Goal: Communication & Community: Answer question/provide support

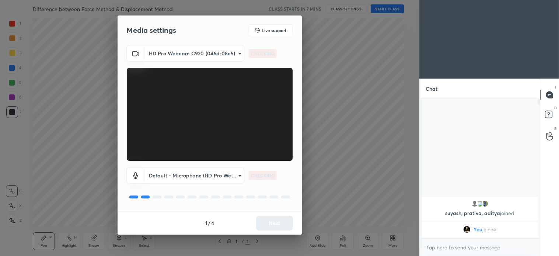
scroll to position [155, 118]
click at [280, 226] on button "Next" at bounding box center [274, 223] width 37 height 15
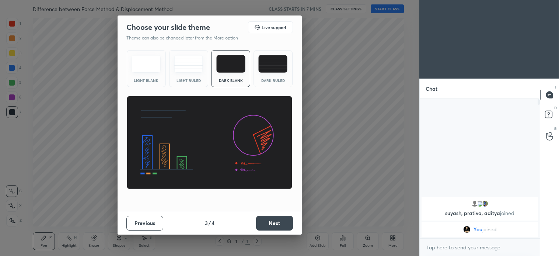
click at [281, 225] on button "Next" at bounding box center [274, 223] width 37 height 15
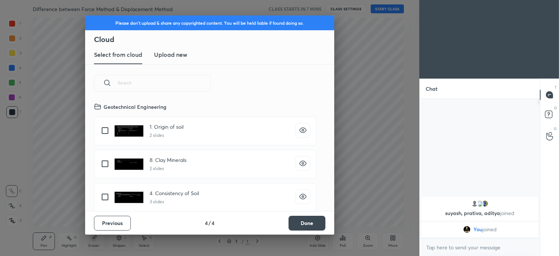
click at [311, 221] on button "Done" at bounding box center [307, 223] width 37 height 15
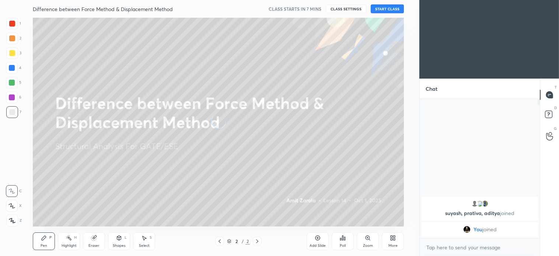
scroll to position [0, 0]
click at [391, 6] on button "START CLASS" at bounding box center [387, 8] width 33 height 9
click at [315, 10] on span "mute" at bounding box center [315, 8] width 10 height 5
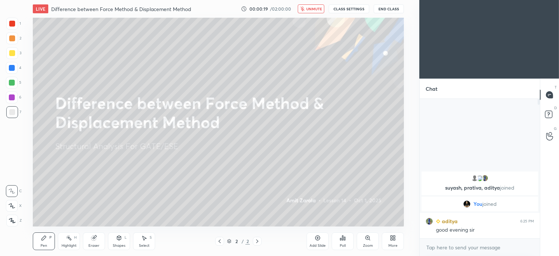
click at [393, 6] on button "End Class" at bounding box center [389, 8] width 30 height 9
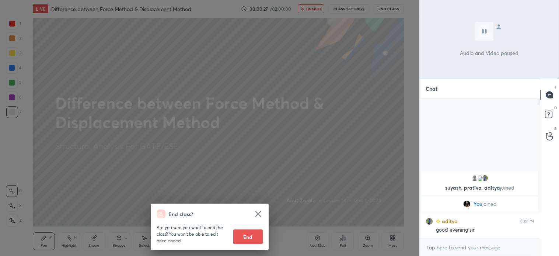
click at [370, 108] on div "End class? Are you sure you want to end the class? You won’t be able to edit on…" at bounding box center [210, 128] width 420 height 256
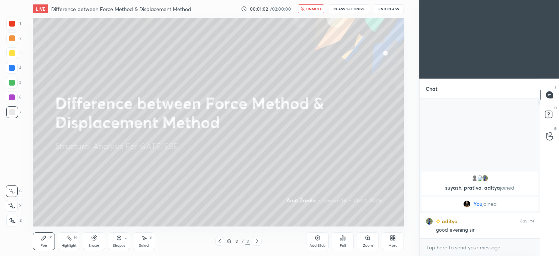
click at [312, 11] on span "unmute" at bounding box center [314, 8] width 16 height 5
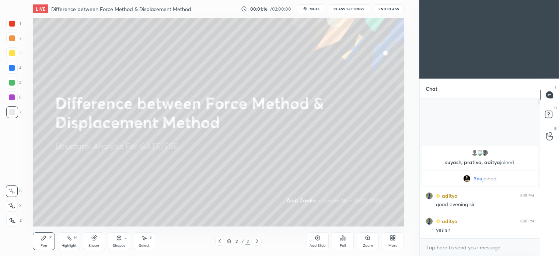
click at [17, 207] on div at bounding box center [12, 206] width 12 height 12
click at [258, 240] on icon at bounding box center [257, 241] width 6 height 6
click at [315, 240] on icon at bounding box center [318, 238] width 6 height 6
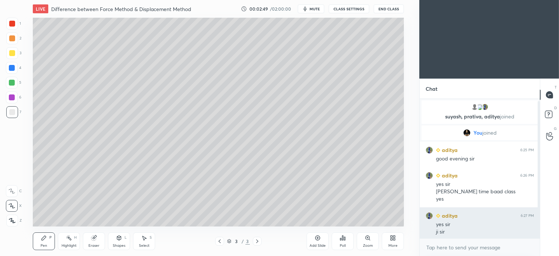
scroll to position [2, 0]
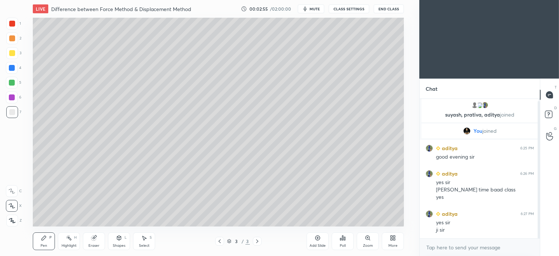
click at [12, 52] on div at bounding box center [12, 53] width 6 height 6
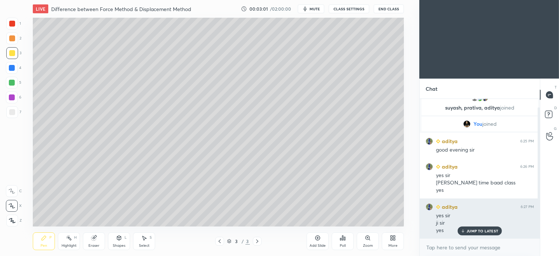
click at [486, 227] on div "JUMP TO LATEST" at bounding box center [480, 230] width 44 height 9
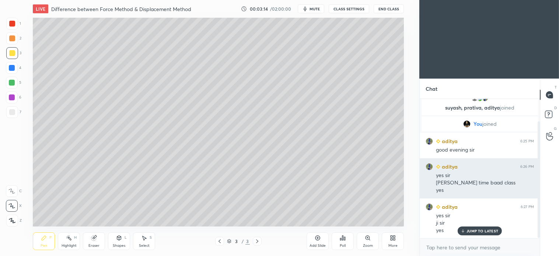
scroll to position [27, 0]
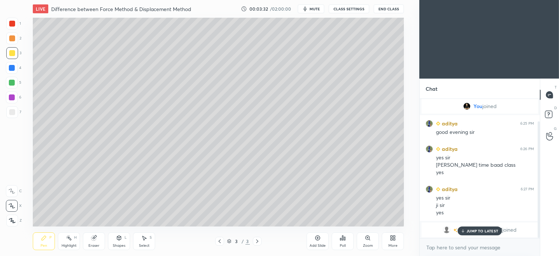
click at [490, 231] on p "JUMP TO LATEST" at bounding box center [483, 231] width 32 height 4
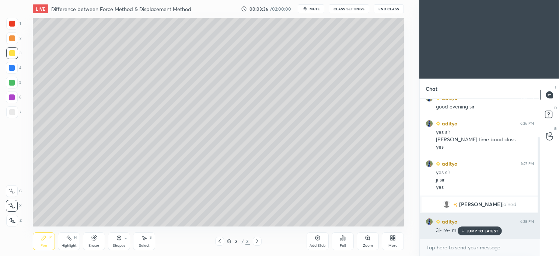
click at [492, 231] on p "JUMP TO LATEST" at bounding box center [483, 231] width 32 height 4
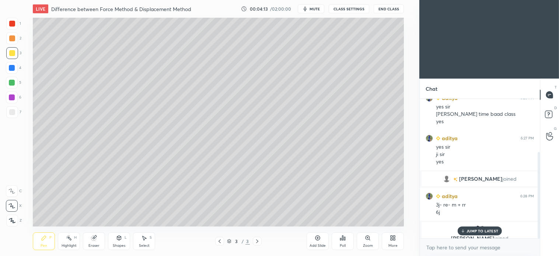
scroll to position [86, 0]
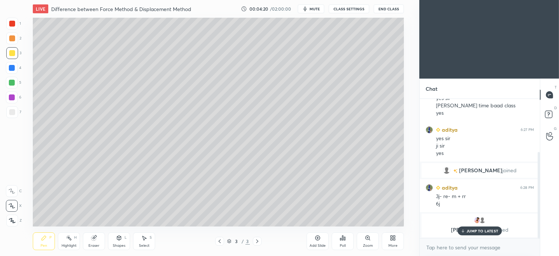
click at [489, 229] on p "JUMP TO LATEST" at bounding box center [483, 231] width 32 height 4
click at [145, 240] on icon at bounding box center [144, 238] width 6 height 6
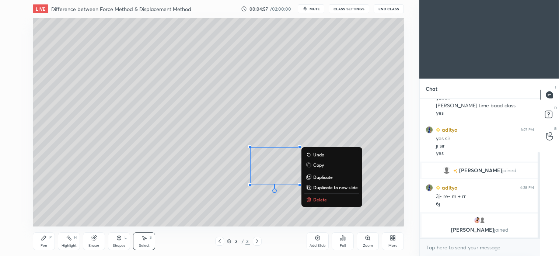
click at [318, 198] on p "Delete" at bounding box center [320, 200] width 14 height 6
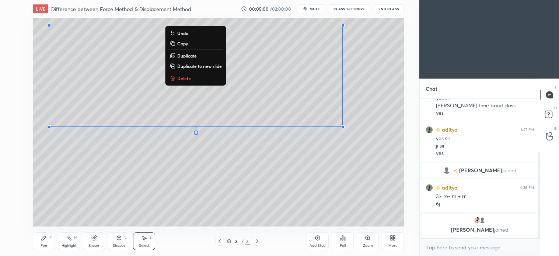
click at [182, 76] on p "Delete" at bounding box center [184, 78] width 14 height 6
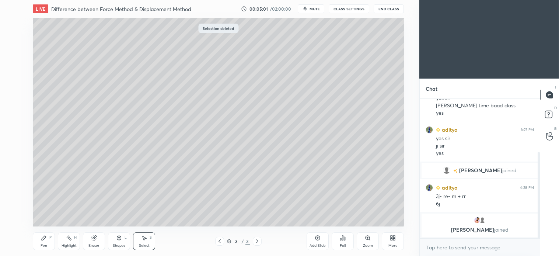
click at [42, 243] on div "Pen P" at bounding box center [44, 241] width 22 height 18
click at [122, 241] on icon at bounding box center [119, 238] width 6 height 6
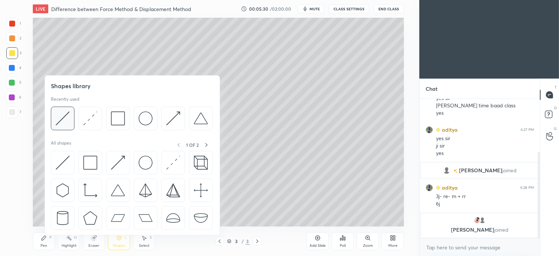
click at [69, 120] on img at bounding box center [63, 118] width 14 height 14
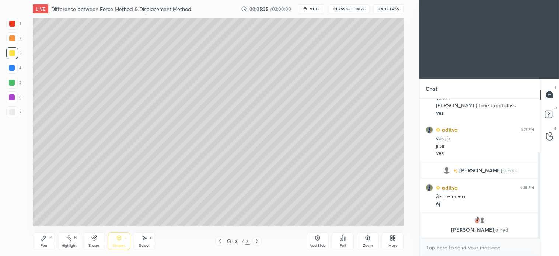
click at [45, 240] on icon at bounding box center [44, 238] width 6 height 6
click at [12, 115] on div at bounding box center [12, 112] width 6 height 6
click at [113, 244] on div "Shapes" at bounding box center [119, 246] width 13 height 4
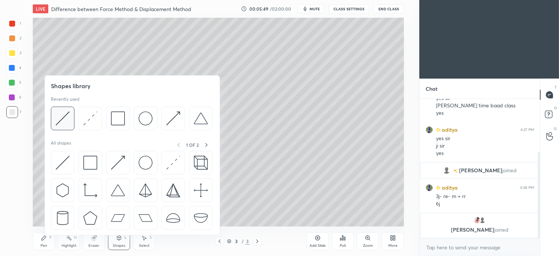
click at [68, 121] on img at bounding box center [63, 118] width 14 height 14
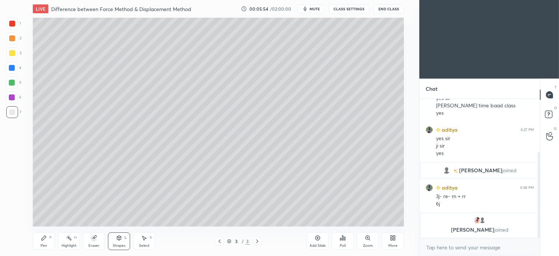
click at [43, 239] on icon at bounding box center [44, 238] width 4 height 4
click at [10, 39] on div at bounding box center [12, 38] width 6 height 6
click at [13, 59] on div "3" at bounding box center [13, 54] width 15 height 15
click at [13, 82] on div at bounding box center [12, 83] width 6 height 6
click at [127, 246] on div "Shapes L" at bounding box center [119, 241] width 22 height 18
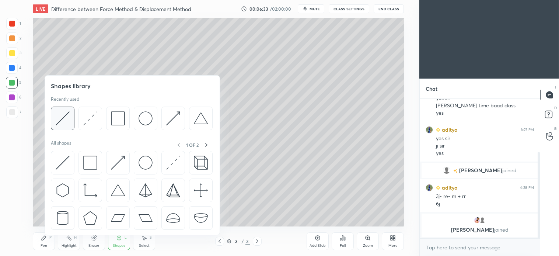
click at [72, 117] on div at bounding box center [63, 119] width 24 height 24
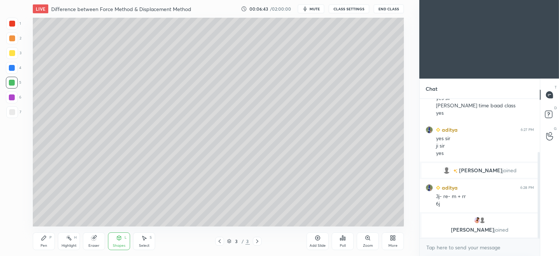
click at [114, 242] on div "Shapes L" at bounding box center [119, 241] width 22 height 18
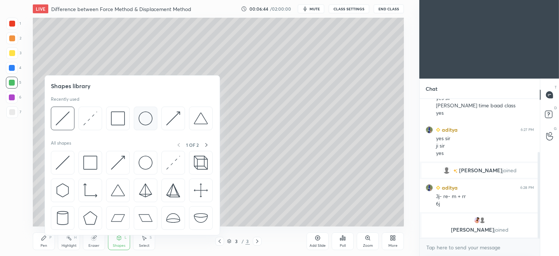
click at [146, 120] on img at bounding box center [146, 118] width 14 height 14
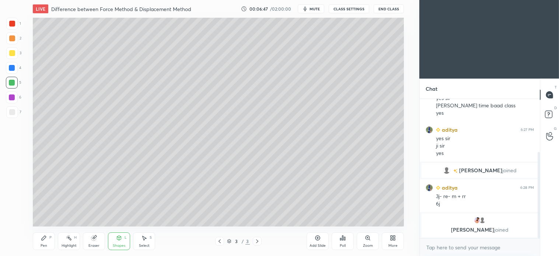
click at [39, 244] on div "Pen P" at bounding box center [44, 241] width 22 height 18
click at [122, 242] on div "Shapes L" at bounding box center [119, 241] width 22 height 18
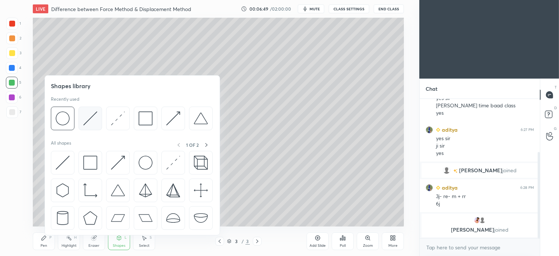
click at [91, 119] on img at bounding box center [90, 118] width 14 height 14
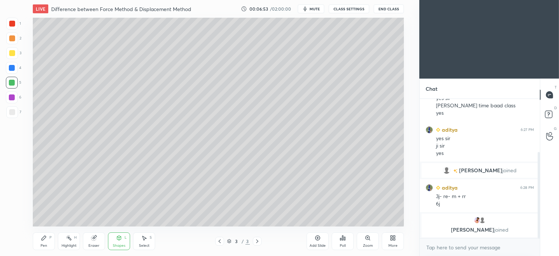
click at [41, 239] on icon at bounding box center [44, 238] width 6 height 6
click at [120, 238] on icon at bounding box center [119, 238] width 4 height 4
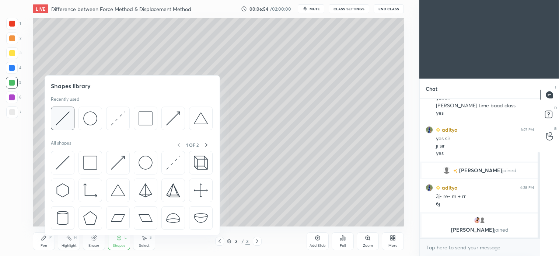
click at [69, 118] on img at bounding box center [63, 118] width 14 height 14
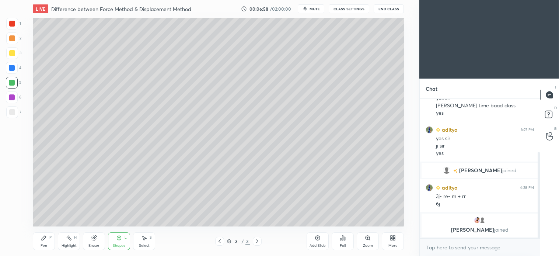
click at [45, 240] on icon at bounding box center [44, 238] width 6 height 6
click at [16, 52] on div at bounding box center [12, 53] width 12 height 12
click at [22, 45] on div "1 2 3 4 5 6 7 C X Z C X Z E E Erase all H H" at bounding box center [12, 122] width 24 height 209
click at [126, 240] on div "Shapes L" at bounding box center [119, 241] width 22 height 18
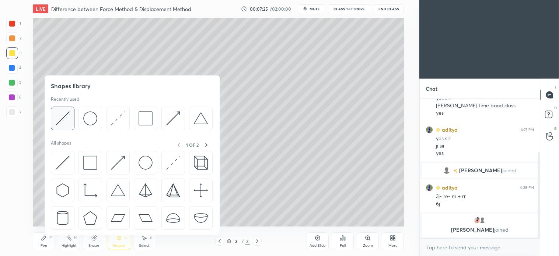
click at [62, 119] on img at bounding box center [63, 118] width 14 height 14
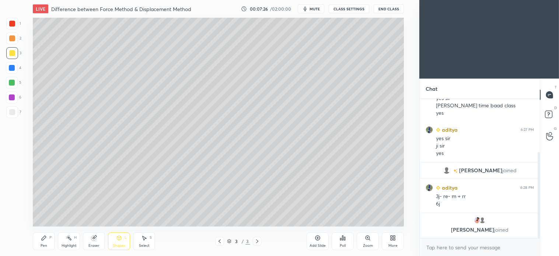
click at [13, 42] on div at bounding box center [12, 38] width 12 height 12
click at [127, 238] on div "L" at bounding box center [126, 238] width 2 height 4
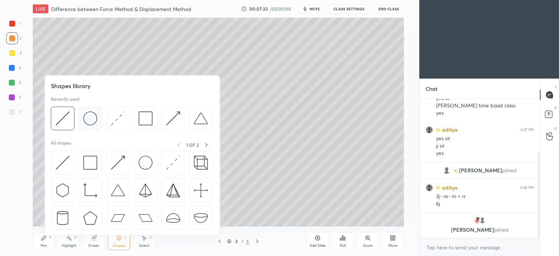
click at [95, 113] on img at bounding box center [90, 118] width 14 height 14
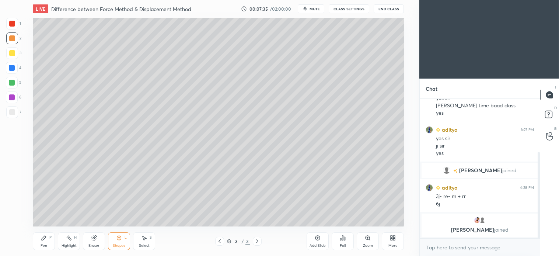
click at [48, 240] on div "Pen P" at bounding box center [44, 241] width 22 height 18
click at [122, 241] on div "Shapes L" at bounding box center [119, 241] width 22 height 18
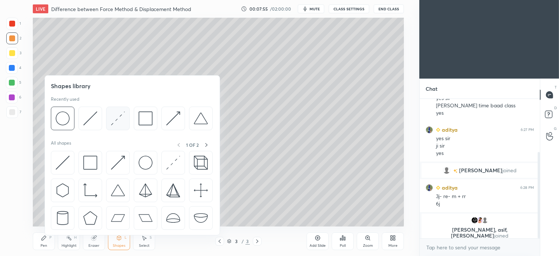
click at [117, 119] on img at bounding box center [118, 118] width 14 height 14
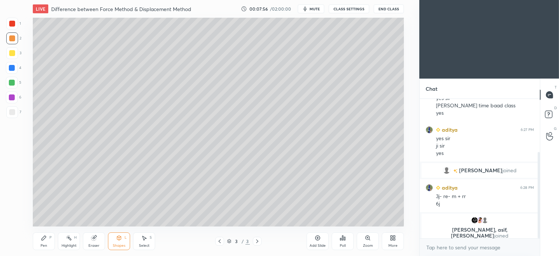
click at [10, 106] on div at bounding box center [12, 112] width 12 height 12
click at [122, 240] on icon at bounding box center [119, 238] width 6 height 6
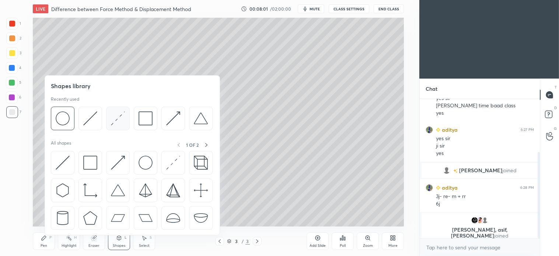
click at [116, 122] on img at bounding box center [118, 118] width 14 height 14
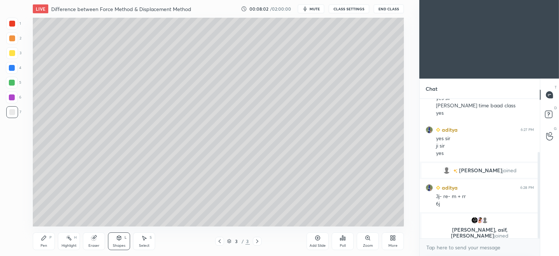
click at [13, 64] on div at bounding box center [12, 68] width 12 height 12
click at [123, 240] on div "Shapes L" at bounding box center [119, 241] width 22 height 18
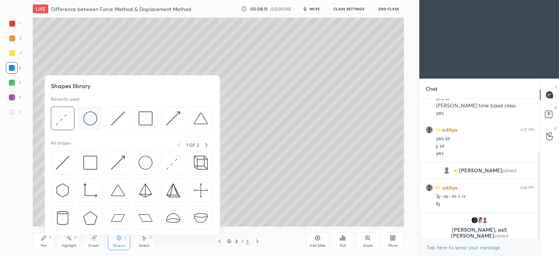
click at [97, 116] on div at bounding box center [91, 119] width 24 height 24
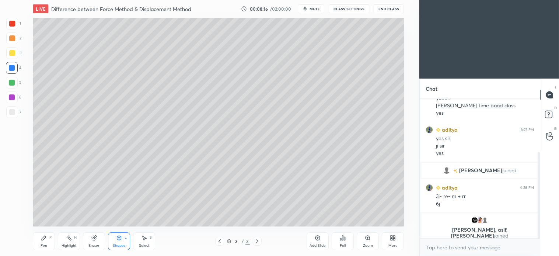
click at [47, 242] on div "Pen P" at bounding box center [44, 241] width 22 height 18
click at [123, 240] on div "Shapes L" at bounding box center [119, 241] width 22 height 18
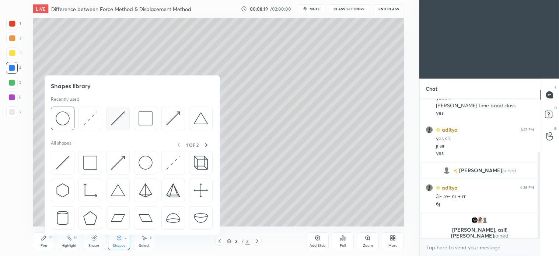
click at [122, 121] on img at bounding box center [118, 118] width 14 height 14
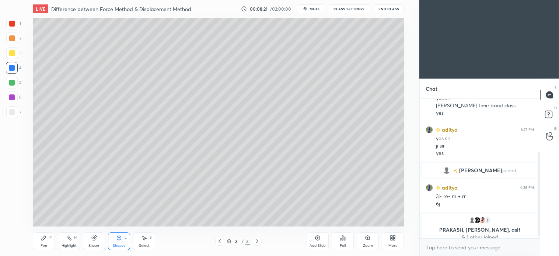
scroll to position [92, 0]
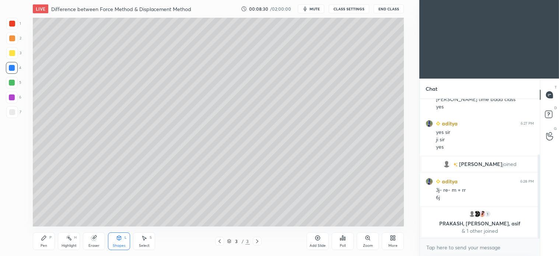
click at [49, 240] on div "Pen P" at bounding box center [44, 241] width 22 height 18
click at [121, 240] on icon at bounding box center [119, 238] width 6 height 6
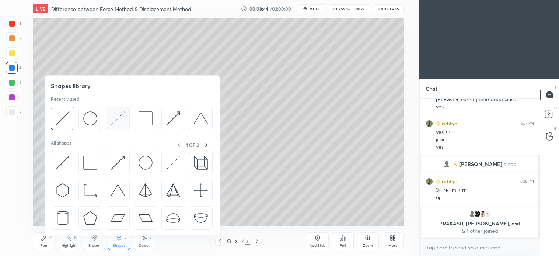
click at [120, 121] on img at bounding box center [118, 118] width 14 height 14
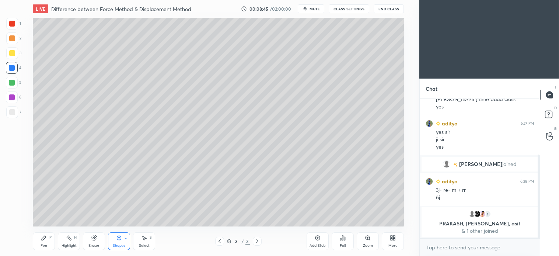
click at [15, 108] on div at bounding box center [12, 112] width 12 height 12
click at [130, 240] on div "Shapes L" at bounding box center [119, 241] width 22 height 18
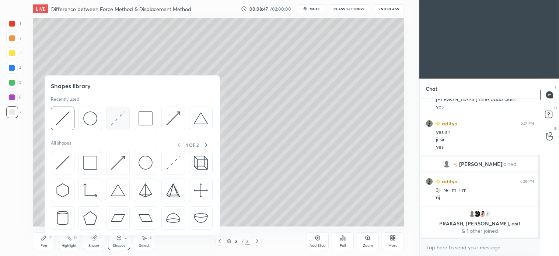
click at [119, 119] on img at bounding box center [118, 118] width 14 height 14
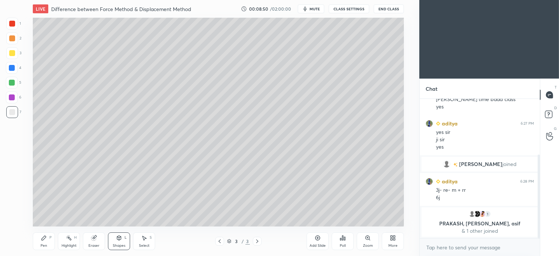
click at [45, 236] on icon at bounding box center [44, 238] width 4 height 4
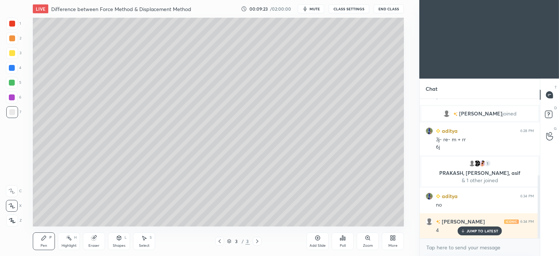
scroll to position [168, 0]
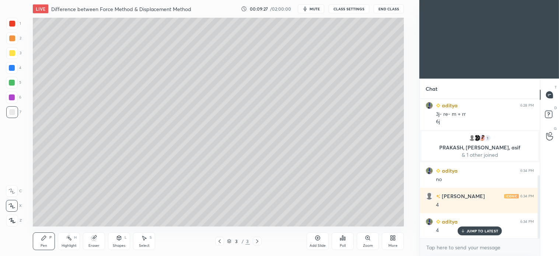
click at [18, 115] on div "7" at bounding box center [13, 112] width 15 height 12
click at [119, 242] on div "Shapes L" at bounding box center [119, 241] width 22 height 18
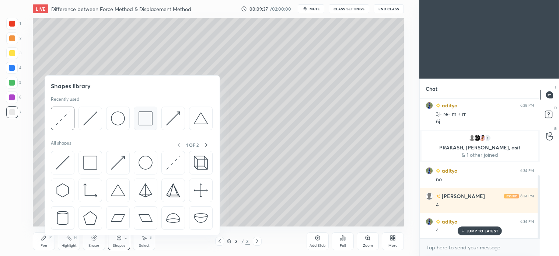
click at [141, 119] on img at bounding box center [146, 118] width 14 height 14
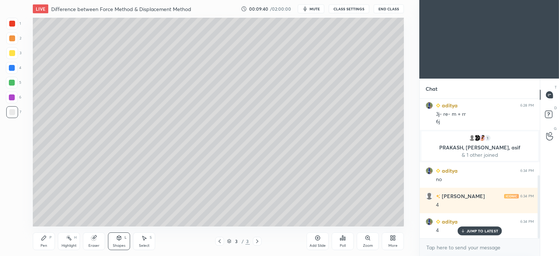
click at [53, 241] on div "Pen P" at bounding box center [44, 241] width 22 height 18
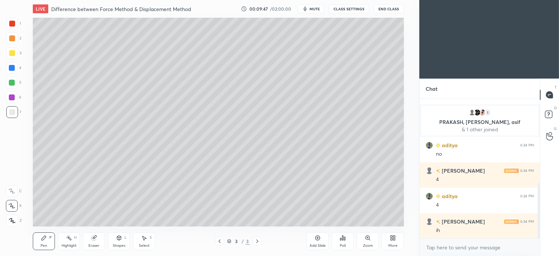
scroll to position [211, 0]
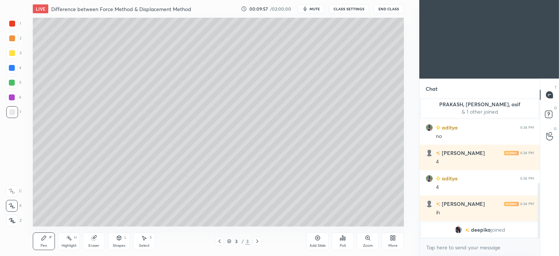
click at [148, 244] on div "Select" at bounding box center [144, 246] width 11 height 4
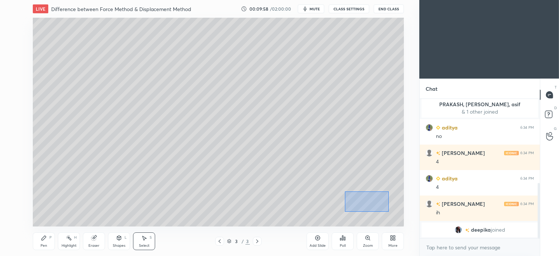
click at [395, 210] on div "0 ° Undo Copy Duplicate Duplicate to new slide Delete" at bounding box center [218, 122] width 371 height 209
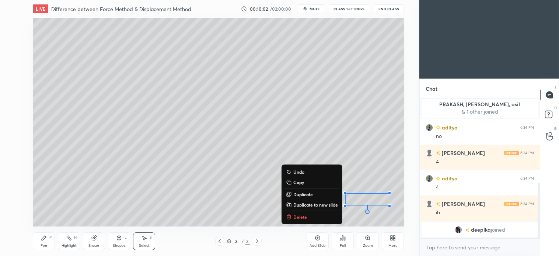
click at [364, 181] on div "0 ° Undo Copy Duplicate Duplicate to new slide Delete" at bounding box center [218, 122] width 371 height 209
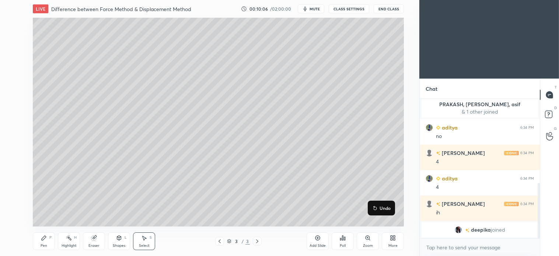
click at [375, 170] on div "0 ° Undo Copy Duplicate Duplicate to new slide Delete" at bounding box center [218, 122] width 371 height 209
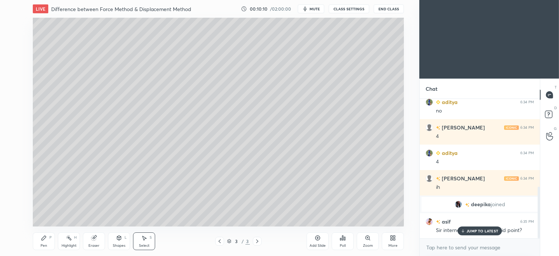
click at [317, 9] on span "mute" at bounding box center [315, 8] width 10 height 5
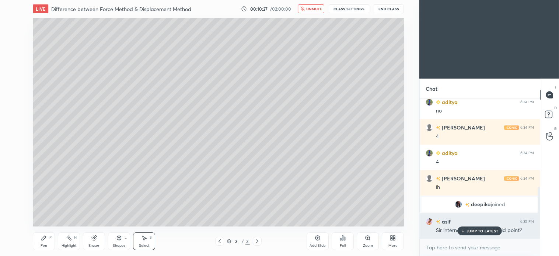
click at [479, 232] on p "JUMP TO LATEST" at bounding box center [483, 231] width 32 height 4
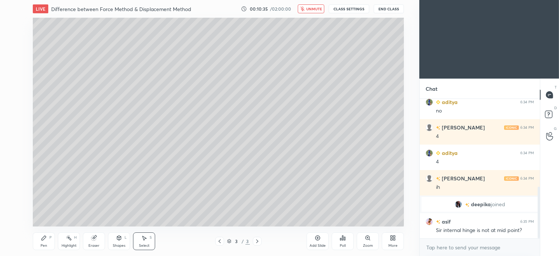
click at [316, 10] on span "unmute" at bounding box center [314, 8] width 16 height 5
click at [45, 249] on div "Pen P" at bounding box center [44, 241] width 22 height 18
click at [260, 241] on icon at bounding box center [257, 241] width 6 height 6
click at [319, 242] on div "Add Slide" at bounding box center [318, 241] width 22 height 18
click at [12, 55] on div at bounding box center [12, 53] width 6 height 6
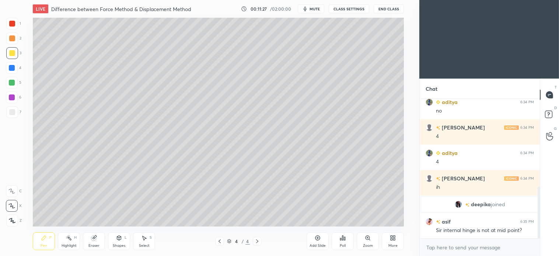
click at [219, 241] on icon at bounding box center [220, 241] width 2 height 4
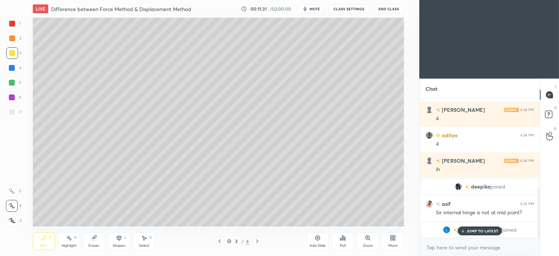
click at [480, 231] on p "JUMP TO LATEST" at bounding box center [483, 231] width 32 height 4
click at [119, 241] on icon at bounding box center [119, 238] width 6 height 6
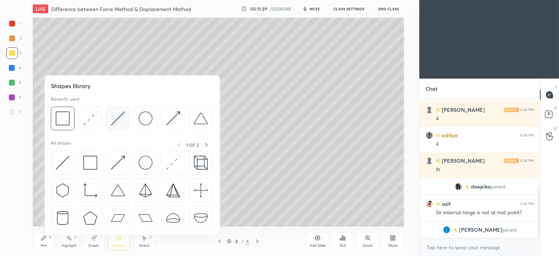
click at [118, 117] on img at bounding box center [118, 118] width 14 height 14
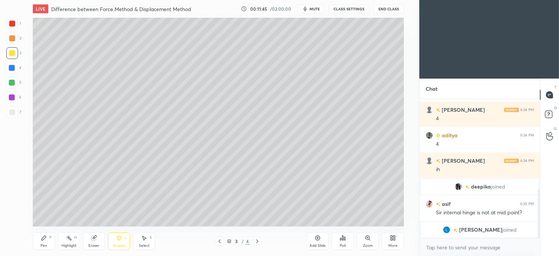
click at [239, 255] on div "Pen P Highlight H Eraser Shapes L Select S 3 / 4 Add Slide Poll Zoom More" at bounding box center [218, 241] width 371 height 30
click at [257, 242] on icon at bounding box center [257, 241] width 2 height 4
click at [38, 241] on div "Pen P" at bounding box center [44, 241] width 22 height 18
click at [120, 244] on div "Shapes" at bounding box center [119, 246] width 13 height 4
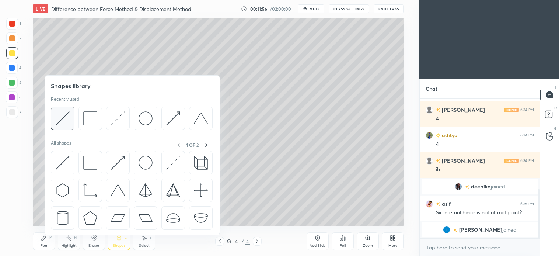
click at [62, 119] on img at bounding box center [63, 118] width 14 height 14
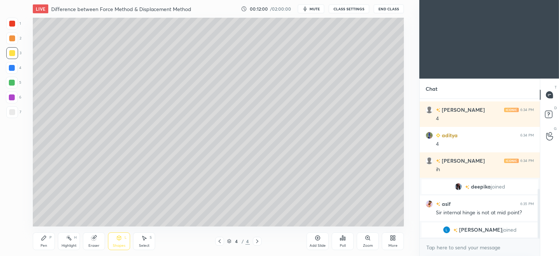
click at [49, 238] on div "P" at bounding box center [50, 238] width 2 height 4
click at [125, 242] on div "Shapes L" at bounding box center [119, 241] width 22 height 18
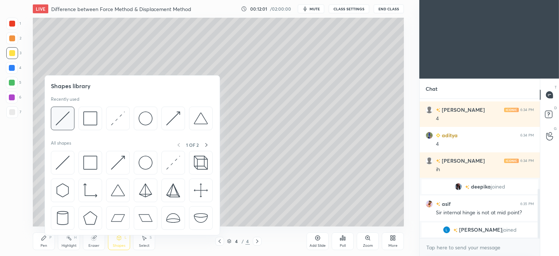
click at [64, 120] on img at bounding box center [63, 118] width 14 height 14
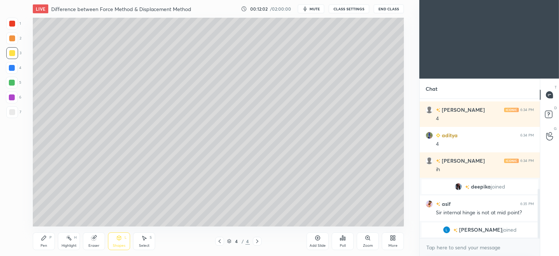
click at [13, 35] on div at bounding box center [12, 38] width 6 height 6
click at [41, 245] on div "Pen" at bounding box center [44, 246] width 7 height 4
click at [120, 242] on div "Shapes L" at bounding box center [119, 241] width 22 height 18
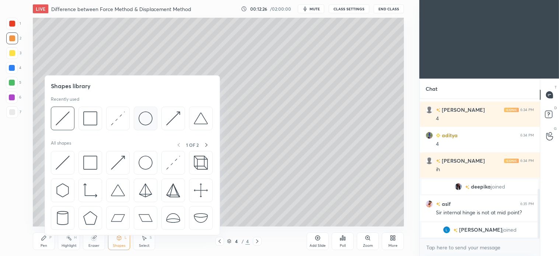
click at [144, 117] on img at bounding box center [146, 118] width 14 height 14
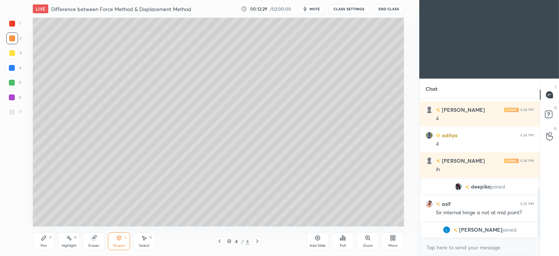
click at [41, 240] on icon at bounding box center [44, 238] width 6 height 6
click at [143, 242] on div "Select S" at bounding box center [144, 241] width 22 height 18
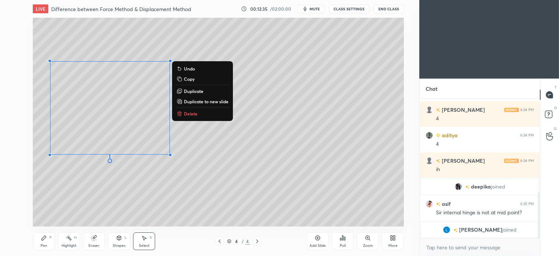
scroll to position [280, 0]
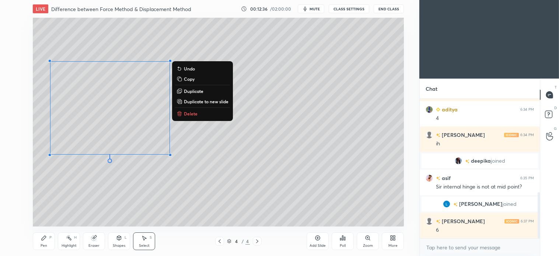
click at [48, 243] on div "Pen P" at bounding box center [44, 241] width 22 height 18
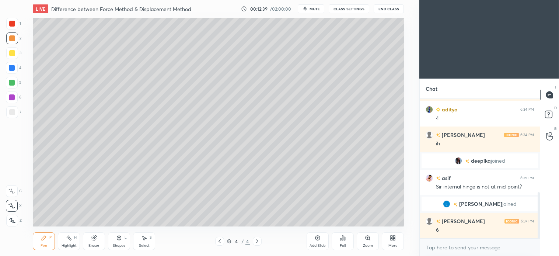
click at [74, 252] on div "Pen P Highlight H Eraser Shapes L Select S 4 / 4 Add Slide Poll Zoom More" at bounding box center [218, 241] width 371 height 30
click at [52, 238] on div "Pen P" at bounding box center [44, 241] width 22 height 18
click at [10, 81] on div at bounding box center [12, 83] width 6 height 6
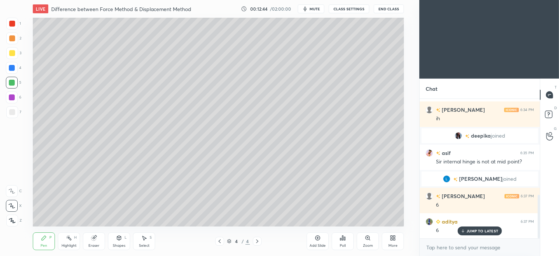
click at [11, 112] on div at bounding box center [12, 112] width 6 height 6
click at [219, 242] on icon at bounding box center [220, 241] width 6 height 6
click at [260, 242] on div at bounding box center [257, 241] width 9 height 9
click at [14, 86] on div at bounding box center [12, 83] width 12 height 12
click at [113, 242] on div "Shapes L" at bounding box center [119, 241] width 22 height 18
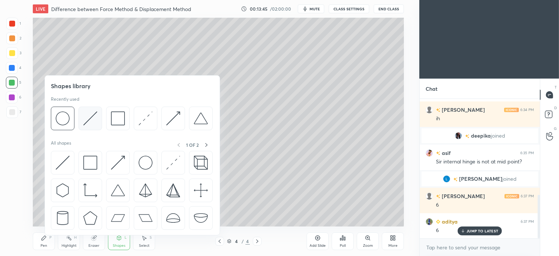
click at [84, 123] on img at bounding box center [90, 118] width 14 height 14
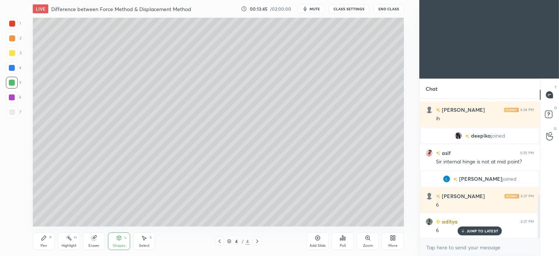
click at [10, 69] on div at bounding box center [12, 68] width 6 height 6
click at [47, 236] on div "Pen P" at bounding box center [44, 241] width 22 height 18
click at [13, 117] on div at bounding box center [12, 112] width 12 height 12
click at [15, 42] on div at bounding box center [12, 38] width 12 height 12
click at [16, 113] on div at bounding box center [12, 112] width 12 height 12
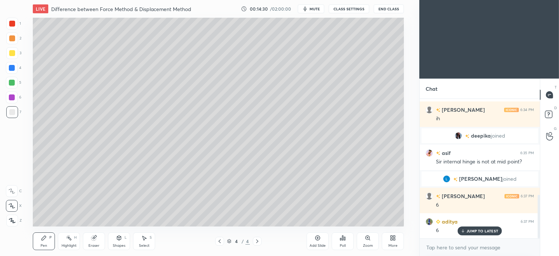
click at [125, 235] on div "Shapes L" at bounding box center [119, 241] width 22 height 18
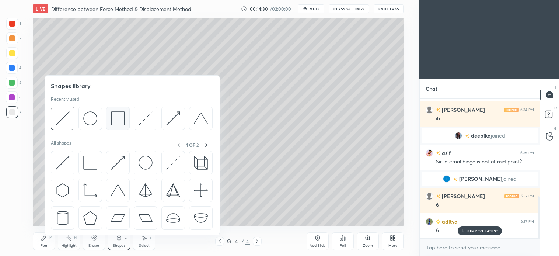
scroll to position [323, 0]
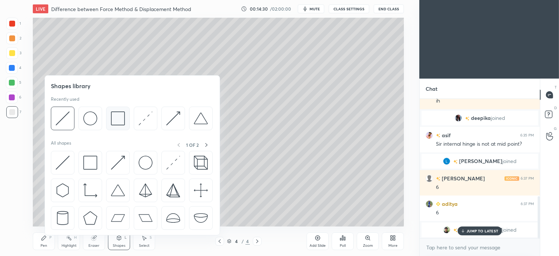
click at [113, 119] on img at bounding box center [118, 118] width 14 height 14
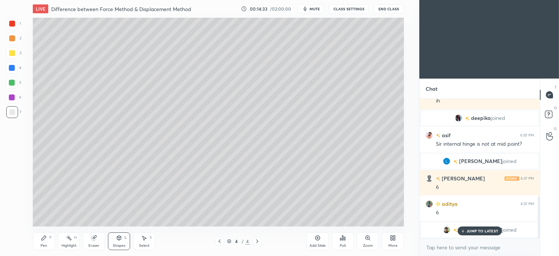
click at [45, 242] on div "Pen P" at bounding box center [44, 241] width 22 height 18
click at [13, 81] on div at bounding box center [12, 83] width 6 height 6
click at [11, 68] on div at bounding box center [12, 68] width 6 height 6
click at [125, 241] on div "Shapes L" at bounding box center [119, 241] width 22 height 18
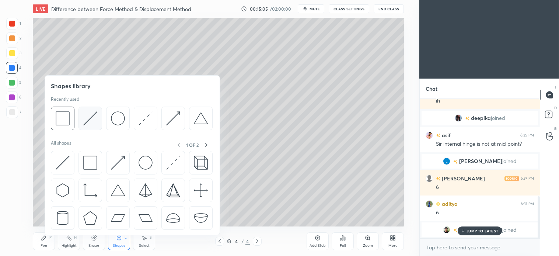
click at [86, 118] on img at bounding box center [90, 118] width 14 height 14
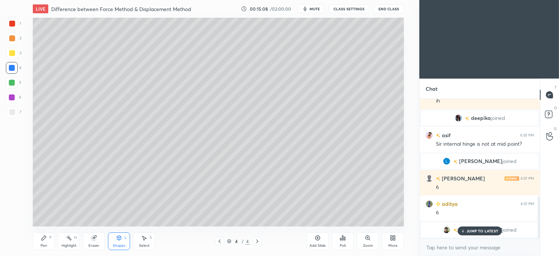
click at [46, 244] on div "Pen" at bounding box center [44, 246] width 7 height 4
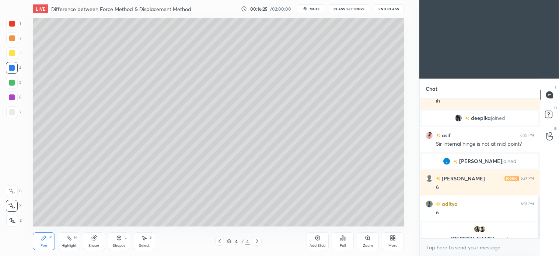
scroll to position [323, 0]
click at [13, 112] on div at bounding box center [12, 112] width 6 height 6
click at [222, 240] on icon at bounding box center [220, 241] width 6 height 6
click at [259, 242] on icon at bounding box center [257, 241] width 6 height 6
click at [257, 244] on icon at bounding box center [257, 241] width 6 height 6
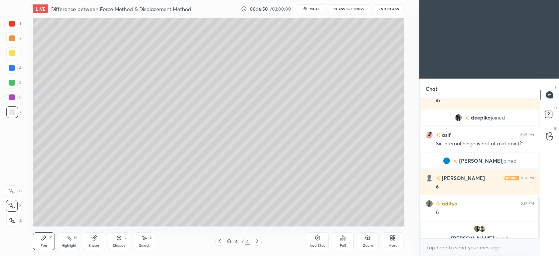
click at [315, 238] on div "Add Slide" at bounding box center [318, 241] width 22 height 18
click at [113, 241] on div "Shapes L" at bounding box center [119, 241] width 22 height 18
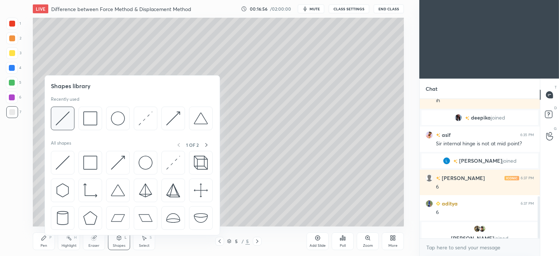
click at [68, 117] on img at bounding box center [63, 118] width 14 height 14
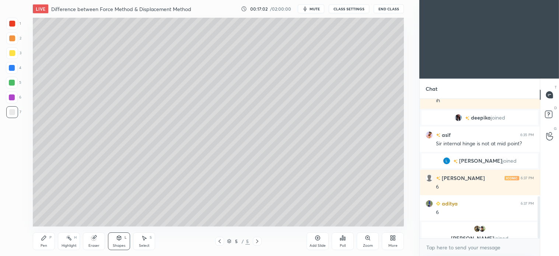
click at [42, 229] on div "Pen P Highlight H Eraser Shapes L Select S 5 / 5 Add Slide Poll Zoom More" at bounding box center [218, 241] width 371 height 30
click at [39, 240] on div "Pen P" at bounding box center [44, 241] width 22 height 18
click at [121, 243] on div "Shapes L" at bounding box center [119, 241] width 22 height 18
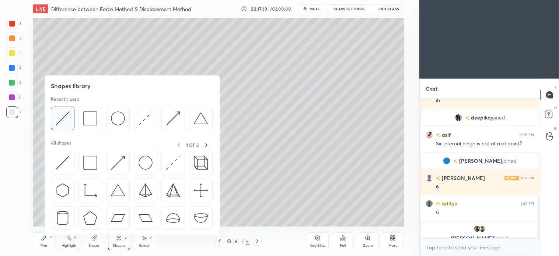
click at [67, 119] on img at bounding box center [63, 118] width 14 height 14
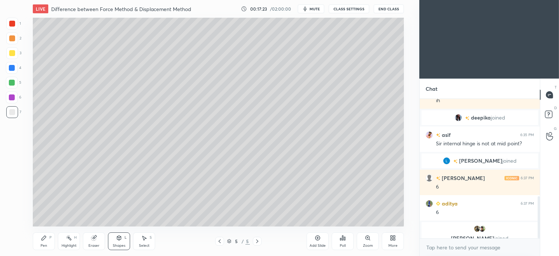
click at [47, 235] on div "Pen P" at bounding box center [44, 241] width 22 height 18
click at [14, 40] on div at bounding box center [12, 38] width 6 height 6
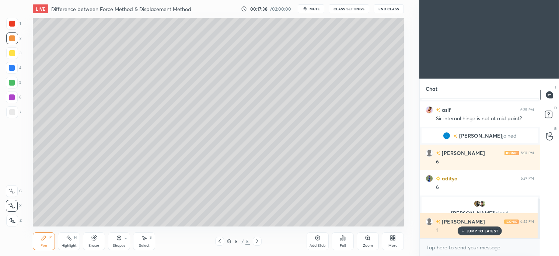
click at [471, 233] on div "JUMP TO LATEST" at bounding box center [480, 230] width 44 height 9
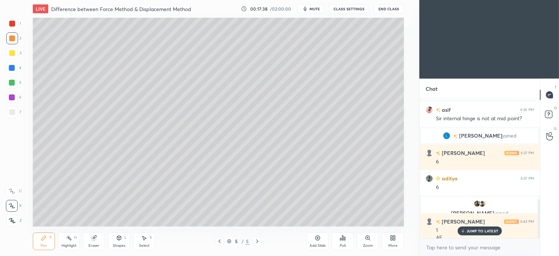
scroll to position [356, 0]
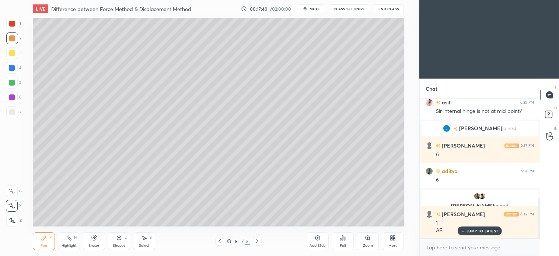
click at [124, 241] on div "Shapes L" at bounding box center [119, 241] width 22 height 18
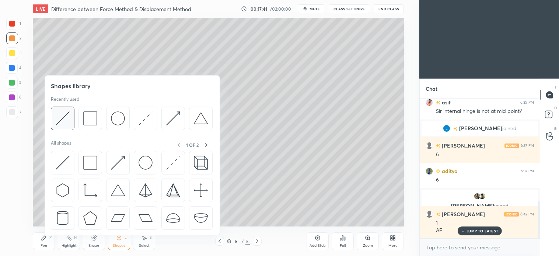
scroll to position [381, 0]
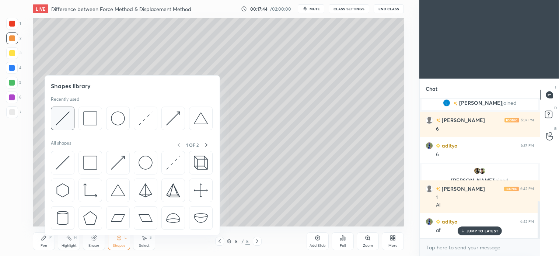
click at [65, 115] on img at bounding box center [63, 118] width 14 height 14
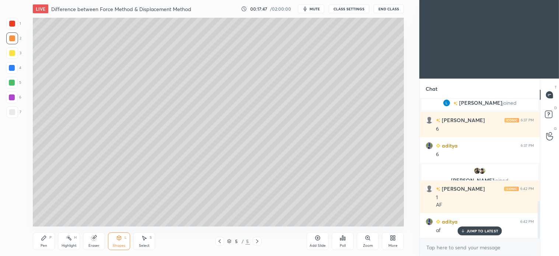
click at [119, 242] on div "Shapes L" at bounding box center [119, 241] width 22 height 18
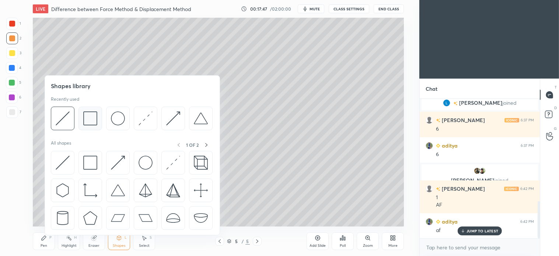
click at [95, 118] on img at bounding box center [90, 118] width 14 height 14
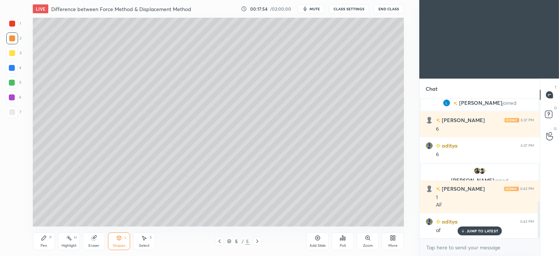
click at [219, 242] on icon at bounding box center [220, 241] width 6 height 6
click at [142, 245] on div "Select" at bounding box center [144, 246] width 11 height 4
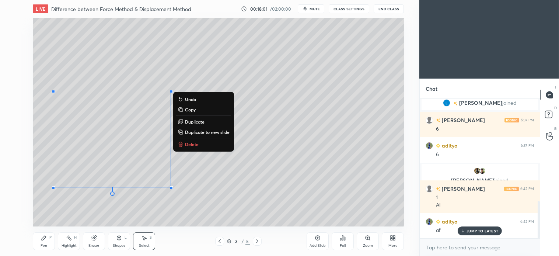
click at [190, 109] on p "Copy" at bounding box center [190, 110] width 11 height 6
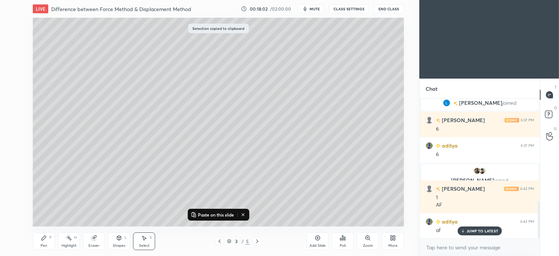
click at [259, 241] on icon at bounding box center [257, 241] width 6 height 6
click at [260, 240] on div at bounding box center [257, 241] width 9 height 9
click at [208, 212] on p "Paste on this slide" at bounding box center [216, 215] width 36 height 6
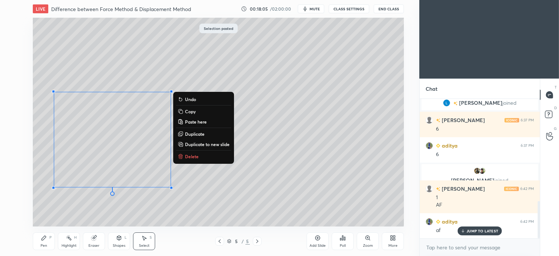
click at [111, 211] on div "0 ° Undo Copy Paste here Duplicate Duplicate to new slide Delete" at bounding box center [218, 122] width 371 height 209
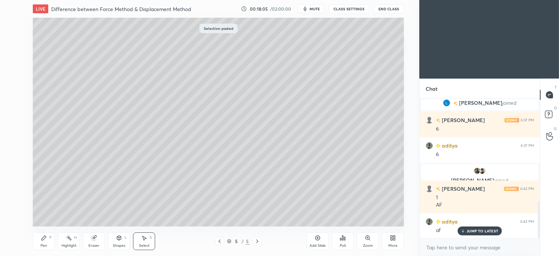
click at [154, 241] on div "Select S" at bounding box center [144, 241] width 22 height 18
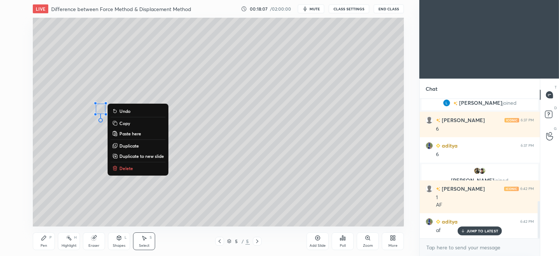
click at [122, 166] on p "Delete" at bounding box center [126, 168] width 14 height 6
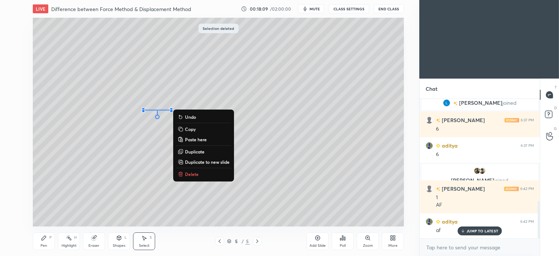
click at [195, 176] on p "Delete" at bounding box center [192, 174] width 14 height 6
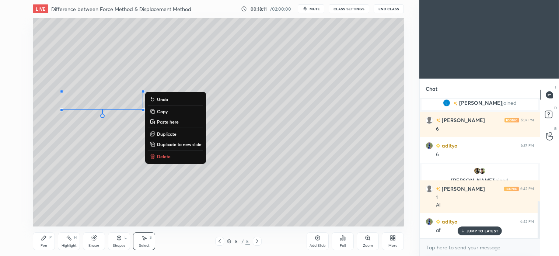
click at [164, 156] on p "Delete" at bounding box center [164, 156] width 14 height 6
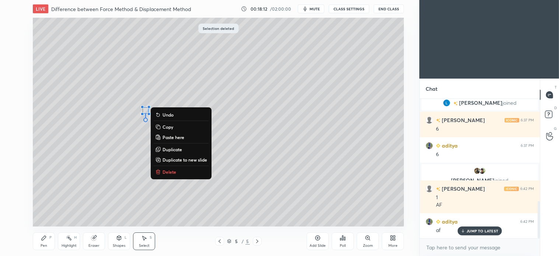
click at [173, 173] on p "Delete" at bounding box center [170, 172] width 14 height 6
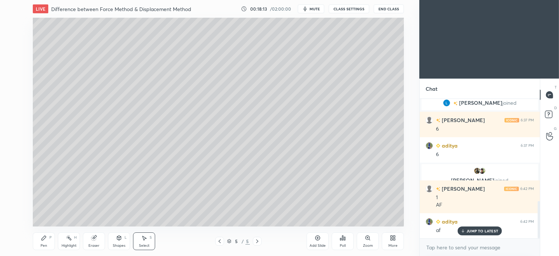
click at [117, 240] on icon at bounding box center [119, 238] width 6 height 6
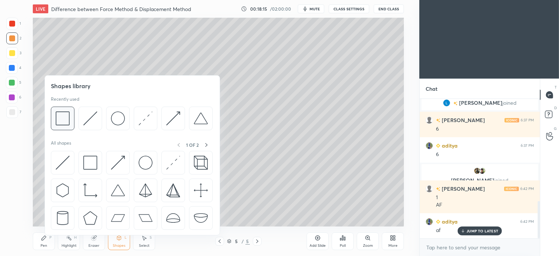
click at [67, 119] on img at bounding box center [63, 118] width 14 height 14
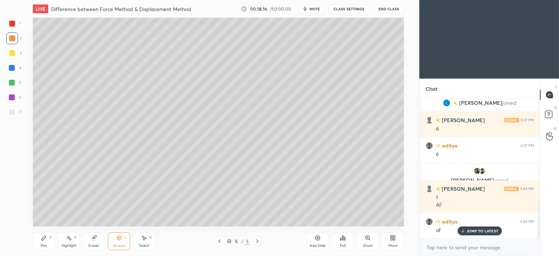
click at [125, 236] on div "L" at bounding box center [126, 238] width 2 height 4
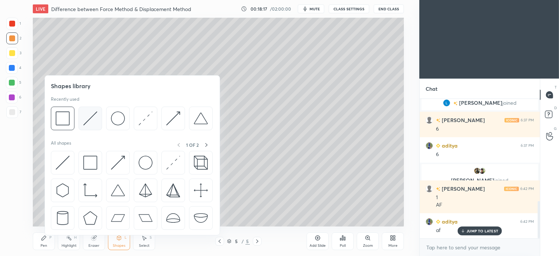
click at [89, 117] on img at bounding box center [90, 118] width 14 height 14
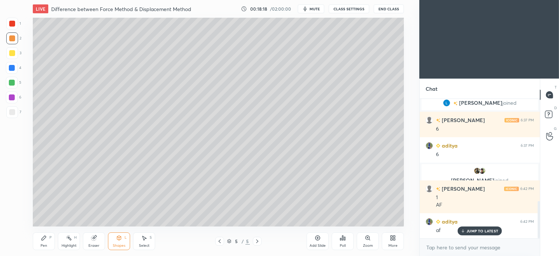
click at [8, 84] on div at bounding box center [12, 83] width 12 height 12
click at [118, 234] on div "Shapes L" at bounding box center [119, 241] width 22 height 18
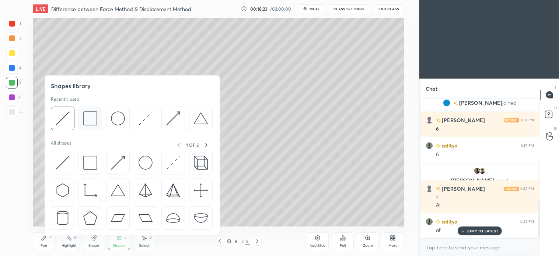
click at [93, 119] on img at bounding box center [90, 118] width 14 height 14
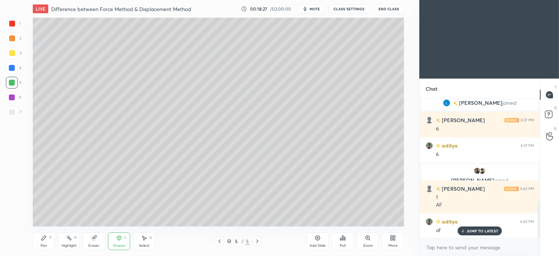
click at [124, 235] on div "Shapes L" at bounding box center [119, 241] width 22 height 18
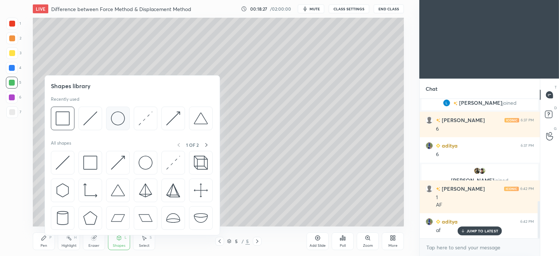
click at [113, 117] on img at bounding box center [118, 118] width 14 height 14
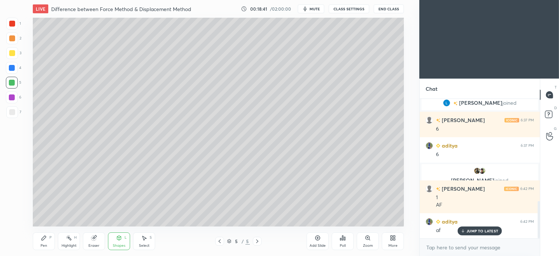
click at [122, 236] on icon at bounding box center [119, 238] width 6 height 6
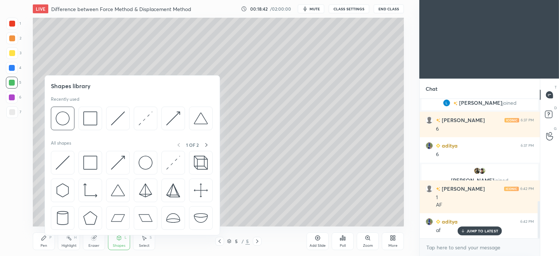
click at [145, 231] on div at bounding box center [132, 192] width 163 height 83
click at [119, 238] on icon at bounding box center [119, 239] width 0 height 3
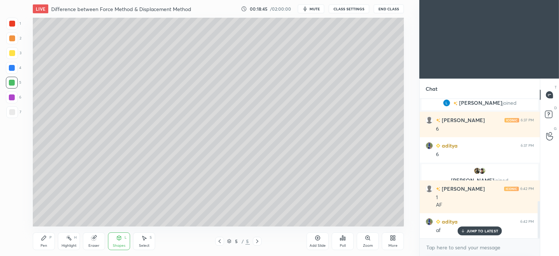
click at [146, 237] on icon at bounding box center [144, 238] width 6 height 6
click at [115, 101] on div "0 ° Undo Copy Paste here Duplicate Duplicate to new slide Delete" at bounding box center [218, 122] width 371 height 209
click at [112, 101] on div "0 ° Undo Copy Paste here Duplicate Duplicate to new slide Delete" at bounding box center [218, 122] width 371 height 209
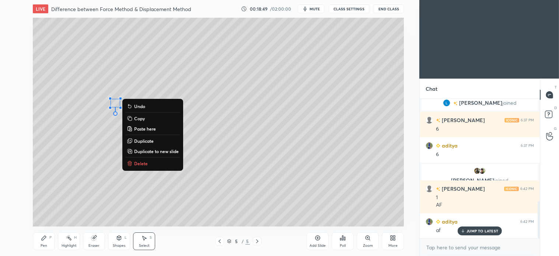
click at [118, 74] on div "0 ° Undo Copy Paste here Duplicate Duplicate to new slide Delete" at bounding box center [218, 122] width 371 height 209
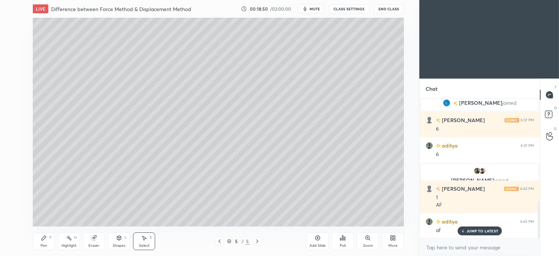
click at [121, 237] on icon at bounding box center [119, 237] width 4 height 1
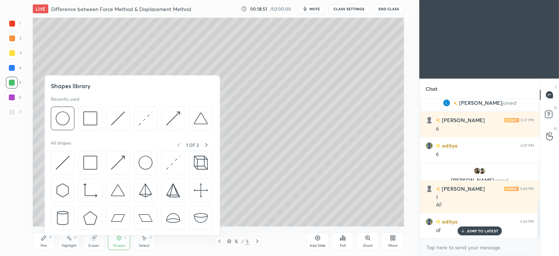
click at [115, 119] on img at bounding box center [118, 118] width 14 height 14
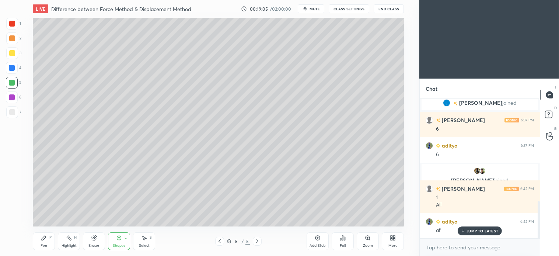
click at [139, 234] on div "Select S" at bounding box center [144, 241] width 22 height 18
click at [148, 246] on div "Select" at bounding box center [144, 246] width 11 height 4
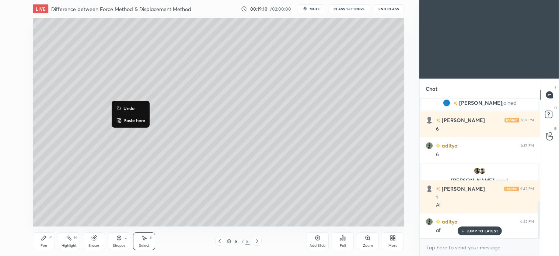
click at [114, 73] on div "0 ° Undo Copy Paste here Duplicate Duplicate to new slide Delete" at bounding box center [218, 122] width 371 height 209
click at [120, 238] on icon at bounding box center [119, 238] width 4 height 4
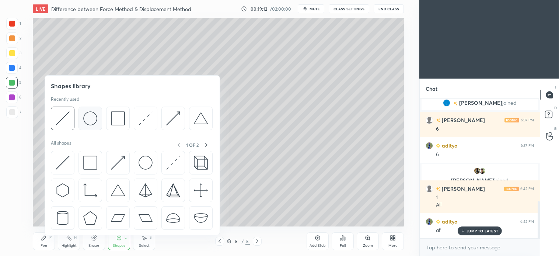
click at [87, 119] on img at bounding box center [90, 118] width 14 height 14
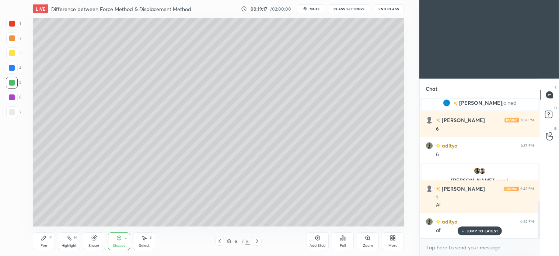
click at [49, 238] on div "P" at bounding box center [50, 238] width 2 height 4
click at [124, 239] on div "Shapes L" at bounding box center [119, 241] width 22 height 18
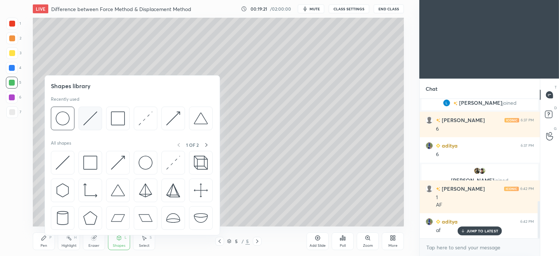
click at [86, 121] on img at bounding box center [90, 118] width 14 height 14
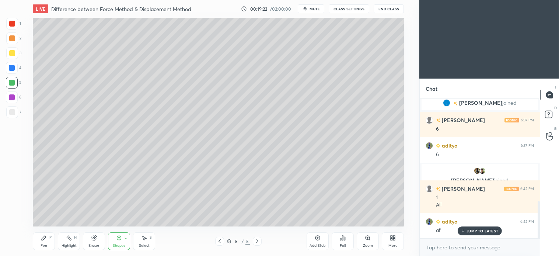
click at [17, 45] on div "2" at bounding box center [13, 39] width 15 height 15
click at [116, 236] on icon at bounding box center [119, 238] width 6 height 6
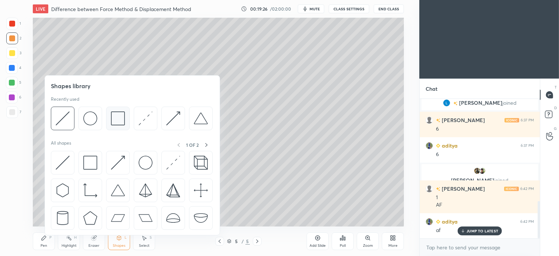
click at [121, 122] on img at bounding box center [118, 118] width 14 height 14
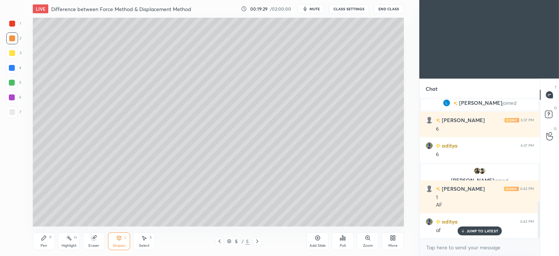
click at [121, 238] on icon at bounding box center [119, 238] width 4 height 4
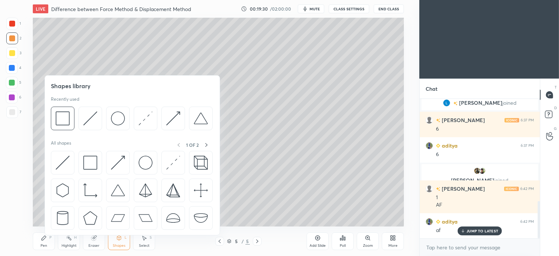
click at [91, 122] on img at bounding box center [90, 118] width 14 height 14
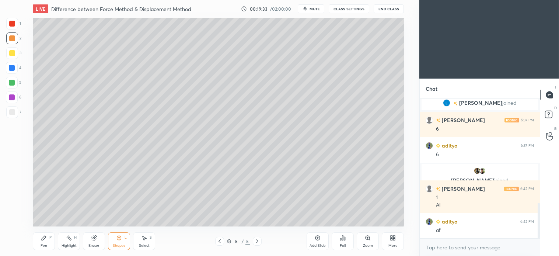
scroll to position [407, 0]
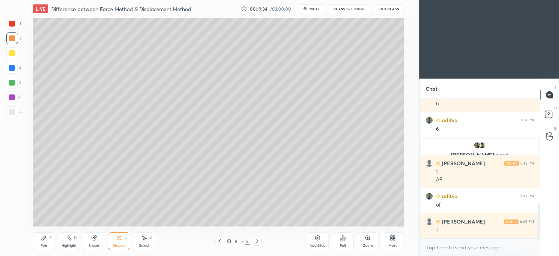
click at [45, 241] on div "Pen P" at bounding box center [44, 241] width 22 height 18
click at [120, 241] on icon at bounding box center [119, 238] width 6 height 6
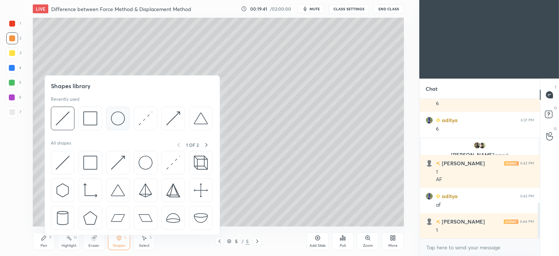
click at [124, 119] on img at bounding box center [118, 118] width 14 height 14
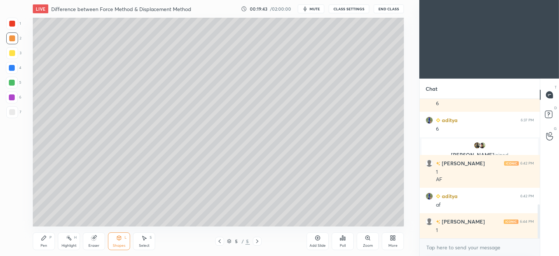
scroll to position [432, 0]
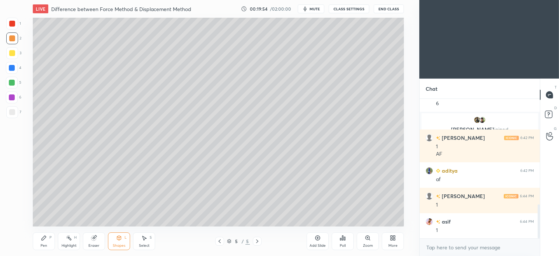
click at [148, 240] on div "Select S" at bounding box center [144, 241] width 22 height 18
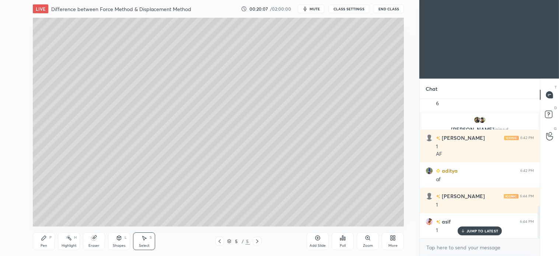
scroll to position [458, 0]
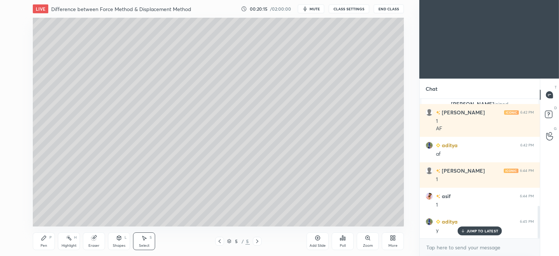
click at [204, 165] on div "0 ° Undo Copy Paste here Duplicate Duplicate to new slide Delete" at bounding box center [218, 122] width 371 height 209
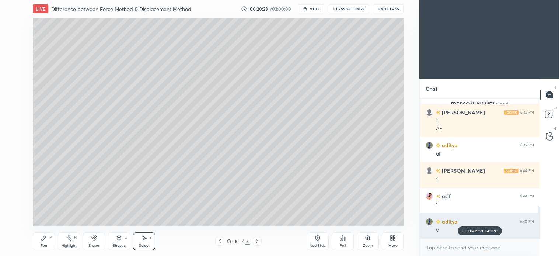
click at [488, 230] on p "JUMP TO LATEST" at bounding box center [483, 231] width 32 height 4
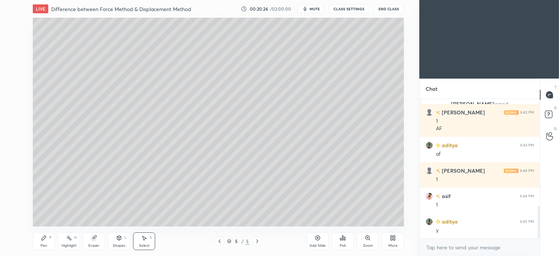
click at [45, 242] on div "Pen P" at bounding box center [44, 241] width 22 height 18
click at [6, 47] on div "3" at bounding box center [13, 53] width 15 height 12
click at [119, 241] on div "Shapes L" at bounding box center [119, 241] width 22 height 18
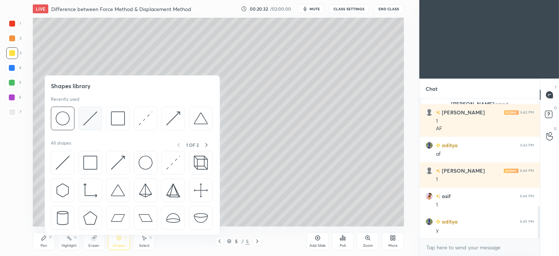
click at [93, 118] on img at bounding box center [90, 118] width 14 height 14
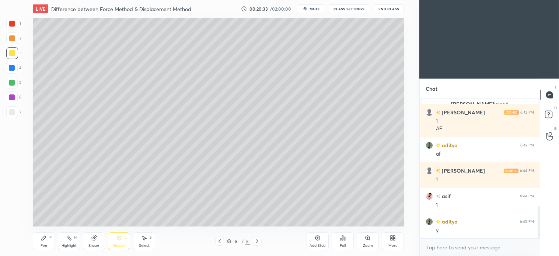
click at [16, 68] on div at bounding box center [12, 68] width 12 height 12
click at [50, 245] on div "Pen P" at bounding box center [44, 241] width 22 height 18
click at [121, 240] on icon at bounding box center [119, 238] width 6 height 6
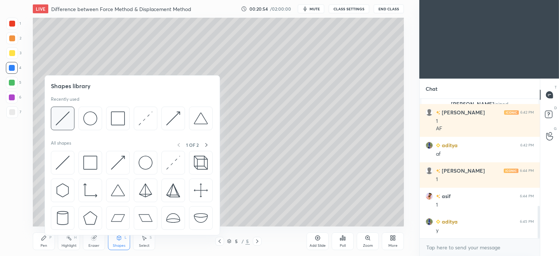
click at [70, 121] on div at bounding box center [63, 119] width 24 height 24
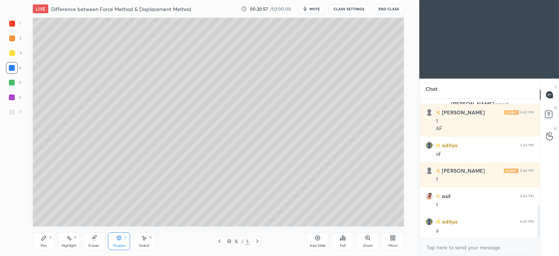
click at [50, 240] on div "Pen P" at bounding box center [44, 241] width 22 height 18
click at [15, 115] on div at bounding box center [12, 112] width 12 height 12
click at [116, 245] on div "Shapes" at bounding box center [119, 246] width 13 height 4
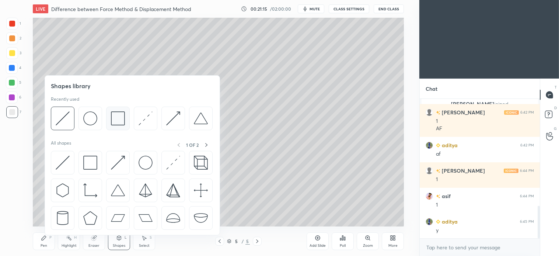
click at [120, 123] on img at bounding box center [118, 118] width 14 height 14
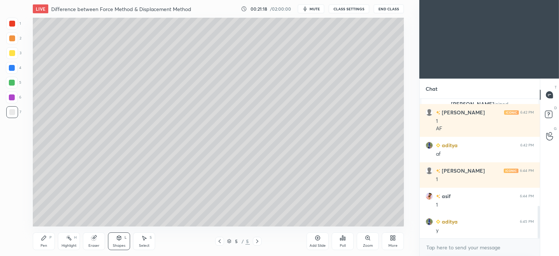
click at [48, 238] on div "Pen P" at bounding box center [44, 241] width 22 height 18
click at [15, 51] on div at bounding box center [12, 53] width 12 height 12
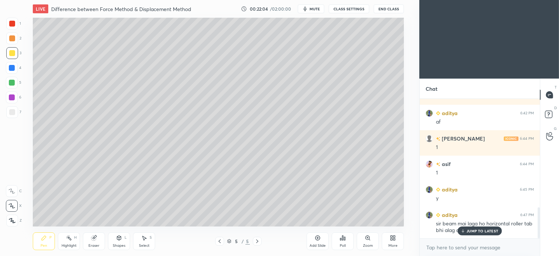
click at [260, 241] on icon at bounding box center [257, 241] width 6 height 6
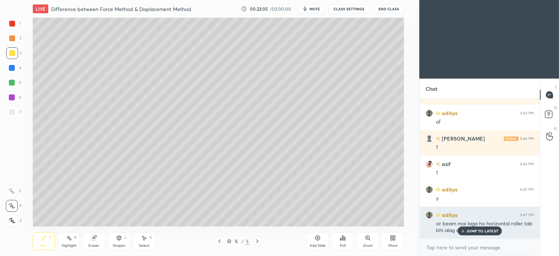
click at [473, 235] on div "JUMP TO LATEST" at bounding box center [480, 230] width 44 height 9
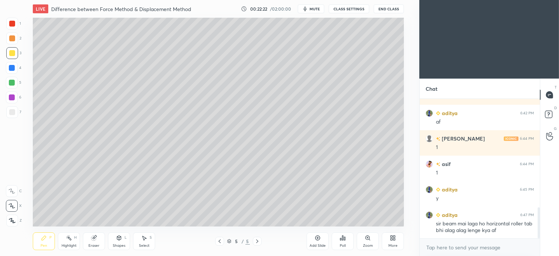
click at [50, 242] on div "Pen P" at bounding box center [44, 241] width 22 height 18
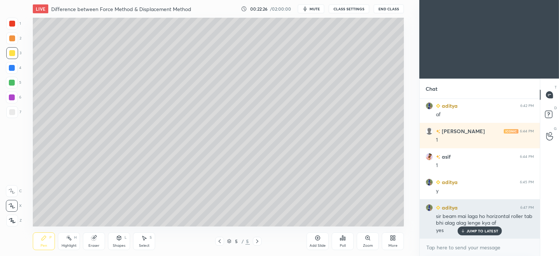
click at [487, 233] on p "JUMP TO LATEST" at bounding box center [483, 231] width 32 height 4
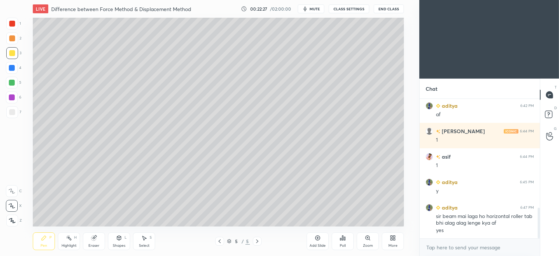
click at [258, 245] on div at bounding box center [257, 241] width 9 height 9
click at [316, 241] on div "Add Slide" at bounding box center [318, 241] width 22 height 18
click at [15, 112] on div at bounding box center [12, 112] width 12 height 12
click at [6, 41] on div at bounding box center [12, 38] width 12 height 12
click at [123, 245] on div "Shapes" at bounding box center [119, 246] width 13 height 4
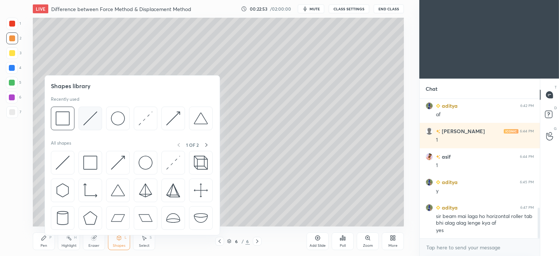
click at [93, 122] on img at bounding box center [90, 118] width 14 height 14
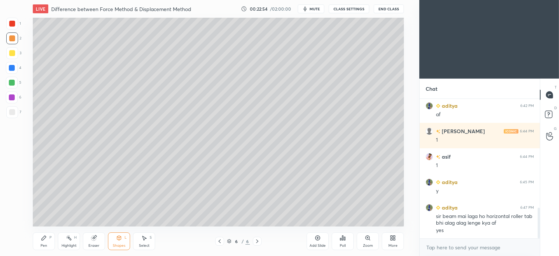
click at [15, 108] on div at bounding box center [12, 112] width 12 height 12
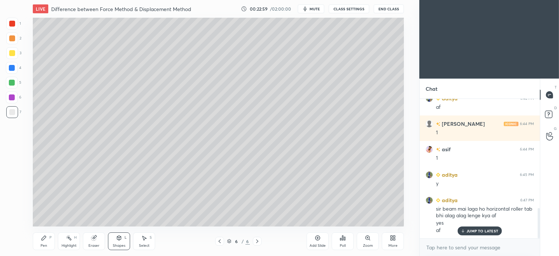
click at [49, 238] on div "P" at bounding box center [50, 238] width 2 height 4
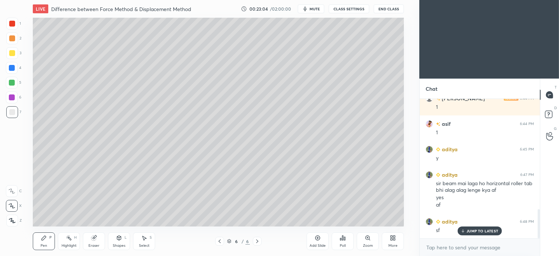
click at [124, 239] on div "Shapes L" at bounding box center [119, 241] width 22 height 18
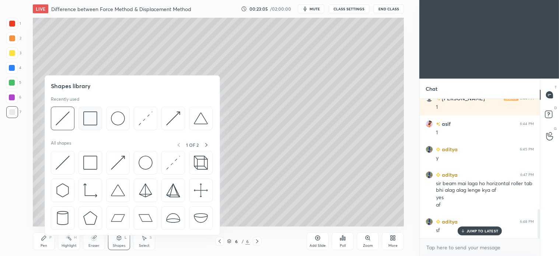
click at [90, 122] on img at bounding box center [90, 118] width 14 height 14
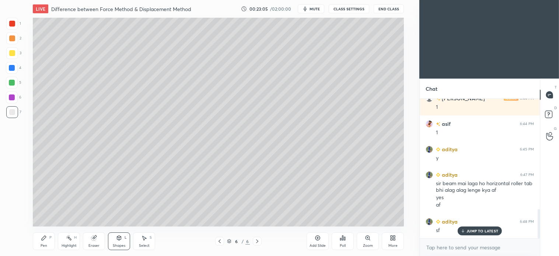
click at [20, 44] on div "2" at bounding box center [13, 39] width 15 height 15
click at [116, 239] on icon at bounding box center [119, 238] width 6 height 6
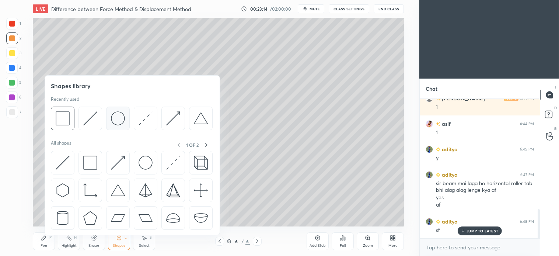
click at [119, 115] on img at bounding box center [118, 118] width 14 height 14
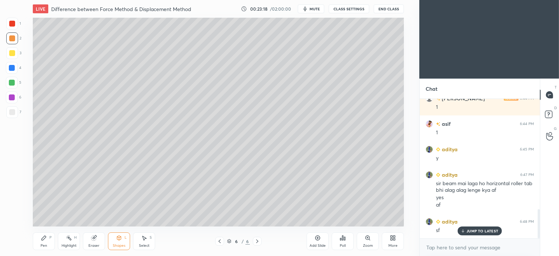
click at [125, 241] on div "Shapes L" at bounding box center [119, 241] width 22 height 18
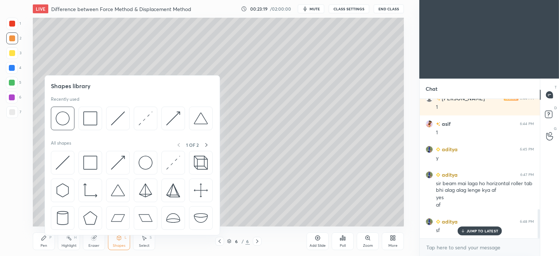
click at [94, 117] on img at bounding box center [90, 118] width 14 height 14
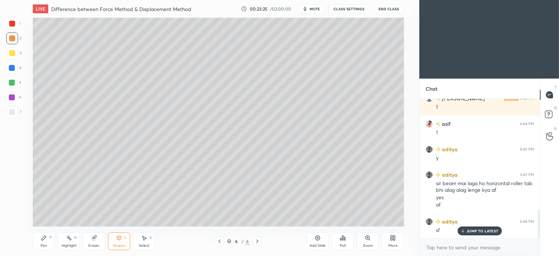
click at [150, 239] on div "S" at bounding box center [151, 238] width 2 height 4
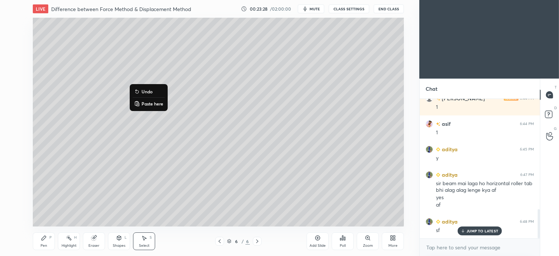
click at [91, 105] on div "0 ° Undo Copy Paste here Duplicate Duplicate to new slide Delete" at bounding box center [218, 122] width 371 height 209
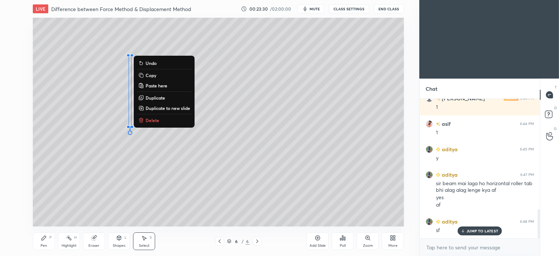
click at [158, 97] on p "Duplicate" at bounding box center [156, 98] width 20 height 6
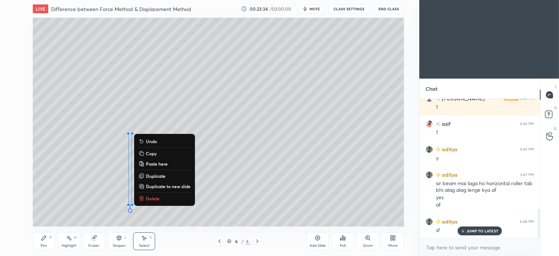
click at [189, 66] on div "0 ° Undo Copy Paste here Duplicate Duplicate to new slide Delete" at bounding box center [218, 122] width 371 height 209
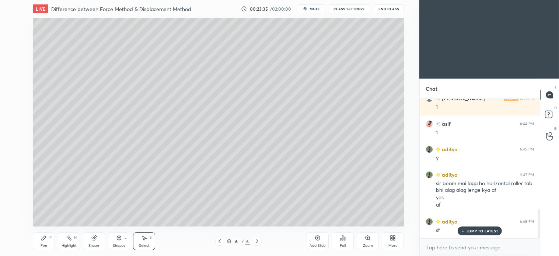
click at [119, 239] on icon at bounding box center [119, 239] width 0 height 3
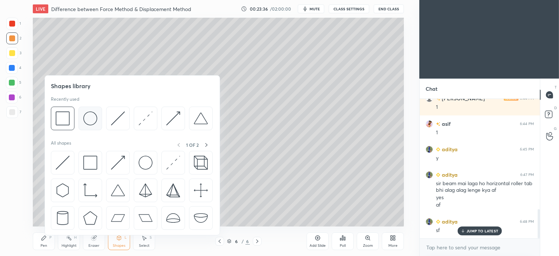
click at [95, 120] on img at bounding box center [90, 118] width 14 height 14
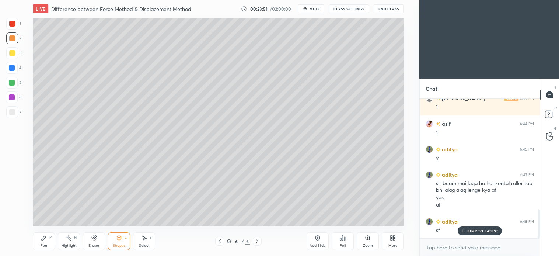
click at [47, 242] on div "Pen P" at bounding box center [44, 241] width 22 height 18
click at [149, 243] on div "Select S" at bounding box center [144, 241] width 22 height 18
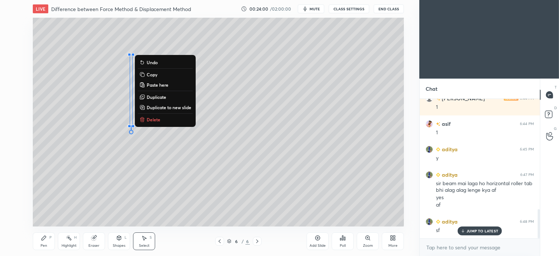
click at [176, 141] on div "0 ° Undo Copy Paste here Duplicate Duplicate to new slide Delete" at bounding box center [218, 122] width 371 height 209
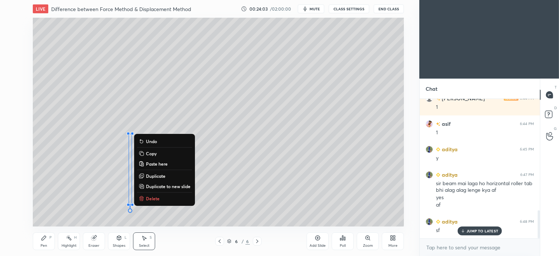
scroll to position [555, 0]
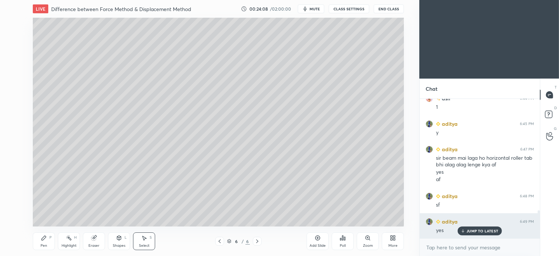
click at [482, 234] on div "JUMP TO LATEST" at bounding box center [480, 230] width 44 height 9
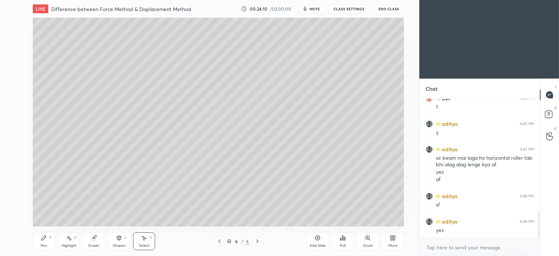
click at [118, 240] on icon at bounding box center [119, 238] width 4 height 4
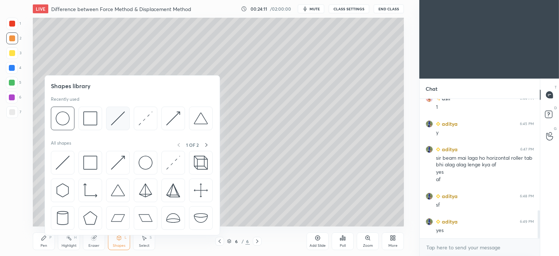
click at [118, 122] on img at bounding box center [118, 118] width 14 height 14
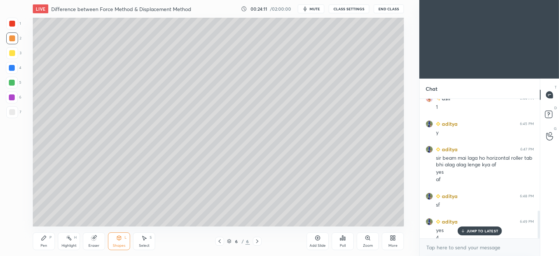
scroll to position [563, 0]
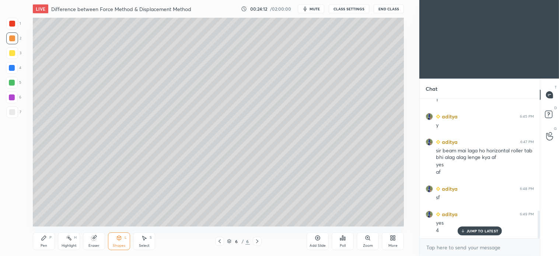
click at [11, 86] on div at bounding box center [12, 83] width 12 height 12
click at [46, 240] on icon at bounding box center [44, 238] width 6 height 6
click at [118, 244] on div "Shapes" at bounding box center [119, 246] width 13 height 4
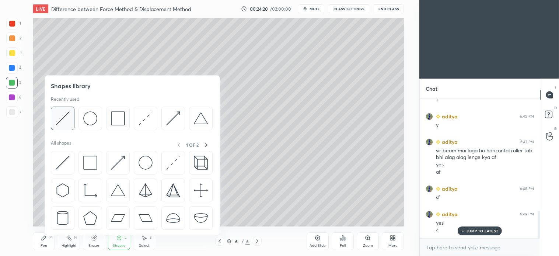
click at [66, 117] on img at bounding box center [63, 118] width 14 height 14
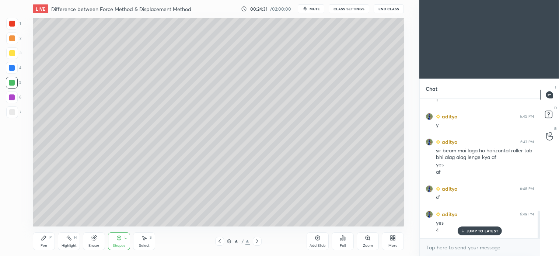
click at [41, 242] on div "Pen P" at bounding box center [44, 241] width 22 height 18
click at [124, 245] on div "Shapes" at bounding box center [119, 246] width 13 height 4
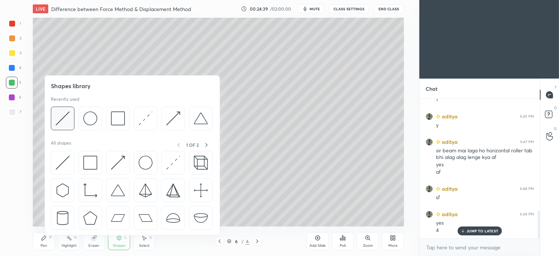
click at [62, 121] on img at bounding box center [63, 118] width 14 height 14
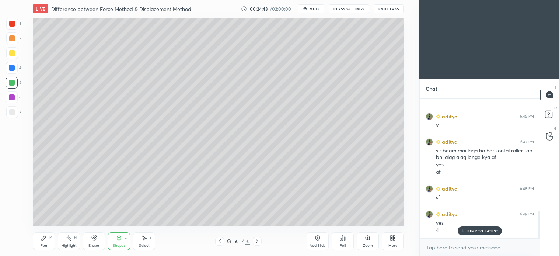
click at [40, 240] on div "Pen P" at bounding box center [44, 241] width 22 height 18
click at [124, 237] on div "Shapes L" at bounding box center [119, 241] width 22 height 18
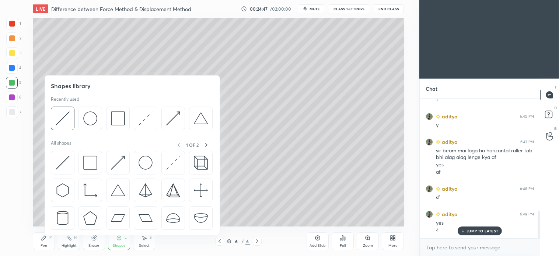
click at [43, 240] on icon at bounding box center [44, 238] width 6 height 6
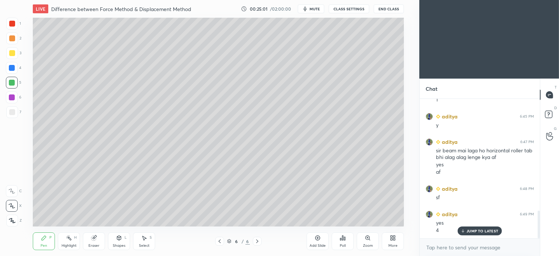
click at [12, 120] on div "7" at bounding box center [13, 113] width 15 height 15
click at [122, 240] on icon at bounding box center [119, 238] width 6 height 6
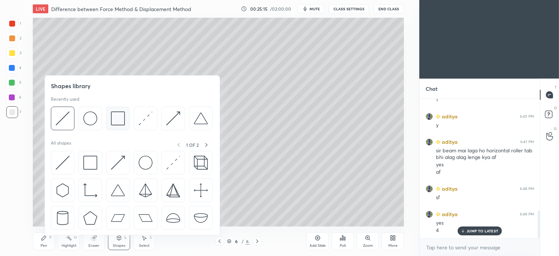
click at [119, 122] on img at bounding box center [118, 118] width 14 height 14
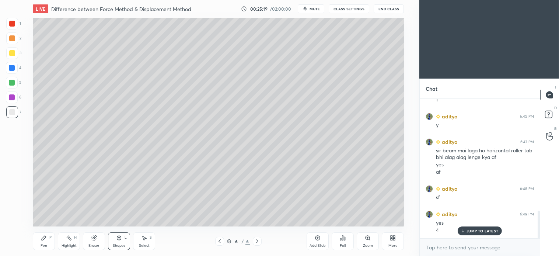
click at [8, 72] on div at bounding box center [12, 68] width 12 height 12
click at [40, 246] on div "Pen P" at bounding box center [44, 241] width 22 height 18
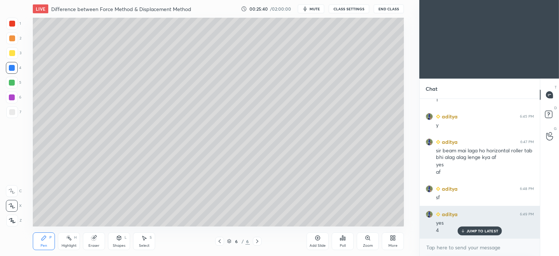
click at [484, 230] on p "JUMP TO LATEST" at bounding box center [483, 231] width 32 height 4
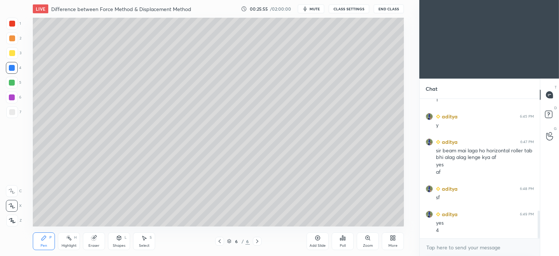
click at [221, 242] on icon at bounding box center [220, 241] width 6 height 6
click at [259, 241] on icon at bounding box center [257, 241] width 6 height 6
click at [43, 238] on icon at bounding box center [44, 238] width 4 height 4
click at [219, 241] on icon at bounding box center [220, 241] width 2 height 4
click at [218, 242] on icon at bounding box center [220, 241] width 6 height 6
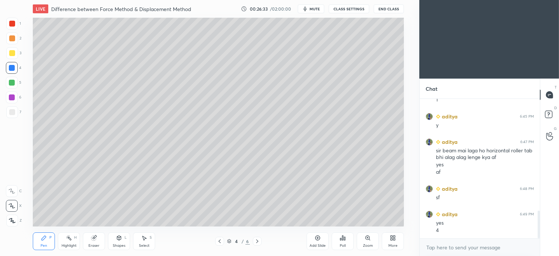
click at [218, 241] on icon at bounding box center [220, 241] width 6 height 6
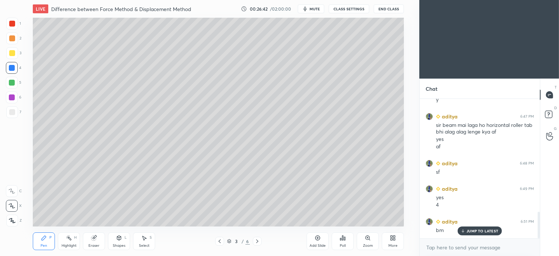
click at [259, 241] on icon at bounding box center [257, 241] width 6 height 6
click at [261, 241] on div at bounding box center [257, 241] width 9 height 9
click at [258, 242] on icon at bounding box center [257, 241] width 6 height 6
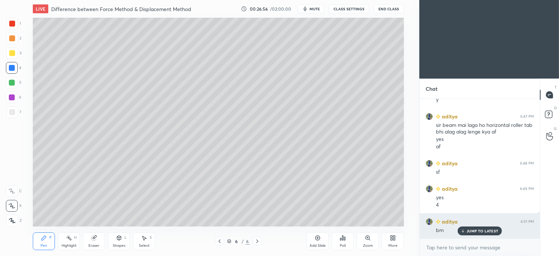
click at [481, 231] on p "JUMP TO LATEST" at bounding box center [483, 231] width 32 height 4
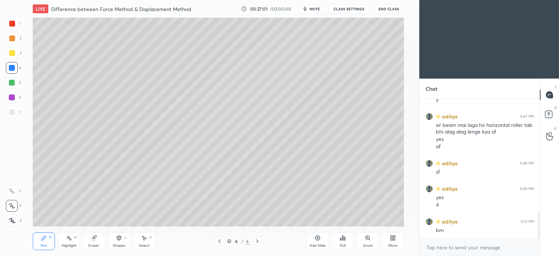
click at [259, 241] on icon at bounding box center [257, 241] width 6 height 6
click at [311, 241] on div "Add Slide" at bounding box center [318, 241] width 22 height 18
click at [11, 113] on div at bounding box center [12, 112] width 6 height 6
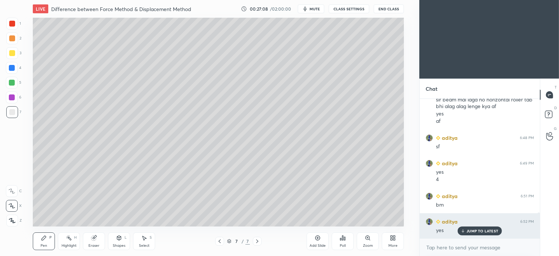
click at [477, 234] on div "JUMP TO LATEST" at bounding box center [480, 230] width 44 height 9
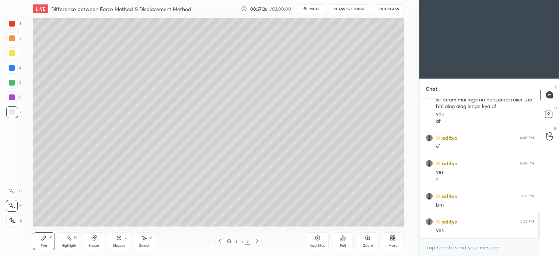
click at [119, 245] on div "Shapes" at bounding box center [119, 246] width 13 height 4
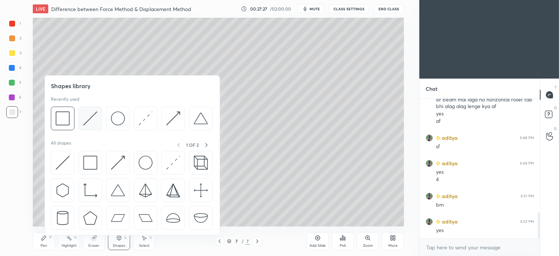
click at [91, 117] on img at bounding box center [90, 118] width 14 height 14
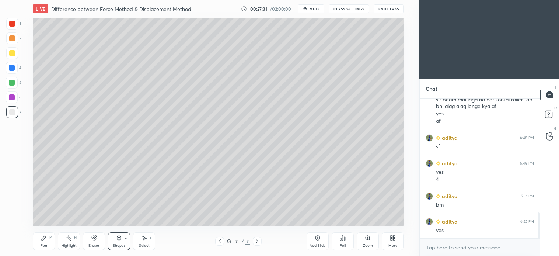
click at [49, 242] on div "Pen P" at bounding box center [44, 241] width 22 height 18
click at [17, 38] on div at bounding box center [12, 38] width 12 height 12
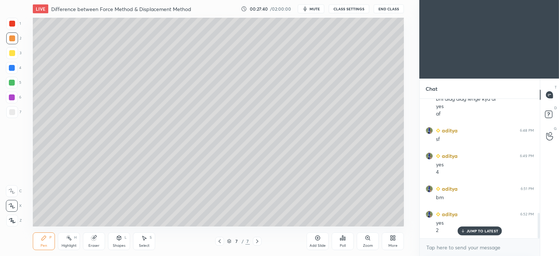
click at [124, 246] on div "Shapes" at bounding box center [119, 246] width 13 height 4
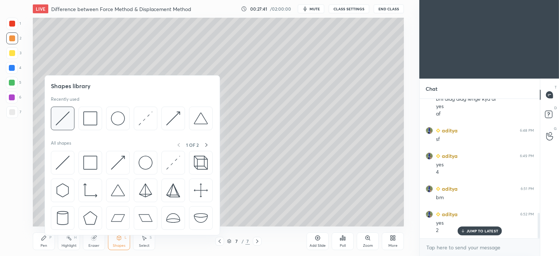
click at [66, 116] on img at bounding box center [63, 118] width 14 height 14
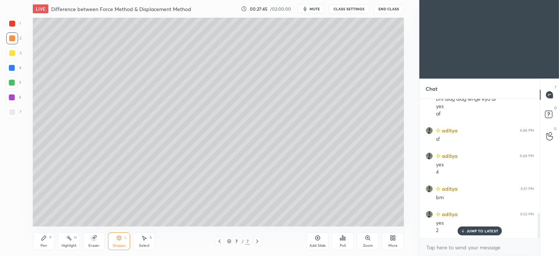
click at [123, 236] on div "Shapes L" at bounding box center [119, 241] width 22 height 18
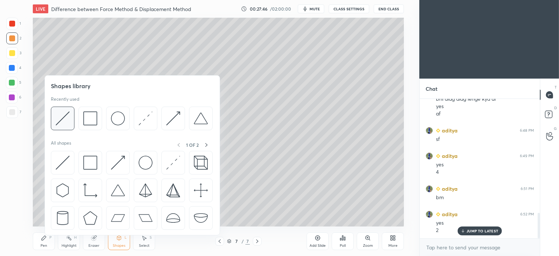
click at [63, 116] on img at bounding box center [63, 118] width 14 height 14
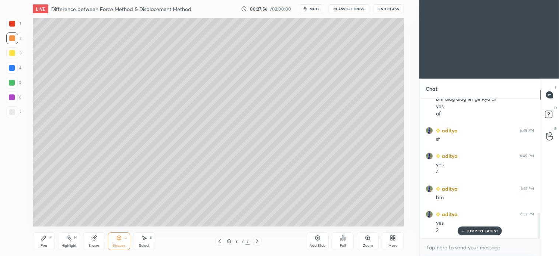
click at [117, 239] on icon at bounding box center [119, 238] width 6 height 6
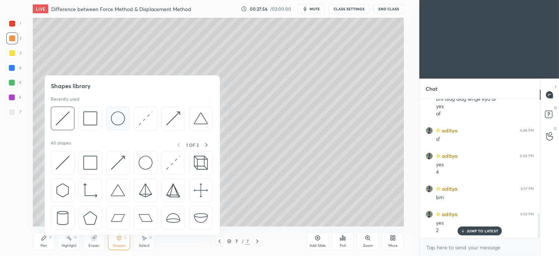
click at [118, 120] on img at bounding box center [118, 118] width 14 height 14
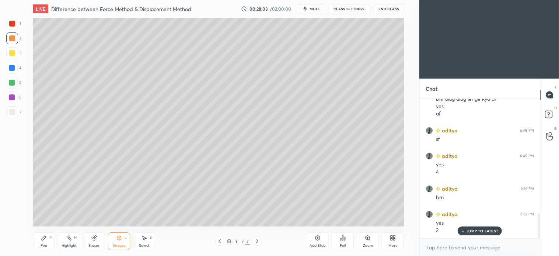
click at [152, 237] on div "S" at bounding box center [151, 238] width 2 height 4
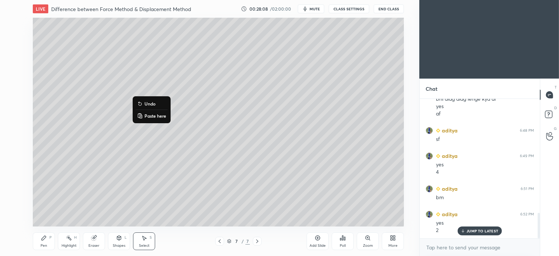
click at [127, 135] on div "0 ° Undo Copy Paste here Duplicate Duplicate to new slide Delete" at bounding box center [218, 122] width 371 height 209
click at [122, 239] on icon at bounding box center [119, 238] width 6 height 6
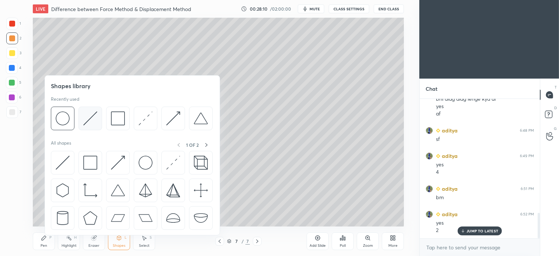
click at [93, 115] on img at bounding box center [90, 118] width 14 height 14
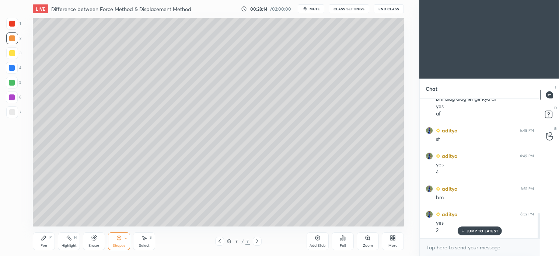
click at [52, 245] on div "Pen P" at bounding box center [44, 241] width 22 height 18
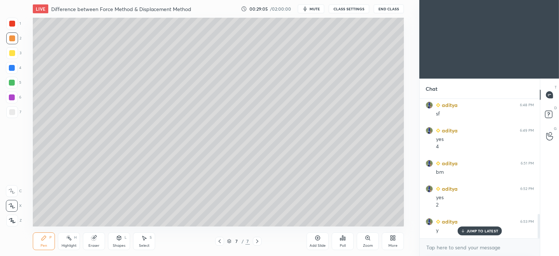
scroll to position [664, 0]
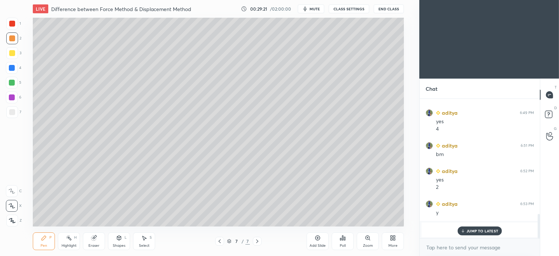
click at [43, 233] on div "Pen P" at bounding box center [44, 241] width 22 height 18
click at [15, 88] on div at bounding box center [12, 83] width 12 height 12
click at [122, 240] on icon at bounding box center [119, 238] width 6 height 6
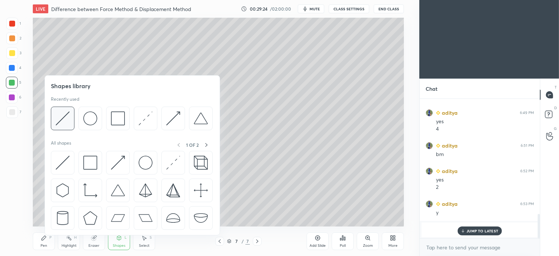
click at [64, 115] on img at bounding box center [63, 118] width 14 height 14
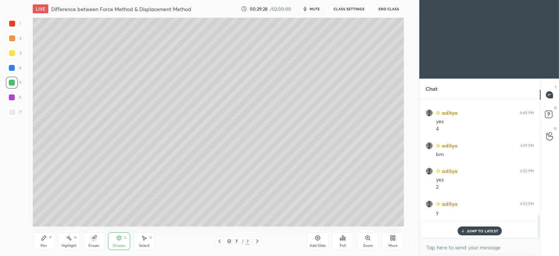
scroll to position [696, 0]
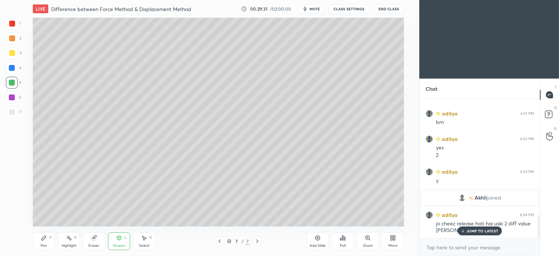
click at [48, 242] on div "Pen P" at bounding box center [44, 241] width 22 height 18
click at [121, 246] on div "Shapes" at bounding box center [119, 246] width 13 height 4
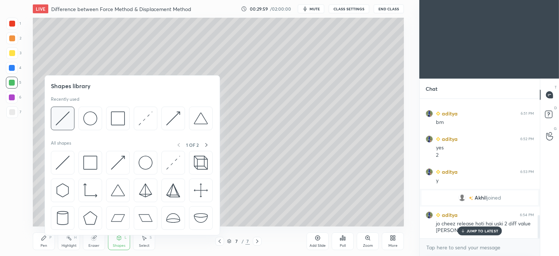
click at [70, 120] on div at bounding box center [63, 119] width 24 height 24
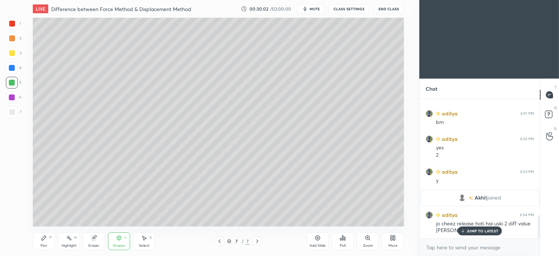
click at [46, 238] on icon at bounding box center [44, 238] width 4 height 4
click at [11, 112] on div at bounding box center [12, 112] width 6 height 6
click at [119, 242] on div "Shapes L" at bounding box center [119, 241] width 22 height 18
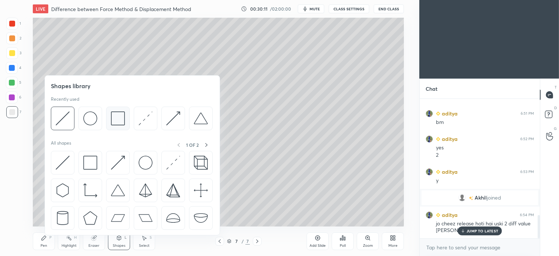
click at [116, 119] on img at bounding box center [118, 118] width 14 height 14
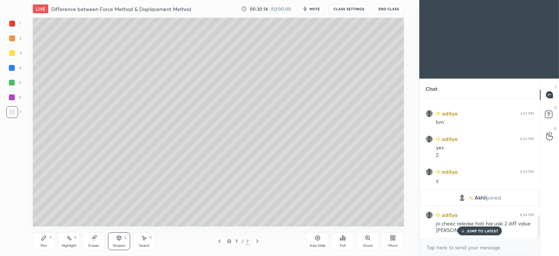
click at [153, 242] on div "Select S" at bounding box center [144, 241] width 22 height 18
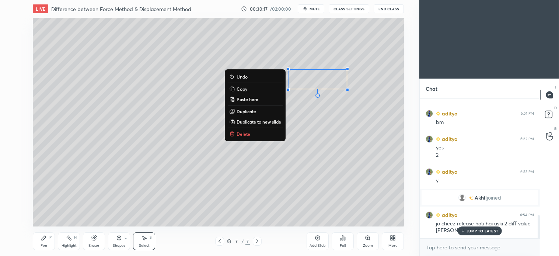
click at [46, 243] on div "Pen P" at bounding box center [44, 241] width 22 height 18
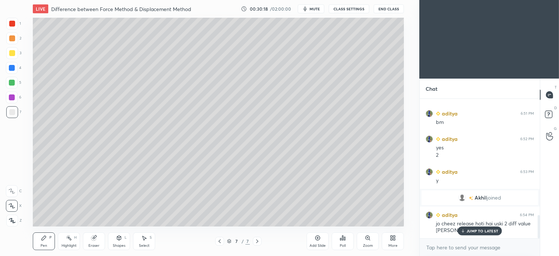
click at [10, 72] on div at bounding box center [12, 68] width 12 height 12
click at [13, 45] on div "2" at bounding box center [13, 39] width 15 height 15
click at [125, 246] on div "Shapes" at bounding box center [119, 246] width 13 height 4
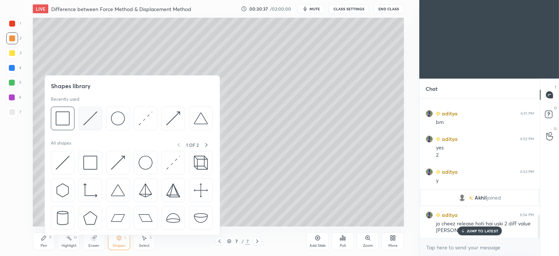
click at [89, 119] on img at bounding box center [90, 118] width 14 height 14
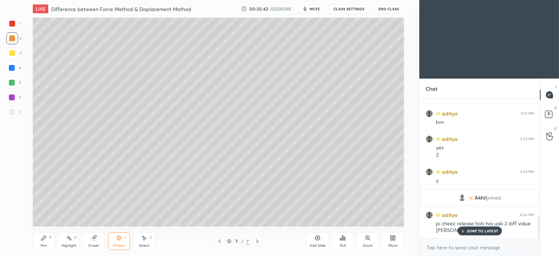
click at [43, 242] on div "Pen P" at bounding box center [44, 241] width 22 height 18
click at [121, 244] on div "Shapes" at bounding box center [119, 246] width 13 height 4
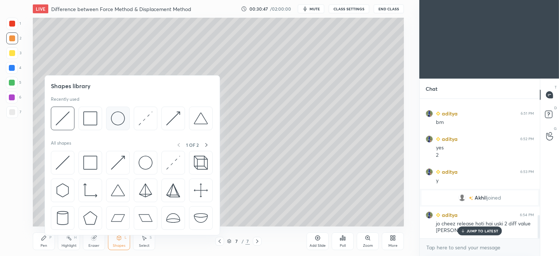
click at [119, 118] on img at bounding box center [118, 118] width 14 height 14
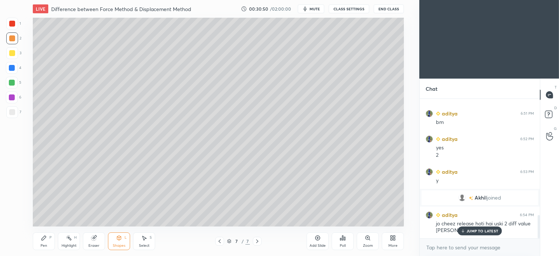
click at [148, 238] on div "Select S" at bounding box center [144, 241] width 22 height 18
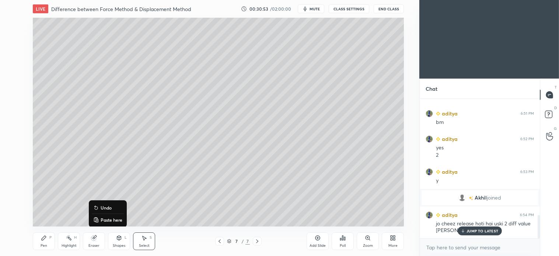
click at [63, 171] on div "0 ° Undo Copy Paste here Duplicate Duplicate to new slide Delete" at bounding box center [218, 122] width 371 height 209
click at [154, 243] on div "Select S" at bounding box center [144, 241] width 22 height 18
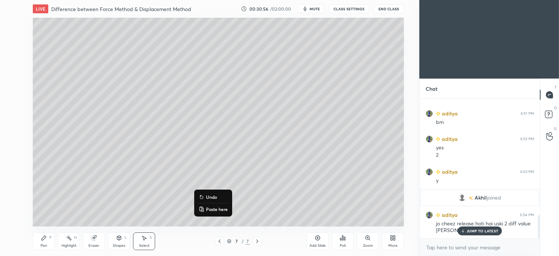
click at [85, 178] on div "0 ° Undo Copy Paste here Duplicate Duplicate to new slide Delete" at bounding box center [218, 122] width 371 height 209
click at [45, 243] on div "Pen P" at bounding box center [44, 241] width 22 height 18
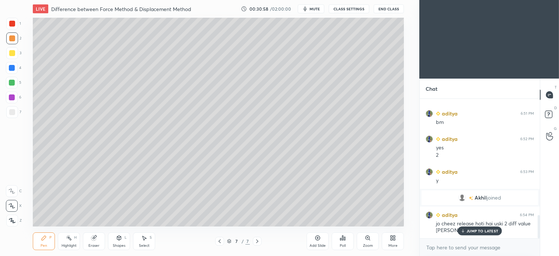
click at [13, 118] on div "7" at bounding box center [13, 113] width 15 height 15
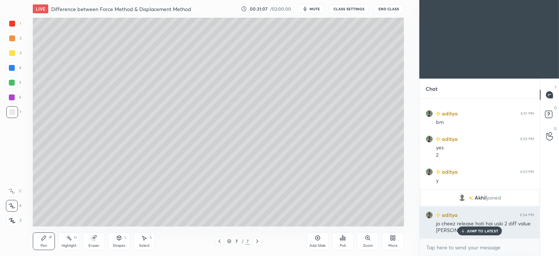
click at [478, 234] on div "JUMP TO LATEST" at bounding box center [480, 230] width 44 height 9
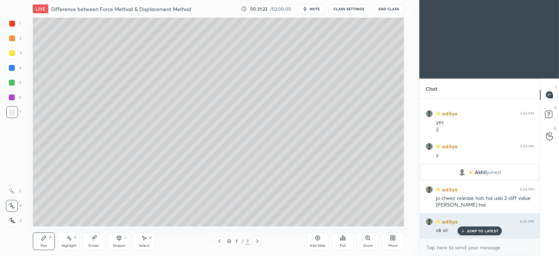
click at [487, 231] on p "JUMP TO LATEST" at bounding box center [483, 231] width 32 height 4
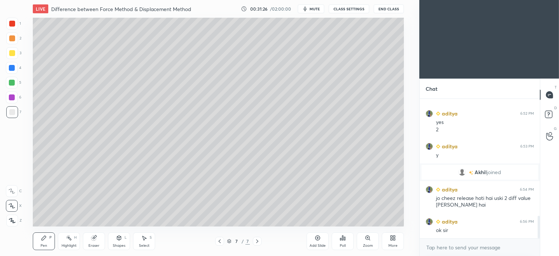
click at [11, 72] on div at bounding box center [12, 68] width 12 height 12
click at [219, 241] on icon at bounding box center [220, 241] width 2 height 4
click at [222, 240] on icon at bounding box center [220, 241] width 6 height 6
click at [222, 241] on icon at bounding box center [220, 241] width 6 height 6
click at [15, 115] on div at bounding box center [12, 112] width 12 height 12
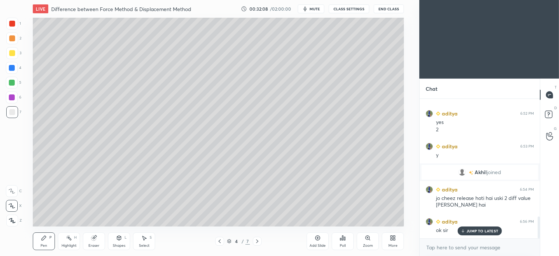
scroll to position [747, 0]
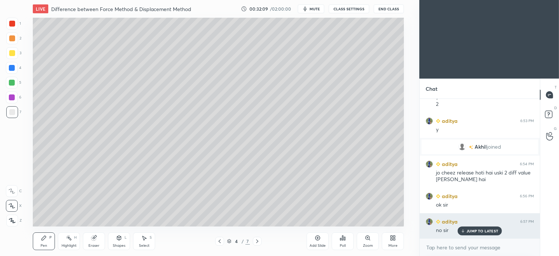
click at [487, 229] on p "JUMP TO LATEST" at bounding box center [483, 231] width 32 height 4
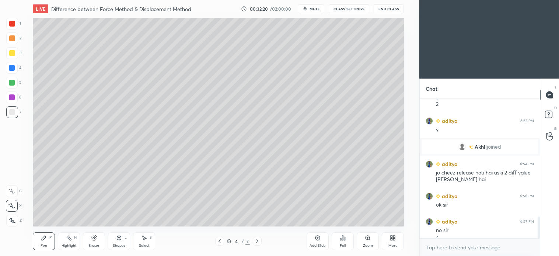
scroll to position [755, 0]
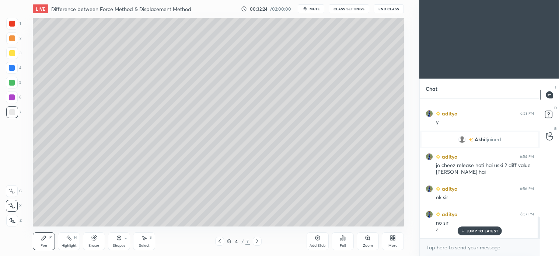
click at [256, 242] on icon at bounding box center [257, 241] width 6 height 6
click at [257, 243] on icon at bounding box center [257, 241] width 6 height 6
click at [257, 241] on icon at bounding box center [257, 241] width 6 height 6
click at [257, 239] on icon at bounding box center [257, 241] width 6 height 6
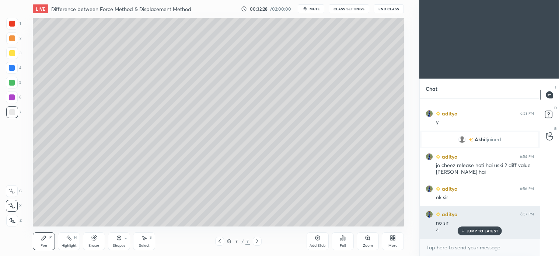
click at [488, 232] on p "JUMP TO LATEST" at bounding box center [483, 231] width 32 height 4
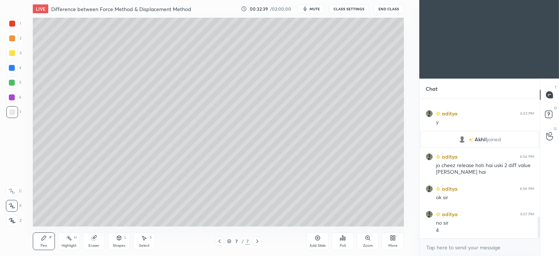
click at [260, 241] on icon at bounding box center [257, 241] width 6 height 6
click at [260, 242] on icon at bounding box center [257, 241] width 6 height 6
click at [315, 241] on div "Add Slide" at bounding box center [318, 241] width 22 height 18
click at [17, 38] on div at bounding box center [12, 38] width 12 height 12
click at [116, 241] on div "Shapes L" at bounding box center [119, 241] width 22 height 18
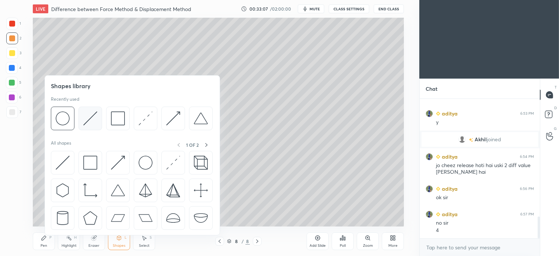
click at [89, 134] on div at bounding box center [132, 121] width 162 height 28
click at [98, 120] on div at bounding box center [91, 119] width 24 height 24
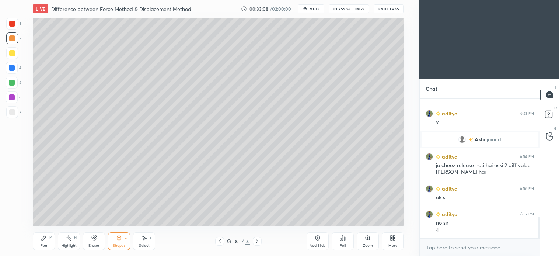
click at [16, 116] on div at bounding box center [12, 112] width 12 height 12
click at [122, 240] on div "Shapes L" at bounding box center [119, 241] width 22 height 18
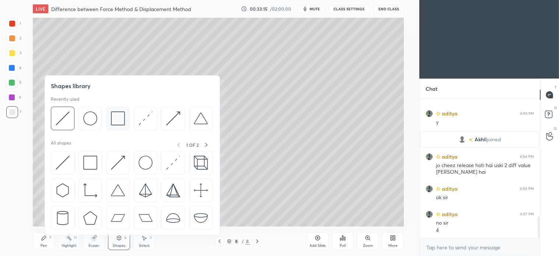
click at [123, 116] on img at bounding box center [118, 118] width 14 height 14
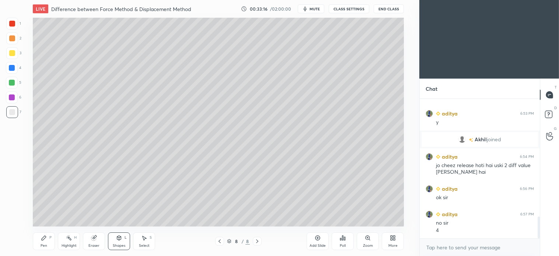
click at [15, 42] on div at bounding box center [12, 38] width 12 height 12
click at [121, 246] on div "Shapes" at bounding box center [119, 246] width 13 height 4
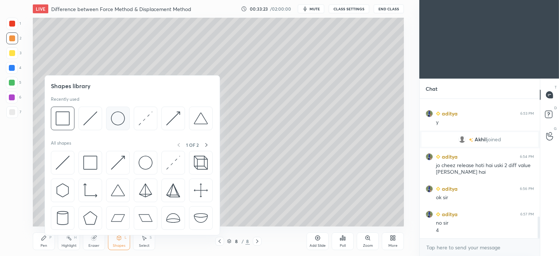
click at [116, 120] on img at bounding box center [118, 118] width 14 height 14
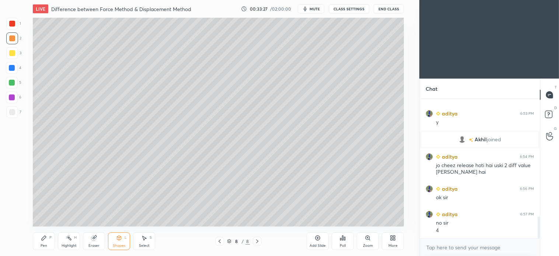
click at [145, 238] on icon at bounding box center [145, 238] width 4 height 4
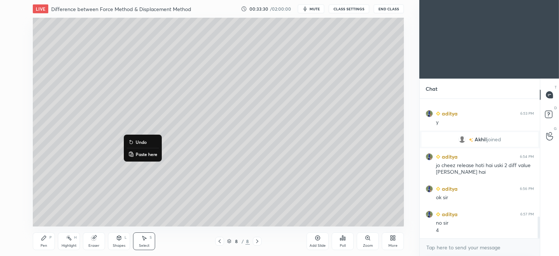
click at [68, 159] on div "0 ° Undo Copy Paste here Duplicate Duplicate to new slide Delete" at bounding box center [218, 122] width 371 height 209
click at [42, 240] on icon at bounding box center [44, 238] width 4 height 4
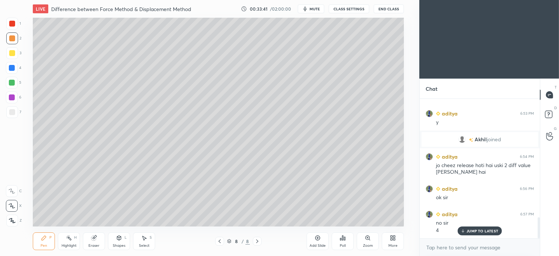
scroll to position [780, 0]
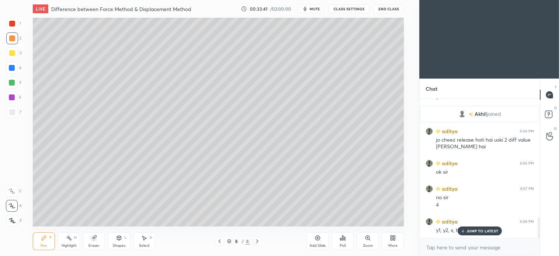
click at [125, 239] on div "L" at bounding box center [126, 238] width 2 height 4
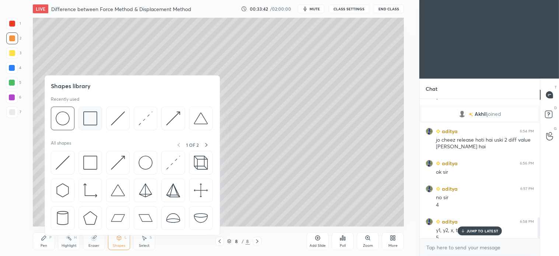
scroll to position [787, 0]
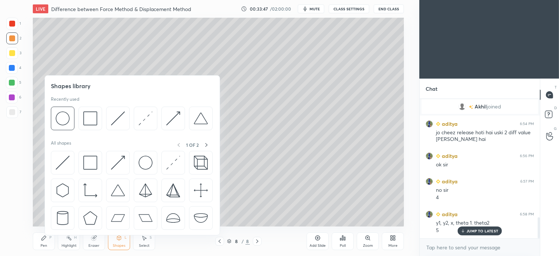
click at [320, 10] on span "mute" at bounding box center [315, 8] width 10 height 5
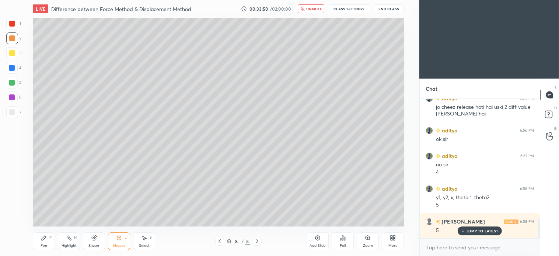
scroll to position [838, 0]
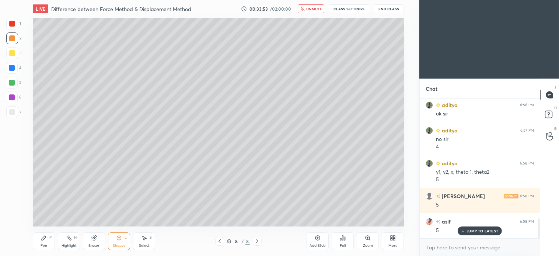
click at [318, 11] on span "unmute" at bounding box center [314, 8] width 16 height 5
click at [122, 238] on icon at bounding box center [119, 238] width 6 height 6
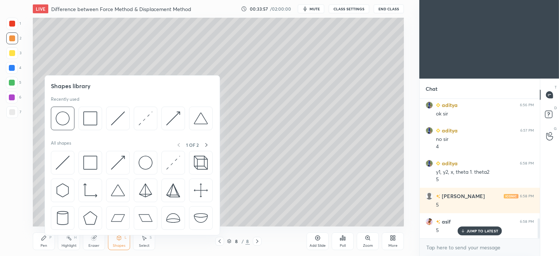
click at [116, 119] on img at bounding box center [118, 118] width 14 height 14
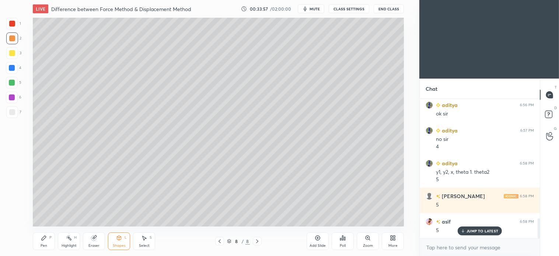
click at [16, 87] on div at bounding box center [12, 83] width 12 height 12
click at [51, 241] on div "Pen P" at bounding box center [44, 241] width 22 height 18
click at [149, 242] on div "Select S" at bounding box center [144, 241] width 22 height 18
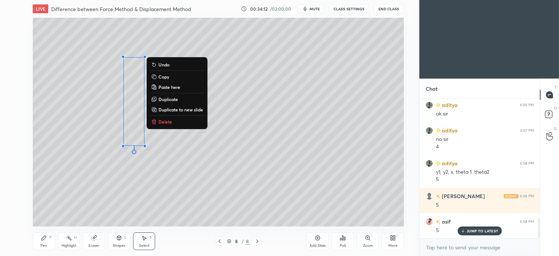
click at [174, 174] on div "0 ° Undo Copy Paste here Duplicate Duplicate to new slide Delete" at bounding box center [218, 122] width 371 height 209
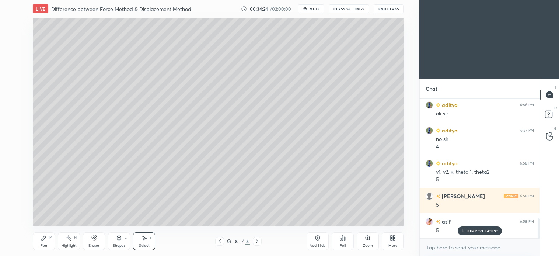
click at [123, 247] on div "Shapes" at bounding box center [119, 246] width 13 height 4
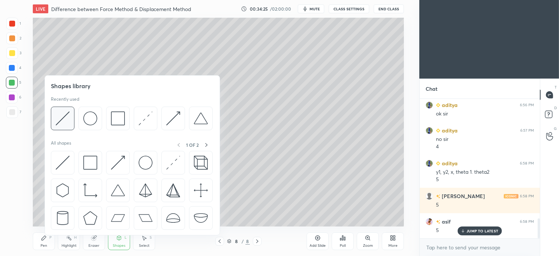
click at [72, 122] on div at bounding box center [63, 119] width 24 height 24
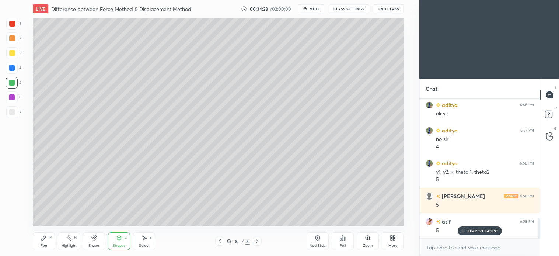
click at [49, 244] on div "Pen P" at bounding box center [44, 241] width 22 height 18
click at [121, 240] on icon at bounding box center [119, 238] width 6 height 6
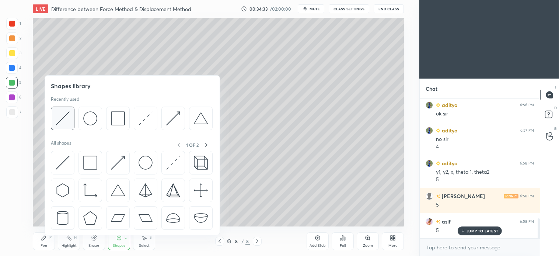
click at [65, 117] on img at bounding box center [63, 118] width 14 height 14
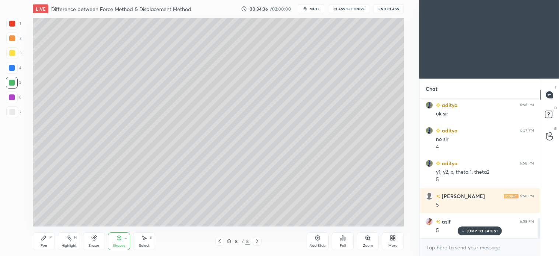
click at [51, 237] on div "P" at bounding box center [50, 238] width 2 height 4
click at [13, 117] on div at bounding box center [12, 112] width 12 height 12
click at [117, 242] on div "Shapes L" at bounding box center [119, 241] width 22 height 18
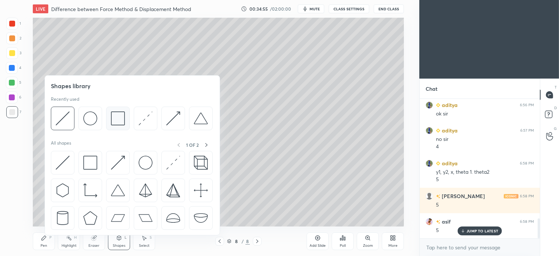
click at [123, 124] on img at bounding box center [118, 118] width 14 height 14
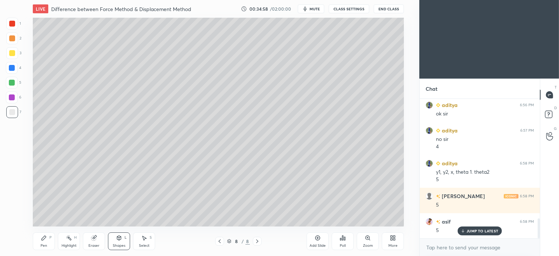
click at [42, 238] on icon at bounding box center [44, 238] width 6 height 6
click at [15, 72] on div at bounding box center [12, 68] width 12 height 12
click at [143, 240] on icon at bounding box center [144, 238] width 6 height 6
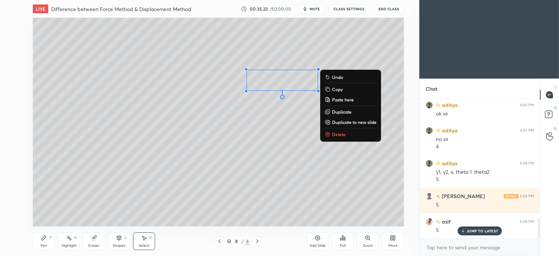
click at [229, 167] on div "0 ° Undo Copy Paste here Duplicate Duplicate to new slide Delete" at bounding box center [218, 122] width 371 height 209
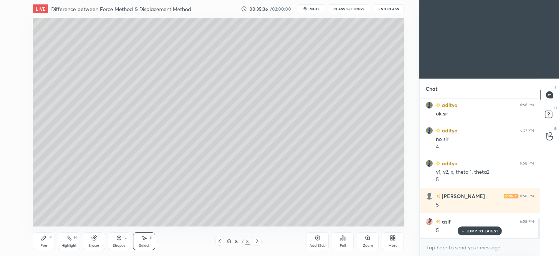
click at [319, 10] on span "mute" at bounding box center [315, 8] width 10 height 5
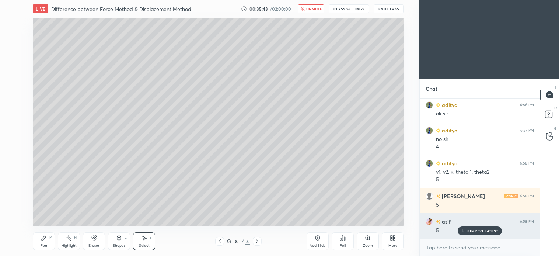
click at [488, 231] on p "JUMP TO LATEST" at bounding box center [483, 231] width 32 height 4
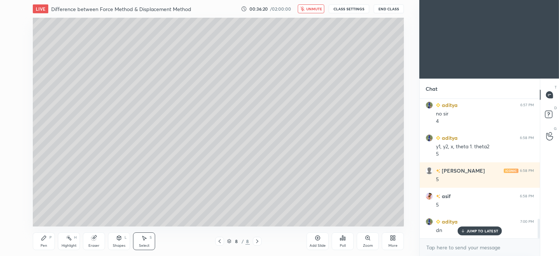
click at [318, 5] on button "unmute" at bounding box center [311, 8] width 27 height 9
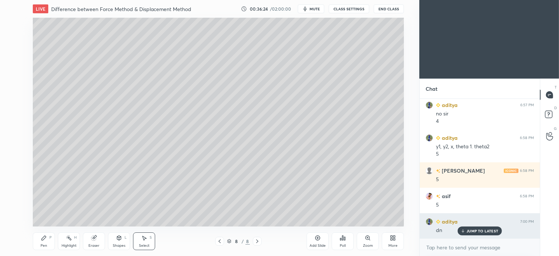
click at [487, 227] on div "JUMP TO LATEST" at bounding box center [480, 230] width 44 height 9
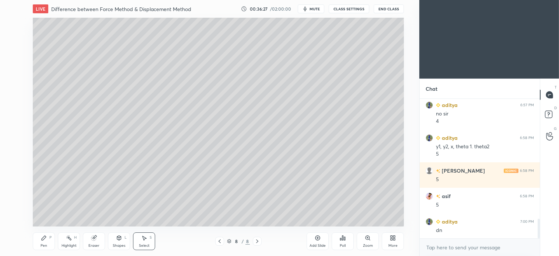
click at [46, 245] on div "Pen" at bounding box center [44, 246] width 7 height 4
click at [13, 109] on div at bounding box center [12, 112] width 6 height 6
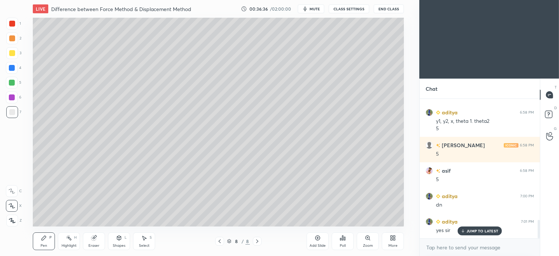
scroll to position [915, 0]
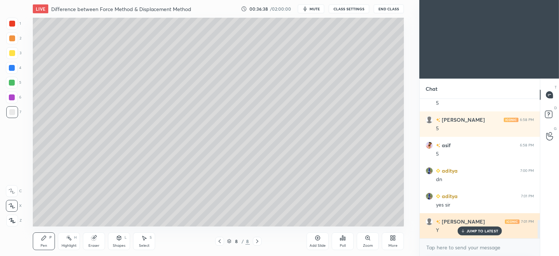
click at [484, 232] on p "JUMP TO LATEST" at bounding box center [483, 231] width 32 height 4
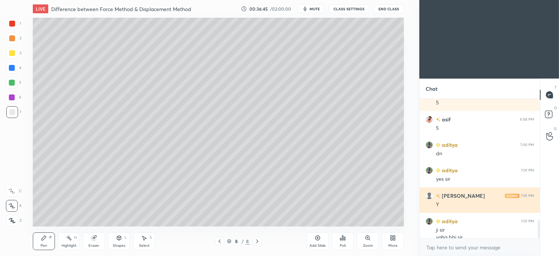
scroll to position [948, 0]
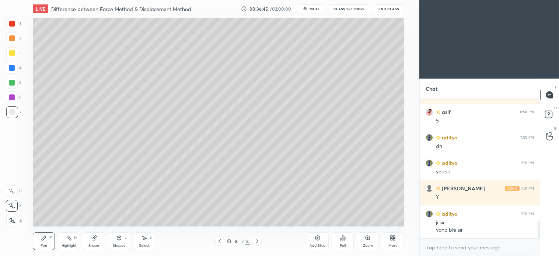
click at [258, 241] on icon at bounding box center [257, 241] width 6 height 6
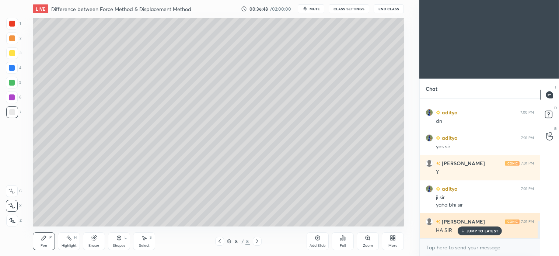
click at [487, 231] on p "JUMP TO LATEST" at bounding box center [483, 231] width 32 height 4
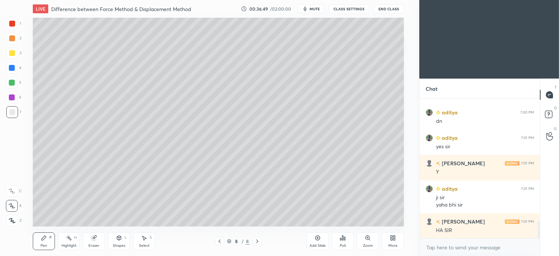
click at [257, 242] on icon at bounding box center [257, 241] width 2 height 4
click at [316, 242] on div "Add Slide" at bounding box center [318, 241] width 22 height 18
click at [218, 242] on icon at bounding box center [220, 241] width 6 height 6
click at [260, 240] on icon at bounding box center [257, 241] width 6 height 6
click at [220, 241] on icon at bounding box center [220, 241] width 6 height 6
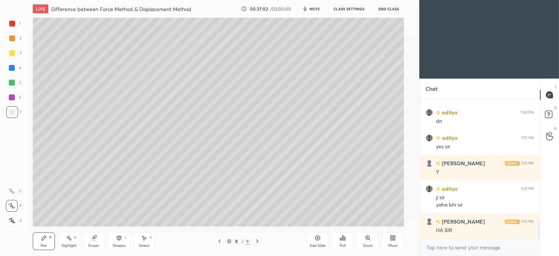
click at [257, 242] on icon at bounding box center [257, 241] width 6 height 6
click at [13, 115] on div at bounding box center [12, 112] width 12 height 12
click at [12, 53] on div at bounding box center [12, 53] width 6 height 6
click at [219, 244] on icon at bounding box center [220, 241] width 6 height 6
click at [13, 115] on div at bounding box center [12, 112] width 6 height 6
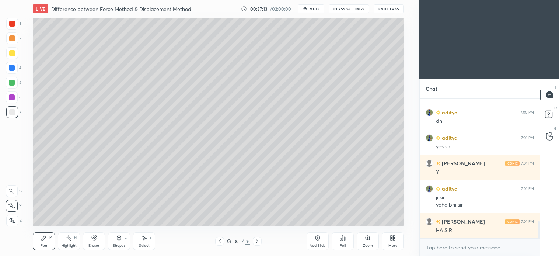
click at [261, 241] on div at bounding box center [257, 241] width 9 height 9
click at [16, 52] on div at bounding box center [12, 53] width 12 height 12
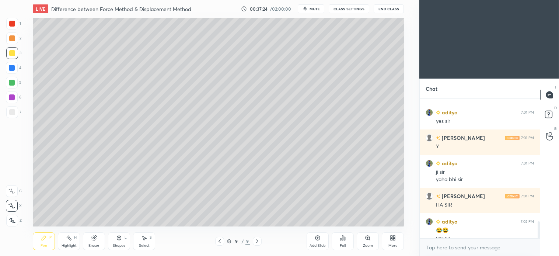
scroll to position [1006, 0]
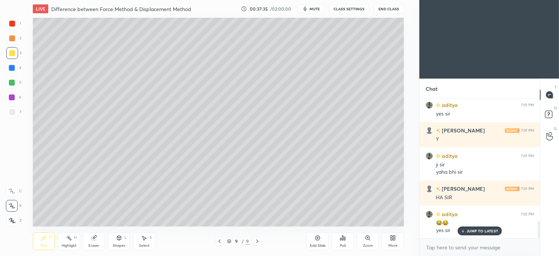
click at [149, 242] on div "Select S" at bounding box center [144, 241] width 22 height 18
click at [95, 34] on div "0 ° Undo Copy Paste here Duplicate Duplicate to new slide Delete" at bounding box center [218, 122] width 371 height 209
click at [86, 58] on div "0 ° Undo Copy Paste here Duplicate Duplicate to new slide Delete" at bounding box center [218, 122] width 371 height 209
click at [124, 240] on div "Shapes L" at bounding box center [119, 241] width 22 height 18
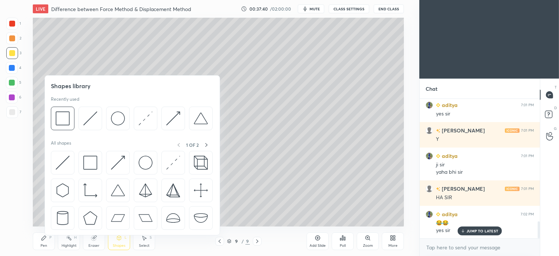
click at [90, 122] on img at bounding box center [90, 118] width 14 height 14
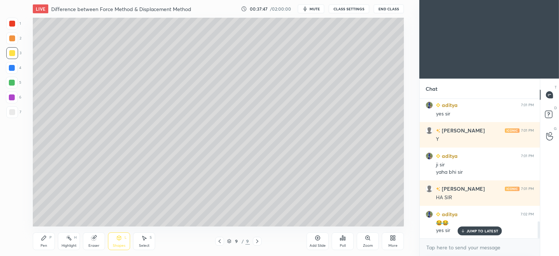
click at [45, 244] on div "Pen" at bounding box center [44, 246] width 7 height 4
click at [118, 247] on div "Shapes" at bounding box center [119, 246] width 13 height 4
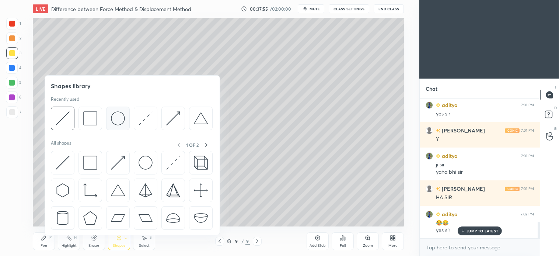
scroll to position [1031, 0]
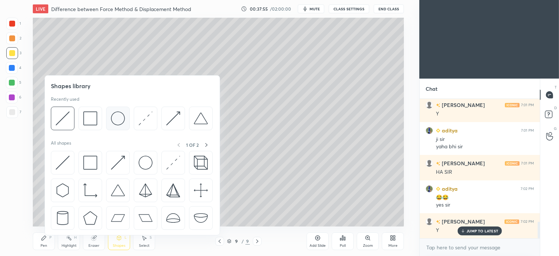
click at [117, 119] on img at bounding box center [118, 118] width 14 height 14
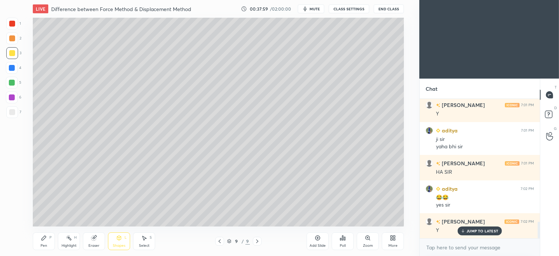
click at [47, 239] on div "Pen P" at bounding box center [44, 241] width 22 height 18
click at [7, 115] on div at bounding box center [12, 112] width 12 height 12
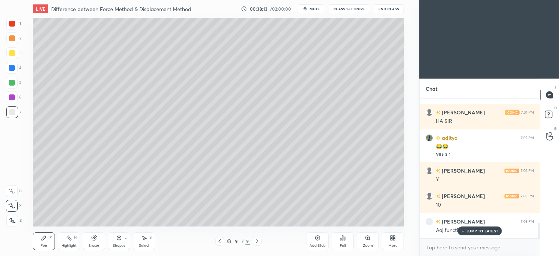
scroll to position [1108, 0]
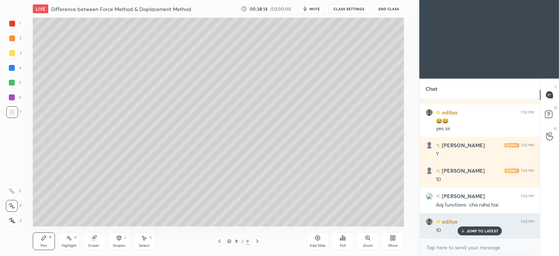
click at [483, 233] on p "JUMP TO LATEST" at bounding box center [483, 231] width 32 height 4
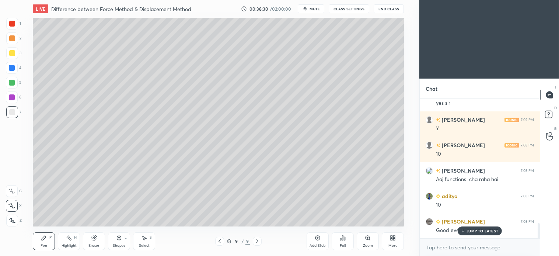
scroll to position [1158, 0]
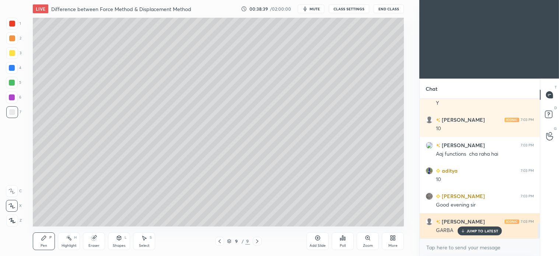
click at [481, 234] on div "JUMP TO LATEST" at bounding box center [480, 230] width 44 height 9
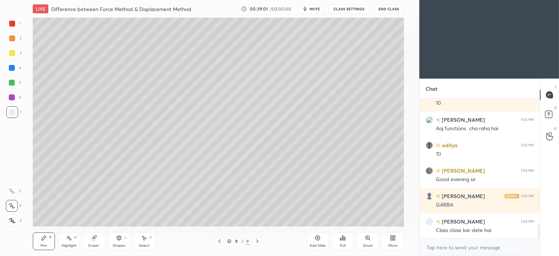
scroll to position [1210, 0]
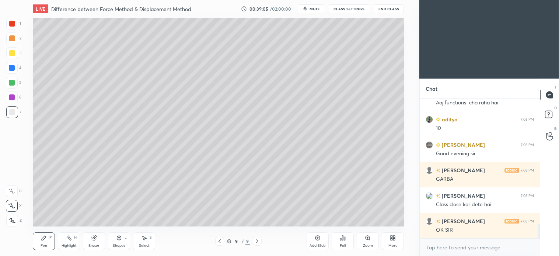
click at [146, 238] on icon at bounding box center [145, 238] width 4 height 4
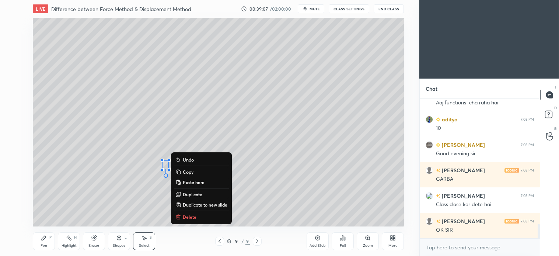
click at [191, 216] on p "Delete" at bounding box center [190, 217] width 14 height 6
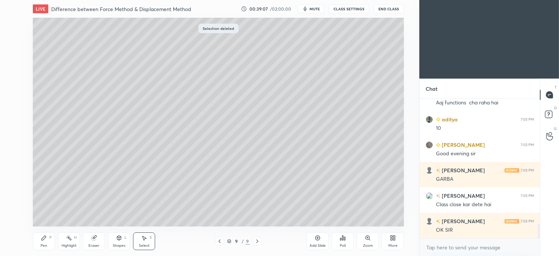
click at [46, 244] on div "Pen" at bounding box center [44, 246] width 7 height 4
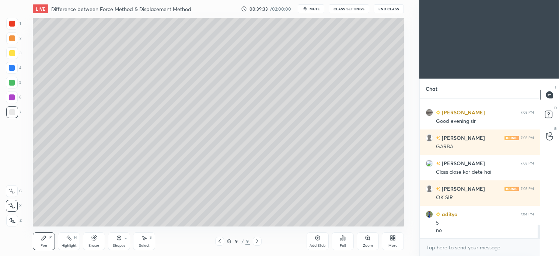
scroll to position [1268, 0]
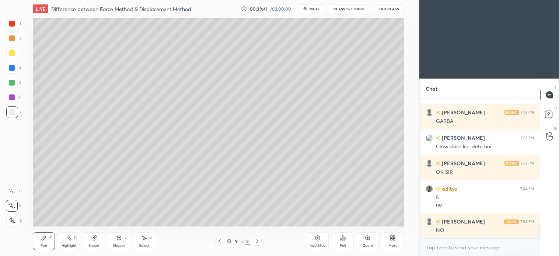
click at [122, 242] on div "Shapes L" at bounding box center [119, 241] width 22 height 18
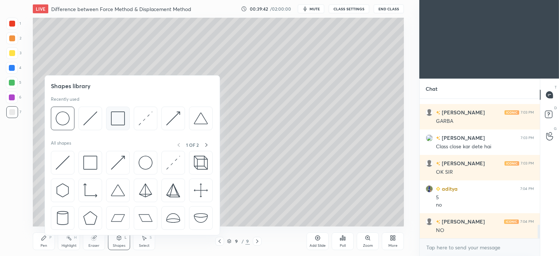
click at [116, 122] on img at bounding box center [118, 118] width 14 height 14
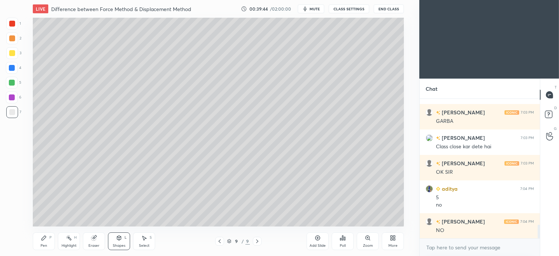
click at [144, 239] on icon at bounding box center [145, 238] width 4 height 4
click at [260, 241] on icon at bounding box center [257, 241] width 6 height 6
click at [315, 240] on div "Add Slide" at bounding box center [318, 241] width 22 height 18
click at [122, 239] on div "Shapes L" at bounding box center [119, 241] width 22 height 18
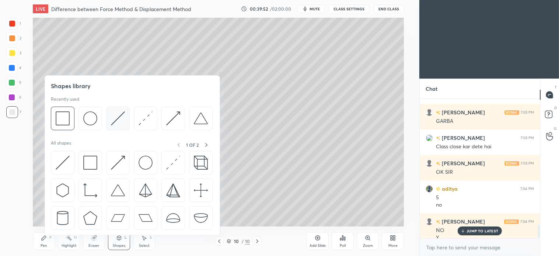
scroll to position [1275, 0]
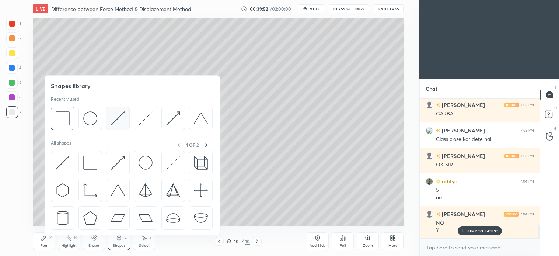
click at [115, 119] on img at bounding box center [118, 118] width 14 height 14
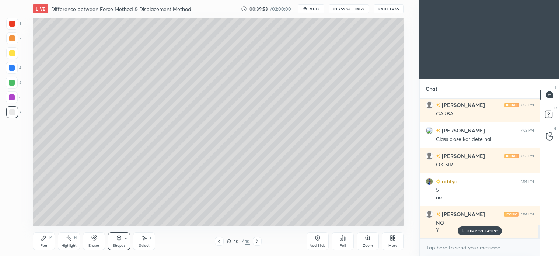
click at [12, 55] on div at bounding box center [12, 53] width 6 height 6
click at [46, 245] on div "Pen" at bounding box center [44, 246] width 7 height 4
click at [219, 243] on icon at bounding box center [219, 241] width 6 height 6
click at [256, 241] on icon at bounding box center [257, 241] width 6 height 6
click at [121, 242] on div "Shapes L" at bounding box center [119, 241] width 22 height 18
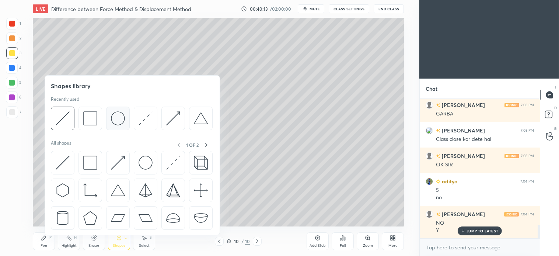
click at [123, 122] on img at bounding box center [118, 118] width 14 height 14
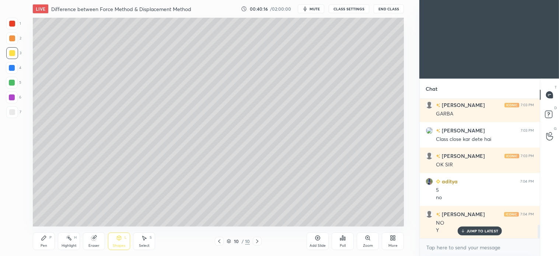
click at [56, 245] on div "Pen P Highlight H Eraser Shapes L Select S" at bounding box center [101, 241] width 137 height 18
click at [18, 79] on div "5" at bounding box center [13, 83] width 15 height 12
click at [120, 239] on icon at bounding box center [119, 238] width 4 height 4
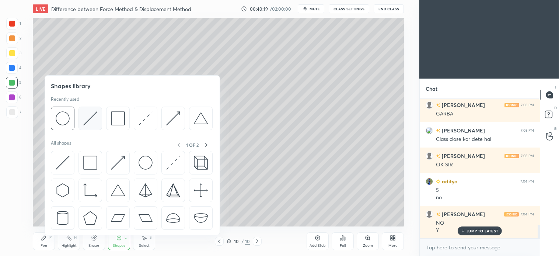
click at [96, 122] on img at bounding box center [90, 118] width 14 height 14
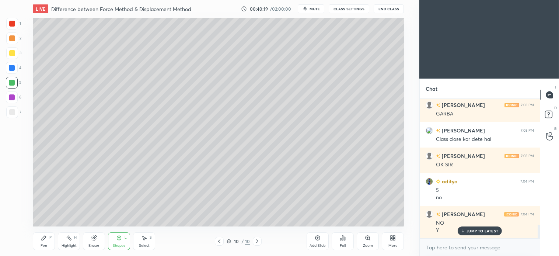
click at [46, 236] on icon at bounding box center [44, 238] width 6 height 6
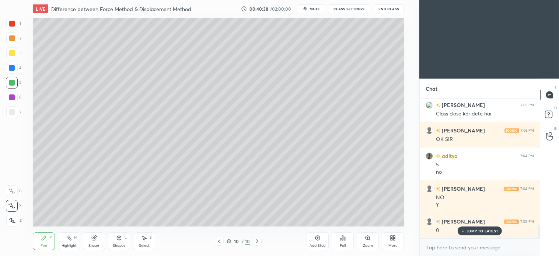
click at [145, 238] on icon at bounding box center [145, 238] width 4 height 4
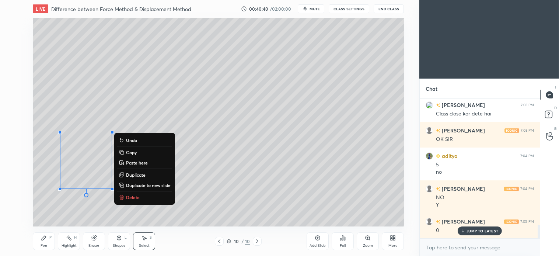
click at [137, 197] on p "Delete" at bounding box center [133, 197] width 14 height 6
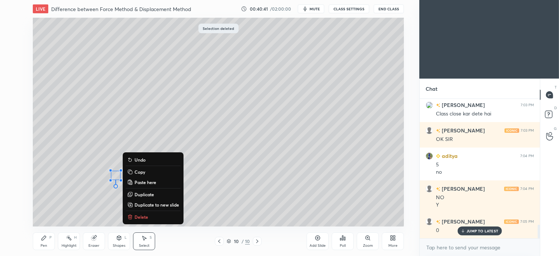
click at [141, 216] on p "Delete" at bounding box center [142, 217] width 14 height 6
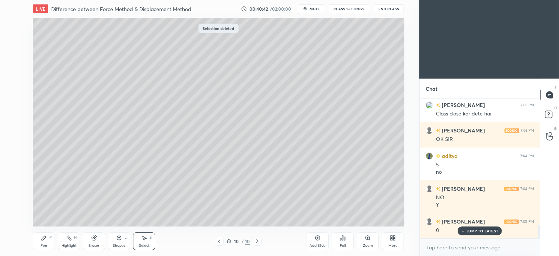
click at [43, 241] on div "Pen P" at bounding box center [44, 241] width 22 height 18
click at [117, 240] on icon at bounding box center [119, 238] width 6 height 6
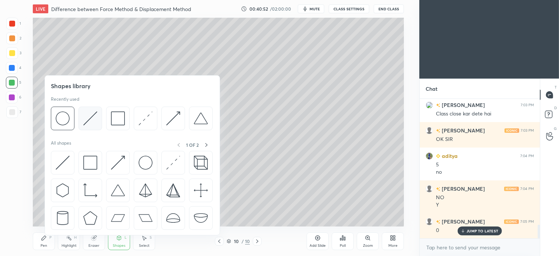
click at [98, 122] on div at bounding box center [91, 119] width 24 height 24
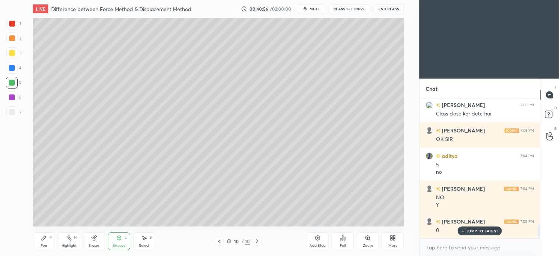
click at [49, 233] on div "Pen P" at bounding box center [44, 241] width 22 height 18
click at [14, 112] on div at bounding box center [12, 112] width 6 height 6
click at [122, 248] on div "Shapes L" at bounding box center [119, 241] width 22 height 18
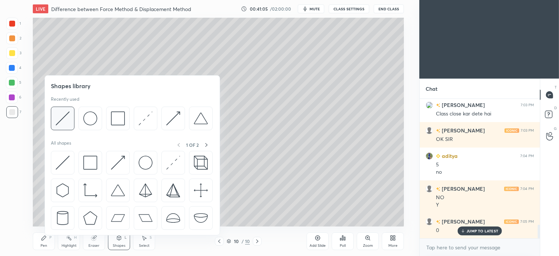
click at [64, 118] on img at bounding box center [63, 118] width 14 height 14
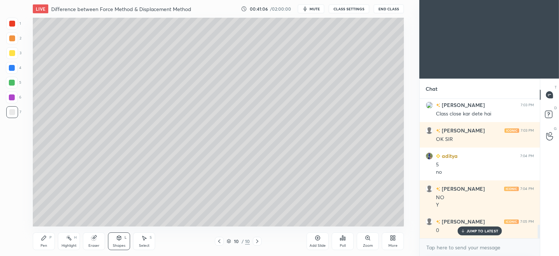
click at [12, 89] on div "5" at bounding box center [13, 84] width 15 height 15
click at [45, 238] on icon at bounding box center [44, 238] width 4 height 4
click at [14, 117] on div at bounding box center [12, 112] width 12 height 12
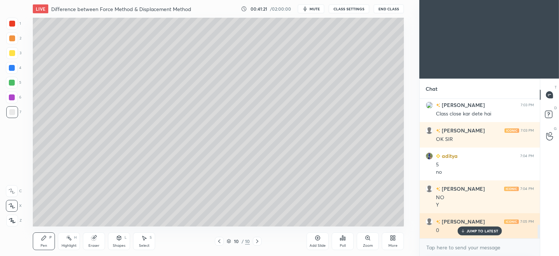
click at [485, 231] on p "JUMP TO LATEST" at bounding box center [483, 231] width 32 height 4
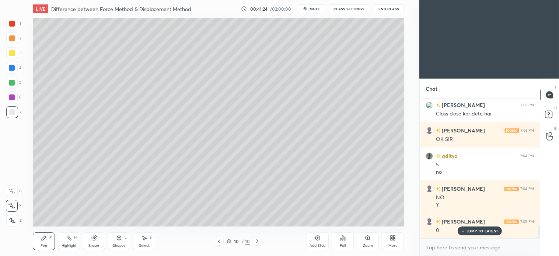
scroll to position [1326, 0]
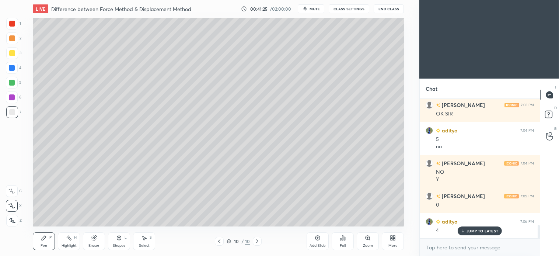
click at [132, 245] on div "Pen P Highlight H Eraser Shapes L Select S" at bounding box center [101, 241] width 137 height 18
click at [119, 242] on div "Shapes L" at bounding box center [119, 241] width 22 height 18
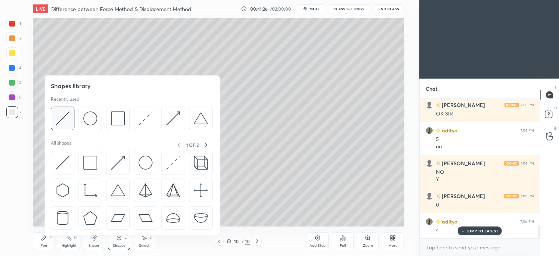
click at [64, 114] on img at bounding box center [63, 118] width 14 height 14
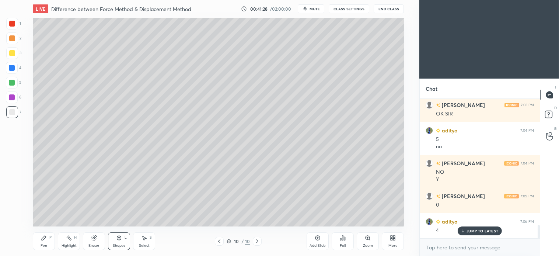
click at [17, 85] on div at bounding box center [12, 83] width 12 height 12
click at [49, 240] on div "Pen P" at bounding box center [44, 241] width 22 height 18
click at [121, 237] on icon at bounding box center [119, 237] width 4 height 1
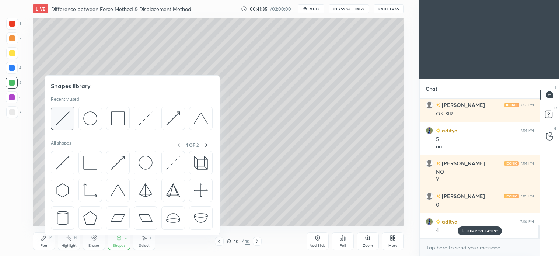
click at [73, 119] on div at bounding box center [63, 119] width 24 height 24
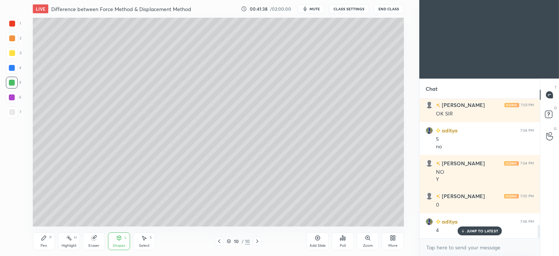
click at [46, 242] on div "Pen P" at bounding box center [44, 241] width 22 height 18
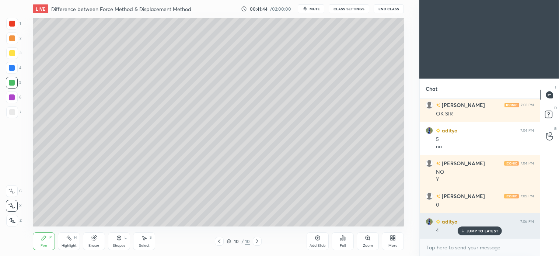
click at [482, 233] on div "JUMP TO LATEST" at bounding box center [480, 230] width 44 height 9
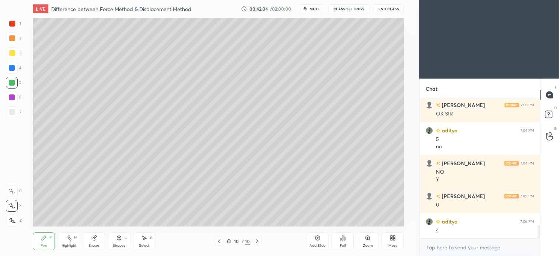
click at [14, 112] on div at bounding box center [12, 112] width 6 height 6
click at [117, 240] on icon at bounding box center [119, 238] width 6 height 6
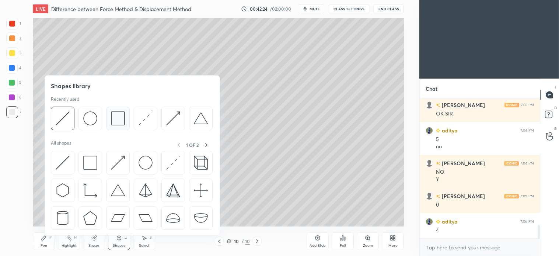
click at [124, 120] on img at bounding box center [118, 118] width 14 height 14
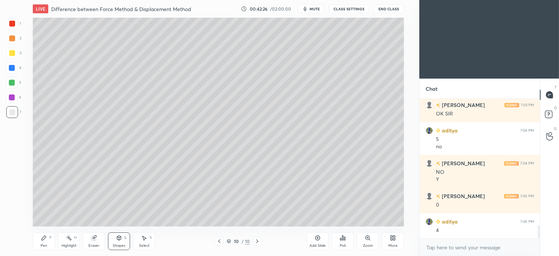
click at [41, 237] on icon at bounding box center [44, 238] width 6 height 6
click at [260, 242] on icon at bounding box center [257, 241] width 6 height 6
click at [312, 238] on div "Add Slide" at bounding box center [318, 241] width 22 height 18
click at [15, 57] on div at bounding box center [12, 53] width 12 height 12
click at [121, 241] on div "Shapes L" at bounding box center [119, 241] width 22 height 18
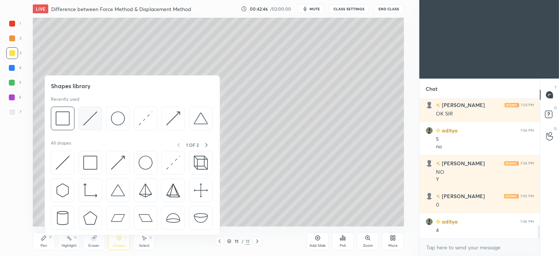
click at [89, 124] on img at bounding box center [90, 118] width 14 height 14
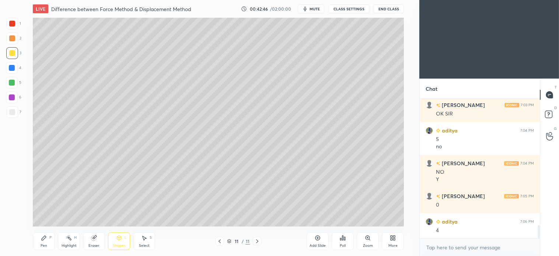
click at [11, 112] on div at bounding box center [12, 112] width 6 height 6
click at [44, 238] on icon at bounding box center [44, 238] width 4 height 4
click at [122, 240] on icon at bounding box center [119, 238] width 6 height 6
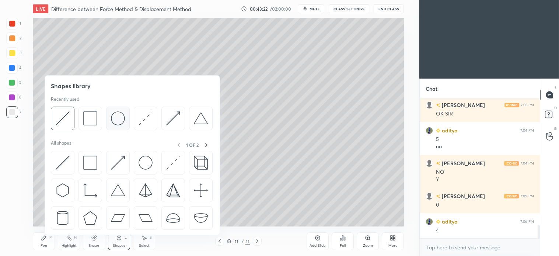
click at [122, 118] on img at bounding box center [118, 118] width 14 height 14
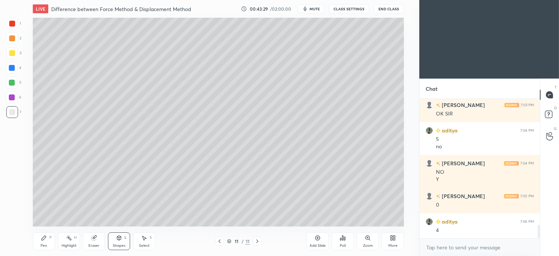
click at [49, 237] on div "Pen P" at bounding box center [44, 241] width 22 height 18
click at [390, 10] on button "End Class" at bounding box center [389, 8] width 30 height 9
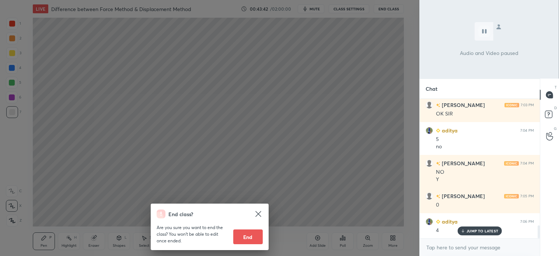
scroll to position [1351, 0]
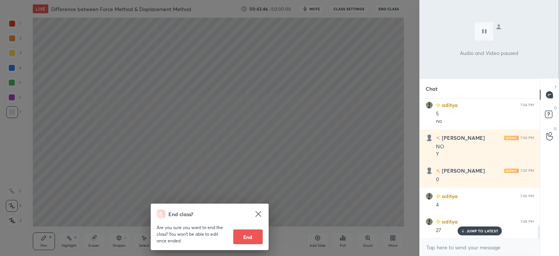
click at [300, 73] on div "End class? Are you sure you want to end the class? You won’t be able to edit on…" at bounding box center [210, 128] width 420 height 256
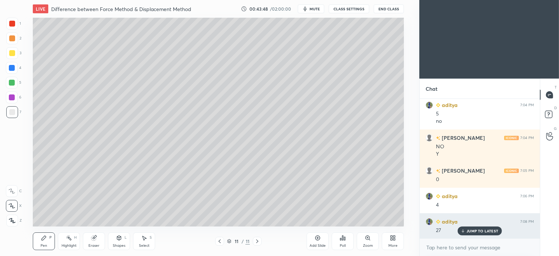
click at [488, 227] on div "JUMP TO LATEST" at bounding box center [480, 230] width 44 height 9
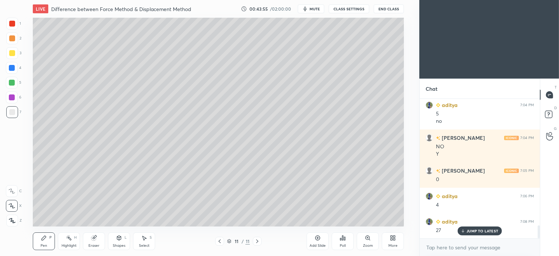
scroll to position [1377, 0]
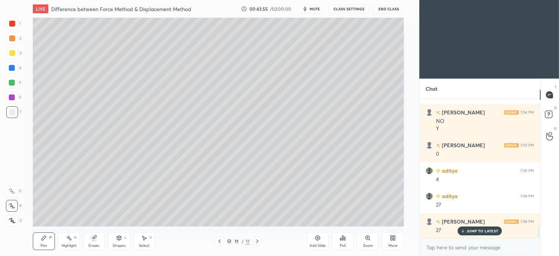
click at [15, 41] on div at bounding box center [12, 38] width 12 height 12
click at [11, 35] on div at bounding box center [12, 38] width 6 height 6
click at [9, 80] on div at bounding box center [12, 83] width 6 height 6
click at [12, 115] on div at bounding box center [12, 112] width 6 height 6
click at [17, 45] on div "2" at bounding box center [13, 39] width 15 height 15
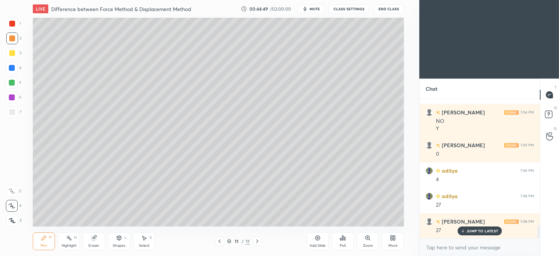
click at [144, 240] on icon at bounding box center [144, 238] width 6 height 6
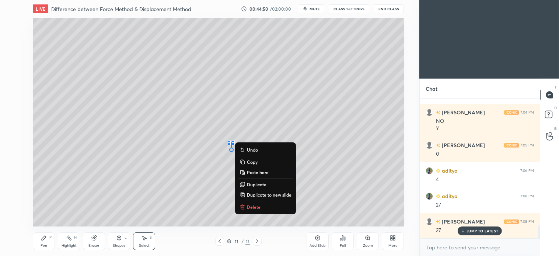
click at [252, 204] on p "Delete" at bounding box center [254, 207] width 14 height 6
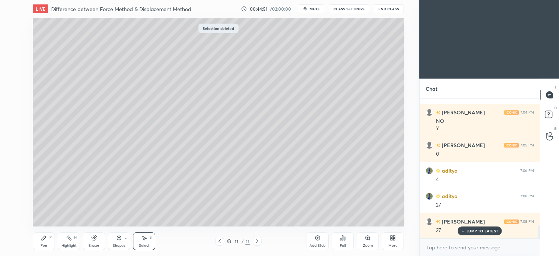
click at [44, 242] on div "Pen P" at bounding box center [44, 241] width 22 height 18
click at [12, 69] on div at bounding box center [12, 68] width 6 height 6
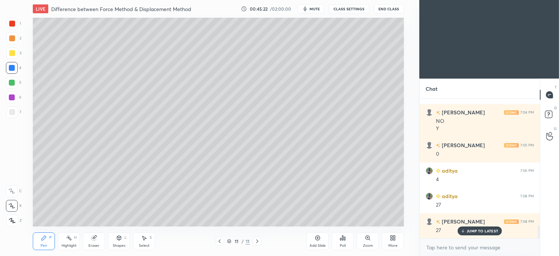
click at [15, 42] on div at bounding box center [12, 38] width 12 height 12
click at [122, 244] on div "Shapes" at bounding box center [119, 246] width 13 height 4
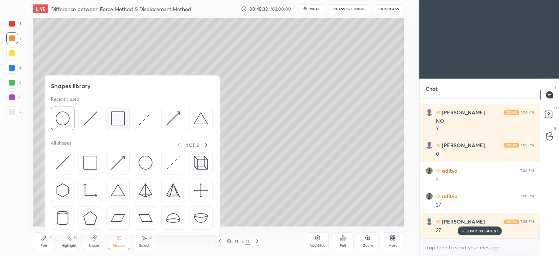
click at [119, 122] on img at bounding box center [118, 118] width 14 height 14
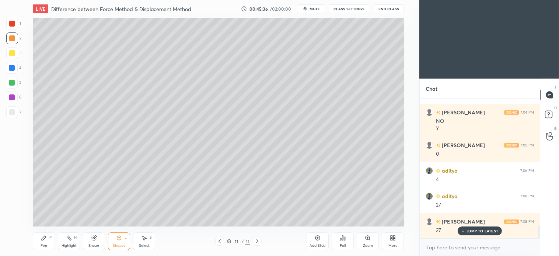
click at [146, 242] on div "Select S" at bounding box center [144, 241] width 22 height 18
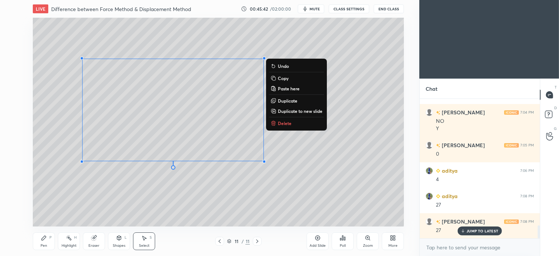
click at [285, 77] on p "Copy" at bounding box center [283, 78] width 11 height 6
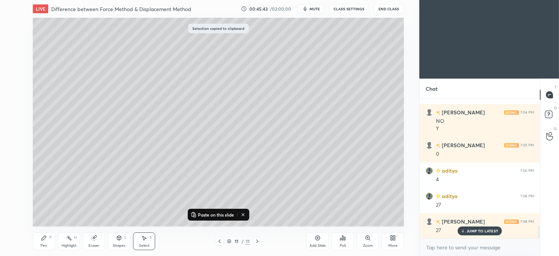
click at [258, 242] on icon at bounding box center [257, 241] width 6 height 6
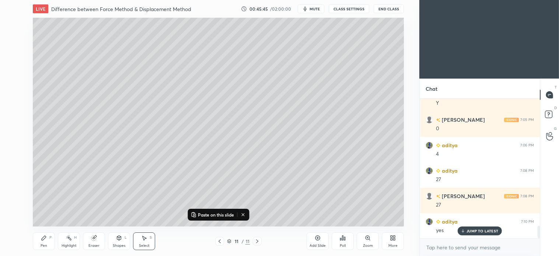
click at [317, 238] on icon at bounding box center [318, 238] width 6 height 6
click at [219, 217] on p "Paste on this slide" at bounding box center [216, 215] width 36 height 6
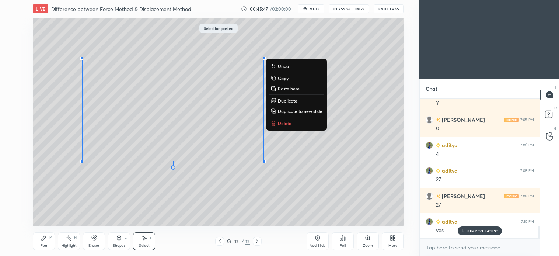
click at [173, 198] on div "0 ° Undo Copy Paste here Duplicate Duplicate to new slide Delete" at bounding box center [218, 122] width 371 height 209
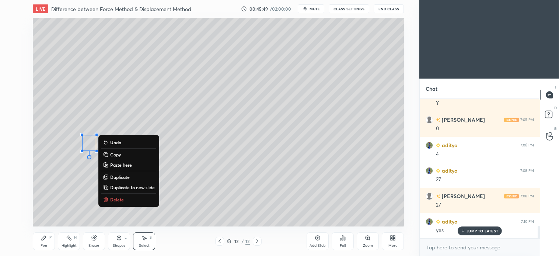
click at [121, 200] on p "Delete" at bounding box center [117, 200] width 14 height 6
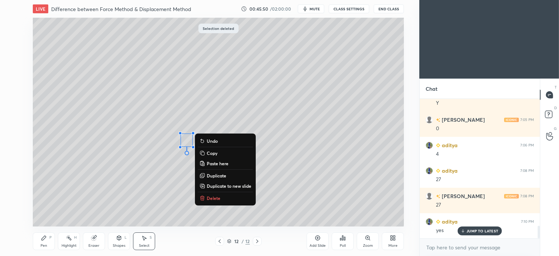
click at [217, 198] on p "Delete" at bounding box center [214, 198] width 14 height 6
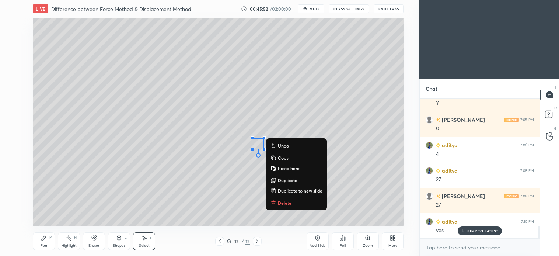
click at [286, 203] on p "Delete" at bounding box center [285, 203] width 14 height 6
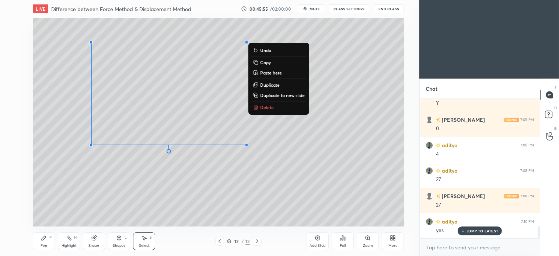
click at [132, 165] on div "0 ° Undo Copy Paste here Duplicate Duplicate to new slide Delete" at bounding box center [218, 122] width 371 height 209
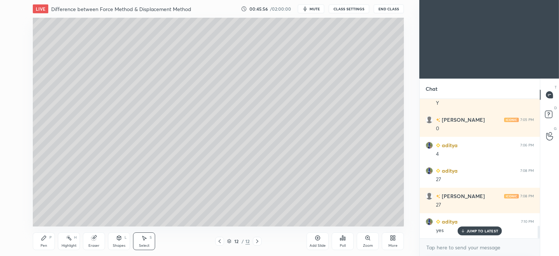
click at [48, 238] on div "Pen P" at bounding box center [44, 241] width 22 height 18
click at [13, 86] on div at bounding box center [12, 83] width 12 height 12
click at [10, 53] on div at bounding box center [12, 53] width 6 height 6
click at [15, 88] on div at bounding box center [12, 83] width 12 height 12
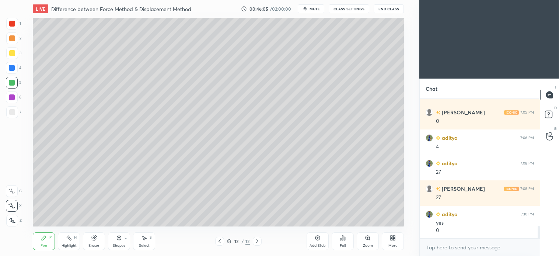
scroll to position [1435, 0]
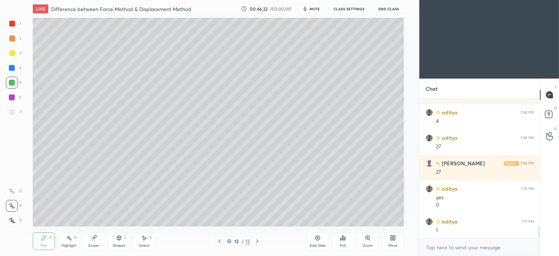
click at [124, 242] on div "Shapes L" at bounding box center [119, 241] width 22 height 18
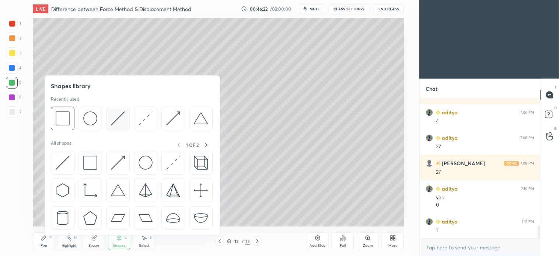
click at [122, 119] on img at bounding box center [118, 118] width 14 height 14
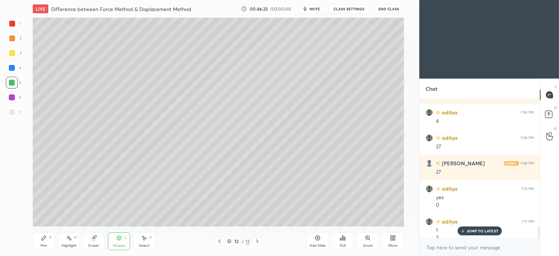
scroll to position [1442, 0]
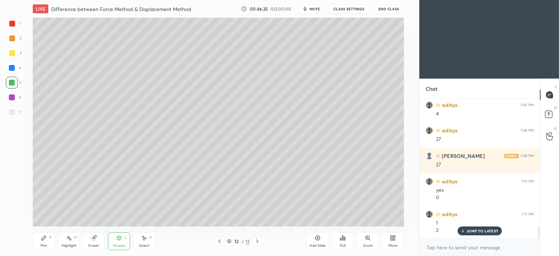
click at [49, 236] on div "P" at bounding box center [50, 238] width 2 height 4
click at [119, 236] on icon at bounding box center [119, 238] width 4 height 4
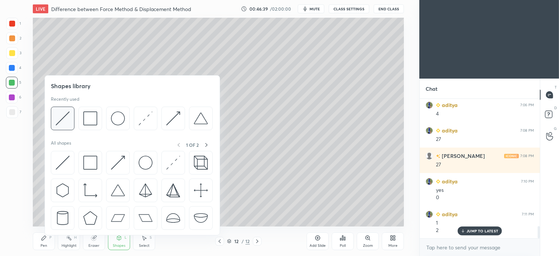
click at [67, 116] on img at bounding box center [63, 118] width 14 height 14
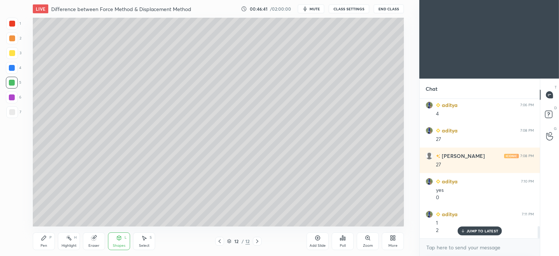
click at [46, 241] on icon at bounding box center [44, 238] width 6 height 6
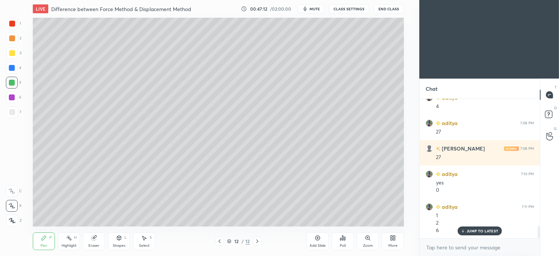
click at [47, 243] on div "Pen P" at bounding box center [44, 241] width 22 height 18
click at [13, 86] on div at bounding box center [12, 83] width 12 height 12
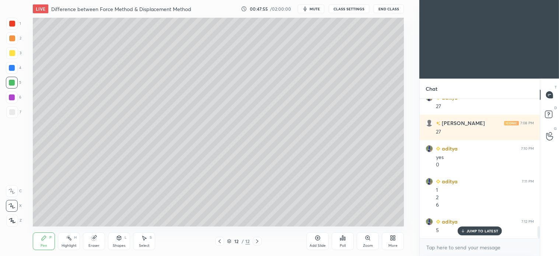
click at [11, 109] on div at bounding box center [12, 112] width 6 height 6
click at [14, 55] on div at bounding box center [12, 53] width 6 height 6
click at [120, 242] on div "Shapes L" at bounding box center [119, 241] width 22 height 18
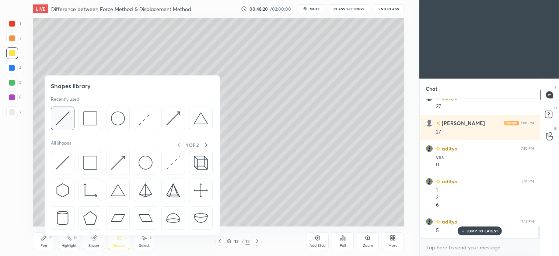
click at [68, 125] on img at bounding box center [63, 118] width 14 height 14
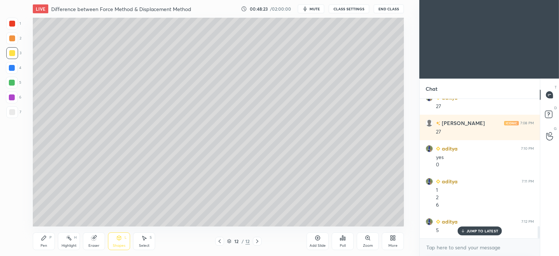
click at [43, 239] on icon at bounding box center [44, 238] width 4 height 4
click at [124, 242] on div "Shapes L" at bounding box center [119, 241] width 22 height 18
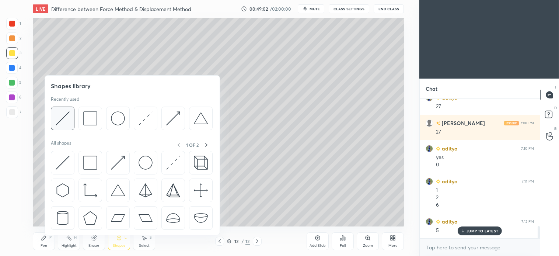
click at [69, 120] on img at bounding box center [63, 118] width 14 height 14
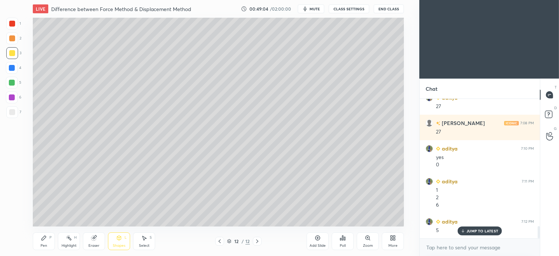
click at [46, 246] on div "Pen" at bounding box center [44, 246] width 7 height 4
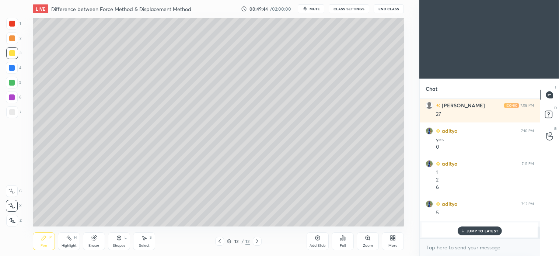
click at [495, 232] on p "JUMP TO LATEST" at bounding box center [483, 231] width 32 height 4
click at [259, 240] on icon at bounding box center [257, 241] width 6 height 6
click at [319, 240] on icon at bounding box center [318, 238] width 5 height 5
click at [117, 240] on icon at bounding box center [119, 238] width 6 height 6
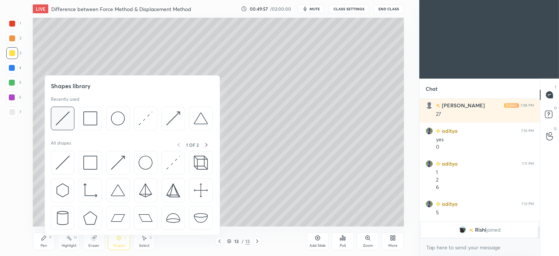
click at [65, 118] on img at bounding box center [63, 118] width 14 height 14
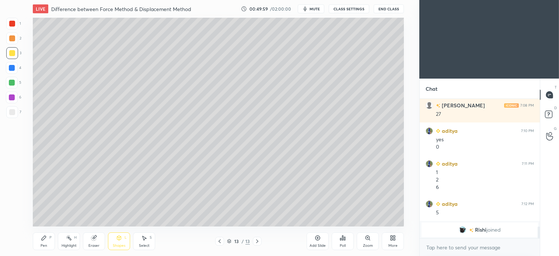
click at [44, 238] on icon at bounding box center [44, 238] width 4 height 4
click at [222, 241] on icon at bounding box center [220, 241] width 6 height 6
click at [256, 240] on icon at bounding box center [257, 241] width 6 height 6
click at [220, 242] on icon at bounding box center [220, 241] width 6 height 6
click at [257, 238] on icon at bounding box center [257, 241] width 6 height 6
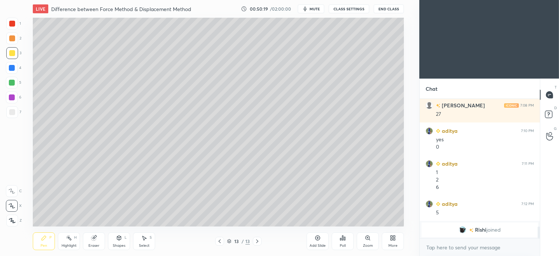
click at [257, 240] on icon at bounding box center [257, 241] width 6 height 6
click at [221, 243] on icon at bounding box center [220, 241] width 6 height 6
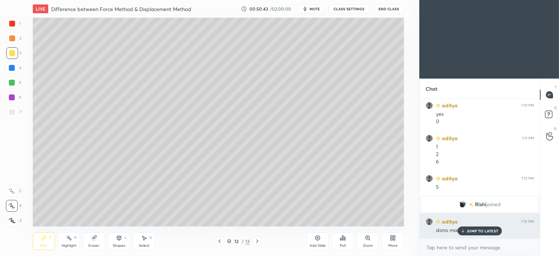
click at [486, 232] on p "JUMP TO LATEST" at bounding box center [483, 231] width 32 height 4
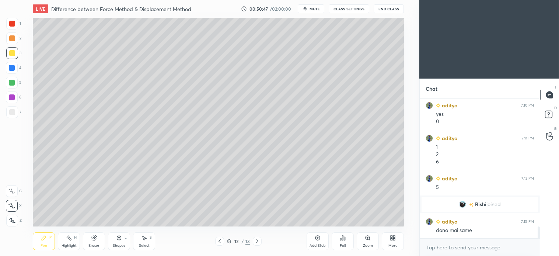
click at [257, 239] on icon at bounding box center [257, 241] width 6 height 6
click at [15, 68] on div at bounding box center [12, 68] width 6 height 6
click at [219, 240] on icon at bounding box center [220, 241] width 6 height 6
click at [261, 241] on div at bounding box center [257, 241] width 9 height 9
click at [218, 242] on icon at bounding box center [220, 241] width 6 height 6
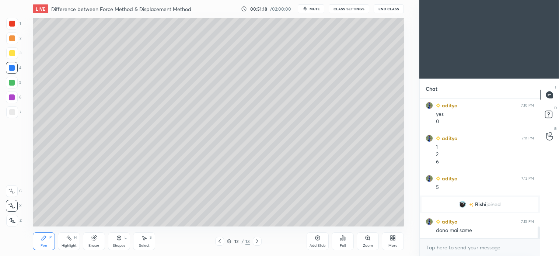
click at [260, 240] on icon at bounding box center [257, 241] width 6 height 6
click at [219, 238] on div at bounding box center [219, 241] width 9 height 9
click at [256, 239] on icon at bounding box center [257, 241] width 6 height 6
click at [11, 56] on div at bounding box center [12, 53] width 6 height 6
click at [115, 239] on div "Shapes L" at bounding box center [119, 241] width 22 height 18
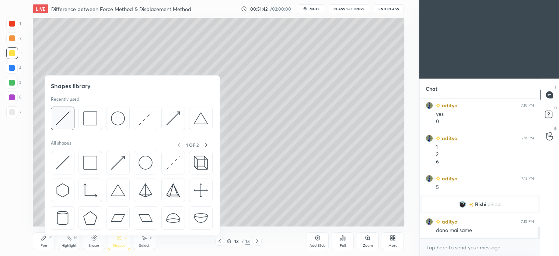
click at [66, 119] on img at bounding box center [63, 118] width 14 height 14
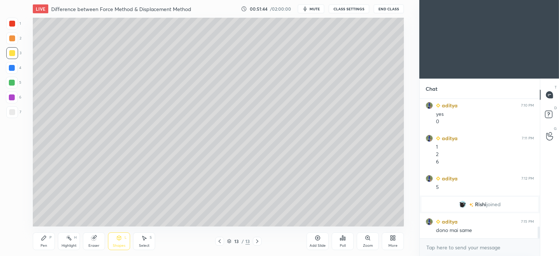
click at [50, 243] on div "Pen P" at bounding box center [44, 241] width 22 height 18
click at [219, 241] on icon at bounding box center [220, 241] width 2 height 4
click at [257, 238] on icon at bounding box center [257, 241] width 6 height 6
click at [13, 54] on div at bounding box center [12, 53] width 6 height 6
click at [119, 240] on icon at bounding box center [119, 238] width 6 height 6
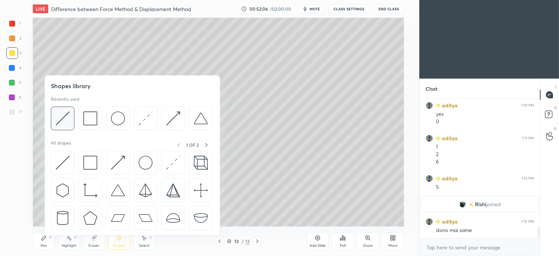
click at [66, 117] on img at bounding box center [63, 118] width 14 height 14
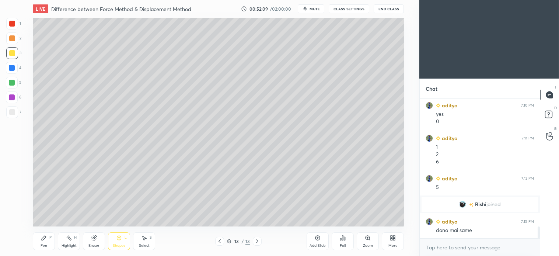
click at [49, 241] on div "Pen P" at bounding box center [44, 241] width 22 height 18
click at [220, 241] on icon at bounding box center [220, 241] width 6 height 6
click at [261, 241] on div at bounding box center [257, 241] width 9 height 9
click at [15, 53] on div at bounding box center [12, 53] width 12 height 12
click at [122, 240] on icon at bounding box center [119, 238] width 6 height 6
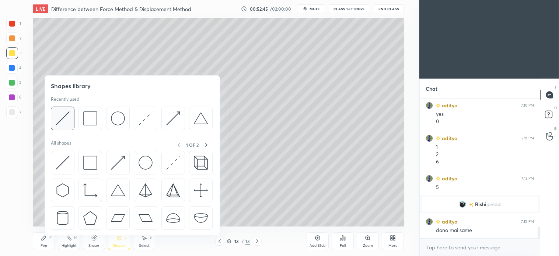
click at [67, 122] on img at bounding box center [63, 118] width 14 height 14
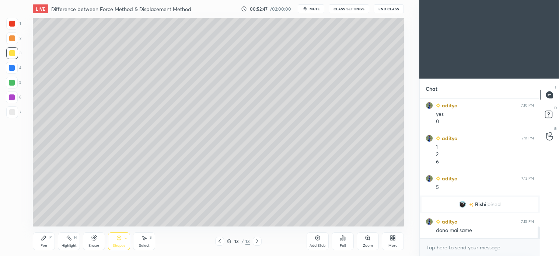
click at [52, 238] on div "Pen P" at bounding box center [44, 241] width 22 height 18
click at [221, 244] on icon at bounding box center [220, 241] width 6 height 6
click at [260, 242] on icon at bounding box center [257, 241] width 6 height 6
click at [121, 244] on div "Shapes" at bounding box center [119, 246] width 13 height 4
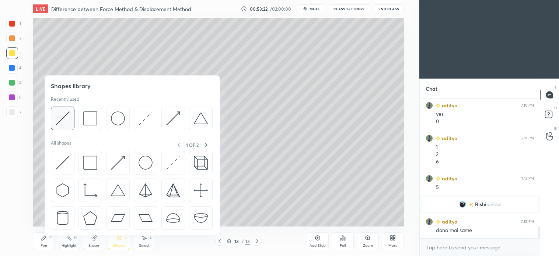
click at [63, 122] on img at bounding box center [63, 118] width 14 height 14
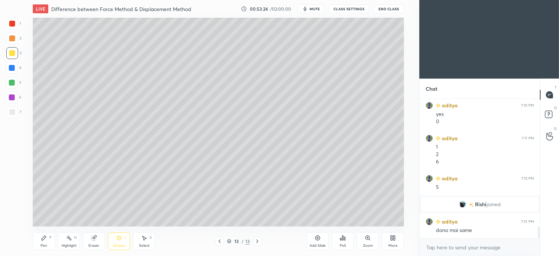
click at [44, 242] on div "Pen P" at bounding box center [44, 241] width 22 height 18
click at [220, 241] on icon at bounding box center [220, 241] width 6 height 6
click at [260, 235] on div "Pen P Highlight H Eraser Shapes L Select S 12 / 13 Add Slide Poll Zoom More" at bounding box center [218, 241] width 371 height 30
click at [256, 242] on icon at bounding box center [257, 241] width 6 height 6
click at [174, 240] on div "13 / 13" at bounding box center [238, 241] width 137 height 9
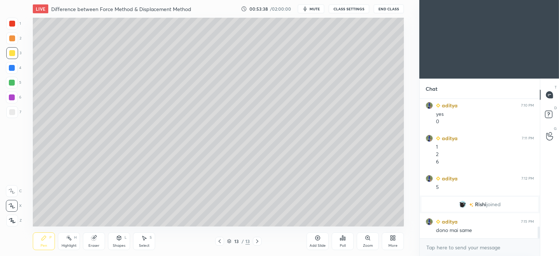
click at [142, 244] on div "Select" at bounding box center [144, 246] width 11 height 4
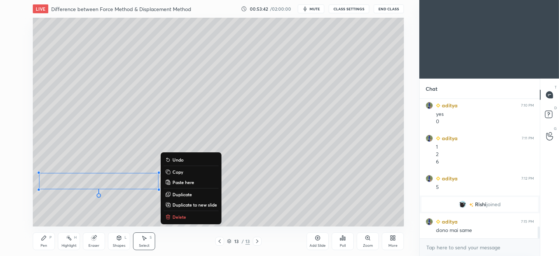
click at [64, 218] on div "0 ° Undo Copy Paste here Duplicate Duplicate to new slide Delete" at bounding box center [218, 122] width 371 height 209
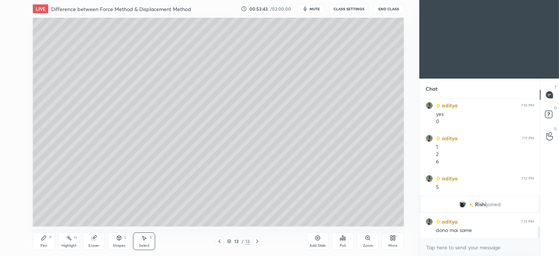
click at [49, 242] on div "Pen P" at bounding box center [44, 241] width 22 height 18
click at [125, 242] on div "Shapes L" at bounding box center [119, 241] width 22 height 18
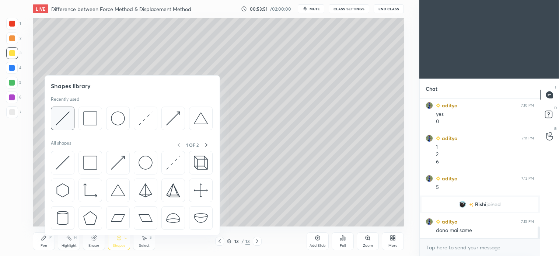
click at [63, 119] on img at bounding box center [63, 118] width 14 height 14
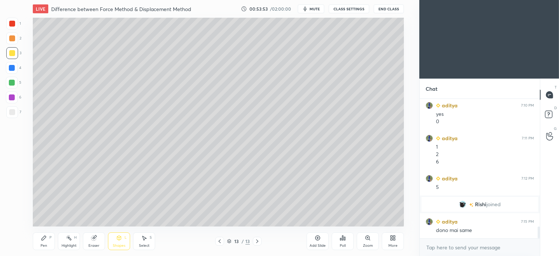
click at [38, 242] on div "Pen P" at bounding box center [44, 241] width 22 height 18
click at [260, 240] on icon at bounding box center [257, 241] width 6 height 6
click at [259, 241] on icon at bounding box center [257, 241] width 6 height 6
click at [219, 243] on icon at bounding box center [220, 241] width 6 height 6
click at [259, 240] on icon at bounding box center [257, 241] width 6 height 6
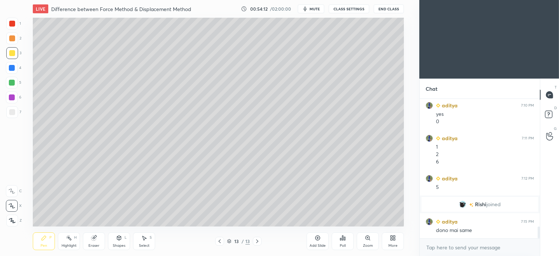
click at [222, 242] on icon at bounding box center [220, 241] width 6 height 6
click at [258, 242] on icon at bounding box center [257, 241] width 6 height 6
click at [124, 247] on div "Shapes" at bounding box center [119, 246] width 13 height 4
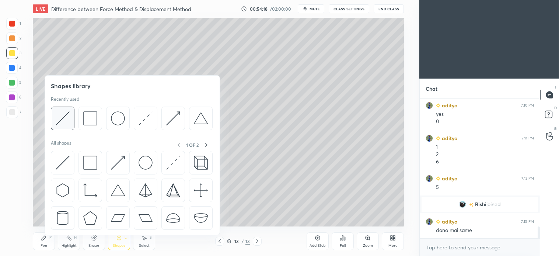
click at [65, 120] on img at bounding box center [63, 118] width 14 height 14
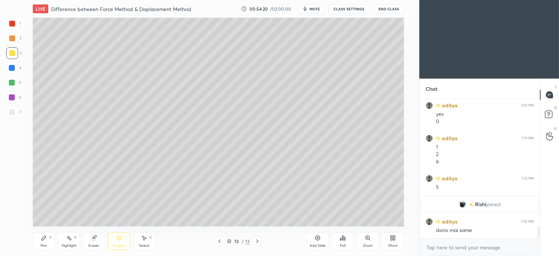
click at [48, 243] on div "Pen P" at bounding box center [44, 241] width 22 height 18
click at [316, 12] on button "mute" at bounding box center [311, 8] width 27 height 9
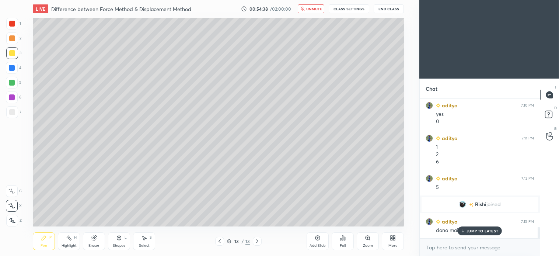
click at [316, 5] on button "unmute" at bounding box center [311, 8] width 27 height 9
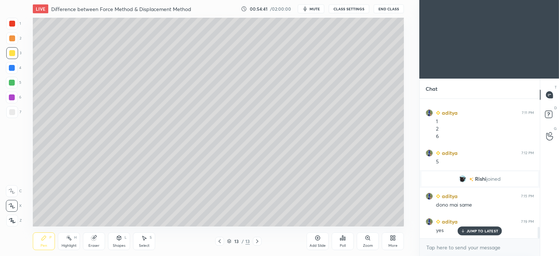
click at [318, 8] on span "mute" at bounding box center [315, 8] width 10 height 5
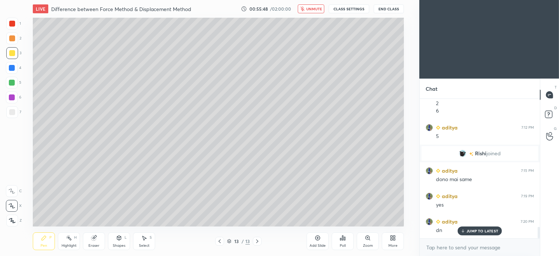
click at [319, 8] on span "unmute" at bounding box center [314, 8] width 16 height 5
click at [257, 241] on icon at bounding box center [257, 241] width 6 height 6
click at [313, 239] on div "Add Slide" at bounding box center [318, 241] width 22 height 18
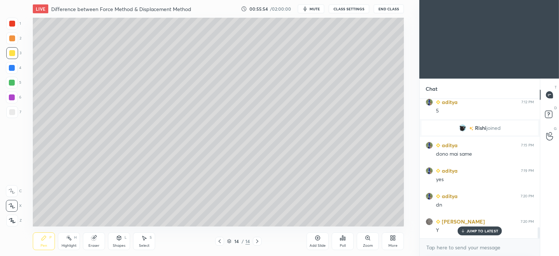
click at [16, 110] on div at bounding box center [12, 112] width 12 height 12
click at [130, 242] on div "Shapes L" at bounding box center [119, 241] width 22 height 18
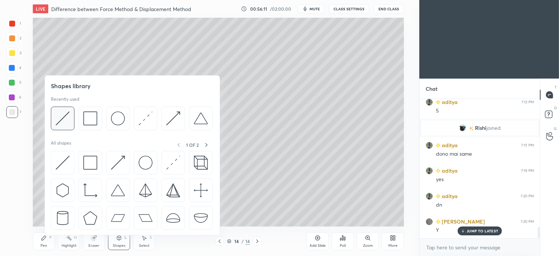
click at [60, 123] on img at bounding box center [63, 118] width 14 height 14
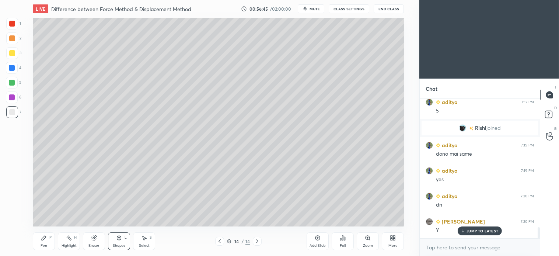
click at [146, 236] on icon at bounding box center [144, 238] width 6 height 6
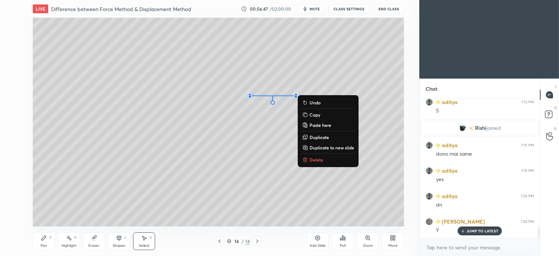
click at [316, 157] on p "Delete" at bounding box center [317, 160] width 14 height 6
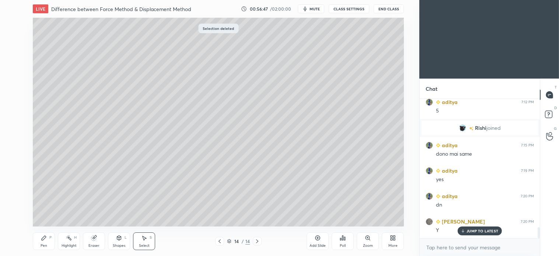
click at [112, 240] on div "Shapes L" at bounding box center [119, 241] width 22 height 18
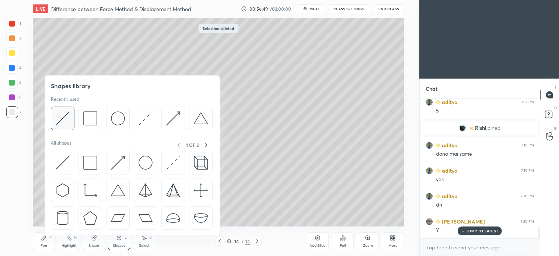
click at [67, 113] on img at bounding box center [63, 118] width 14 height 14
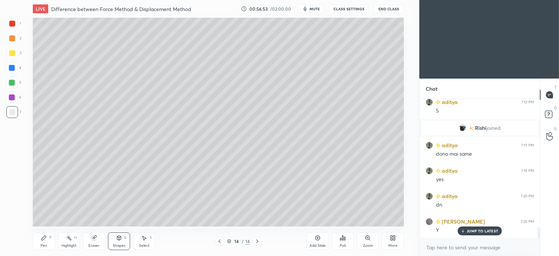
scroll to position [1627, 0]
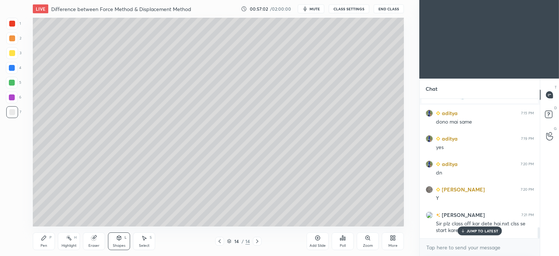
click at [116, 238] on div "Shapes L" at bounding box center [119, 241] width 22 height 18
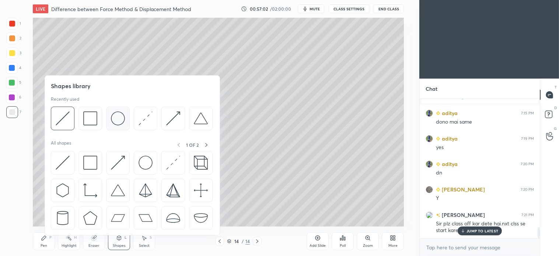
click at [127, 120] on div at bounding box center [118, 119] width 24 height 24
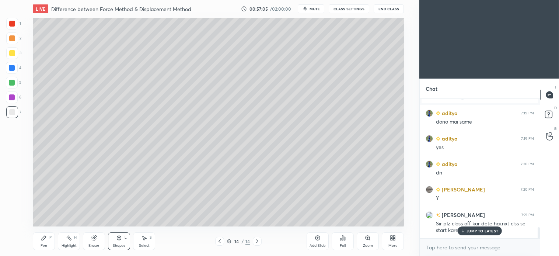
click at [119, 237] on icon at bounding box center [119, 237] width 4 height 1
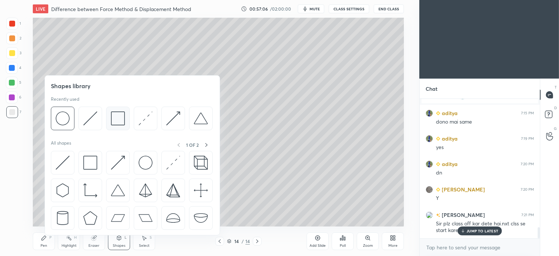
click at [116, 122] on img at bounding box center [118, 118] width 14 height 14
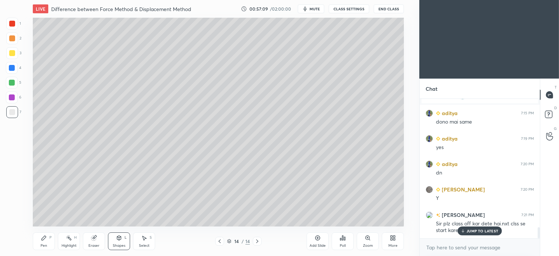
click at [124, 235] on div "Shapes L" at bounding box center [119, 241] width 22 height 18
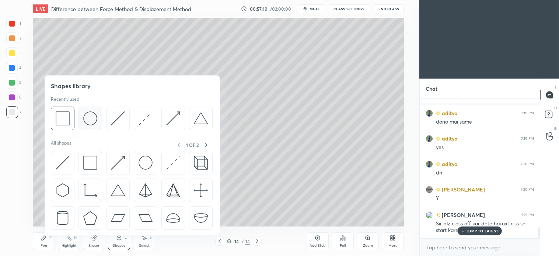
click at [91, 122] on img at bounding box center [90, 118] width 14 height 14
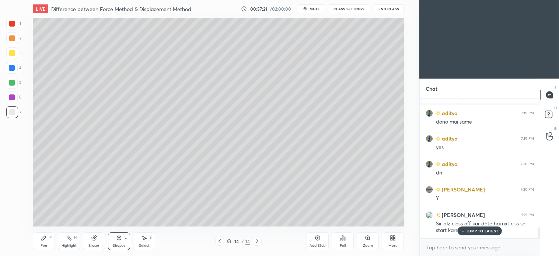
click at [146, 236] on icon at bounding box center [144, 238] width 6 height 6
click at [167, 104] on div "0 ° Undo Copy Paste here Duplicate Duplicate to new slide Delete" at bounding box center [218, 122] width 371 height 209
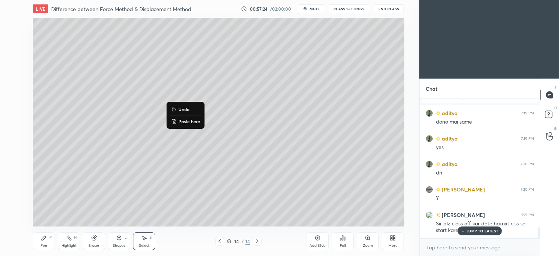
click at [145, 154] on div "0 ° Undo Copy Paste here Duplicate Duplicate to new slide Delete" at bounding box center [218, 122] width 371 height 209
click at [169, 111] on div "0 ° Undo Copy Paste here Duplicate Duplicate to new slide Delete" at bounding box center [218, 122] width 371 height 209
click at [167, 109] on div "0 ° Undo Copy Paste here Duplicate Duplicate to new slide Delete" at bounding box center [218, 122] width 371 height 209
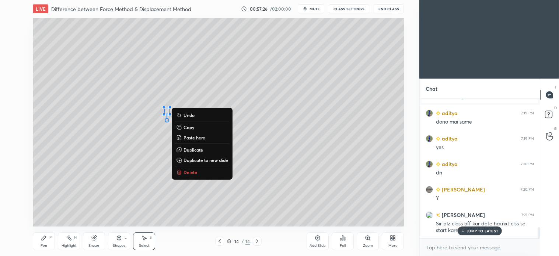
click at [153, 139] on div "0 ° Undo Copy Paste here Duplicate Duplicate to new slide Delete" at bounding box center [218, 122] width 371 height 209
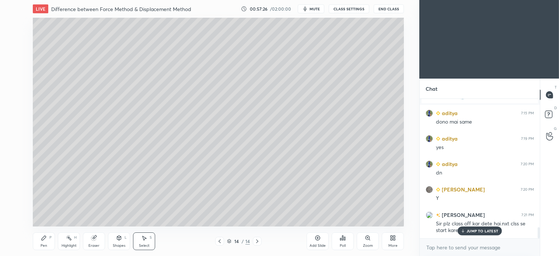
click at [125, 238] on div "L" at bounding box center [126, 238] width 2 height 4
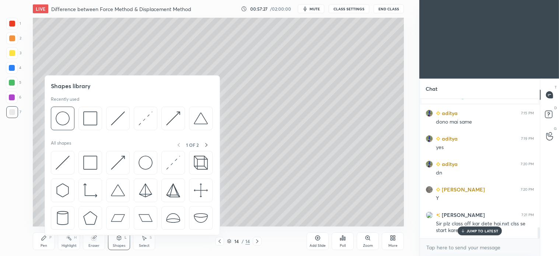
click at [89, 125] on img at bounding box center [90, 118] width 14 height 14
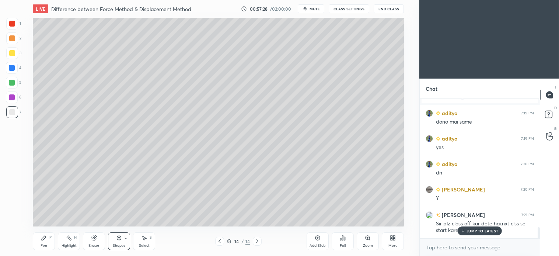
click at [122, 240] on icon at bounding box center [119, 238] width 6 height 6
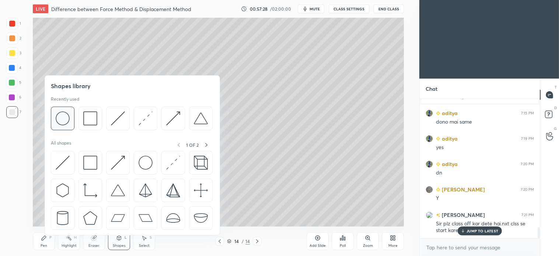
click at [74, 118] on div at bounding box center [63, 119] width 24 height 24
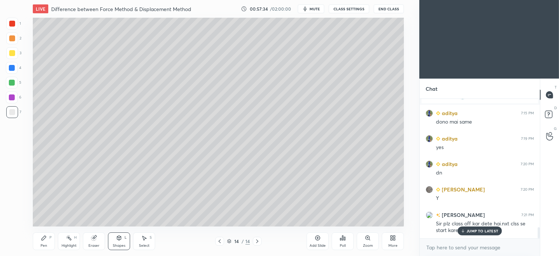
click at [123, 233] on div "Shapes L" at bounding box center [119, 241] width 22 height 18
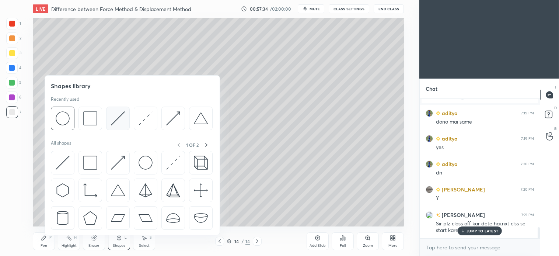
click at [115, 117] on img at bounding box center [118, 118] width 14 height 14
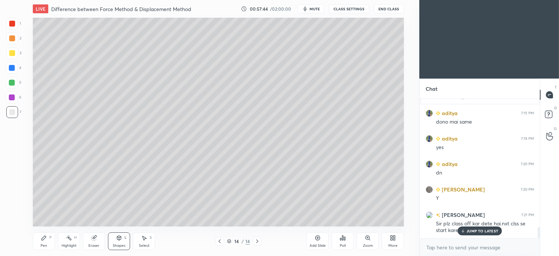
click at [120, 233] on div "Shapes L" at bounding box center [119, 241] width 22 height 18
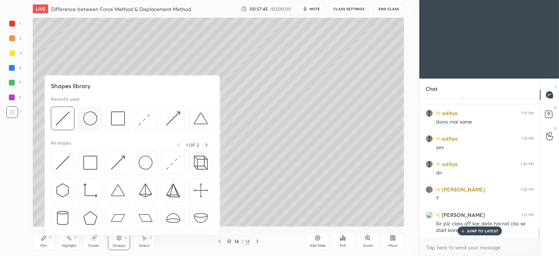
click at [87, 116] on img at bounding box center [90, 118] width 14 height 14
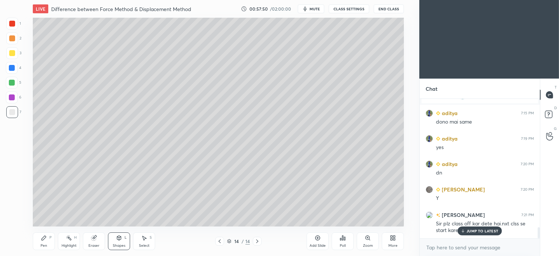
click at [124, 235] on div "Shapes L" at bounding box center [119, 241] width 22 height 18
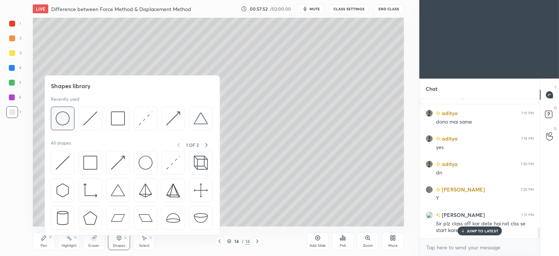
click at [57, 119] on img at bounding box center [63, 118] width 14 height 14
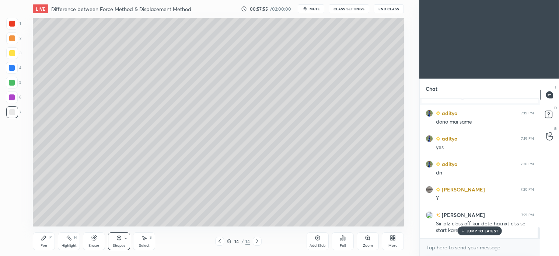
click at [151, 242] on div "Select S" at bounding box center [144, 241] width 22 height 18
click at [270, 93] on div "0 ° Undo Copy Paste here Duplicate Duplicate to new slide Delete" at bounding box center [218, 122] width 371 height 209
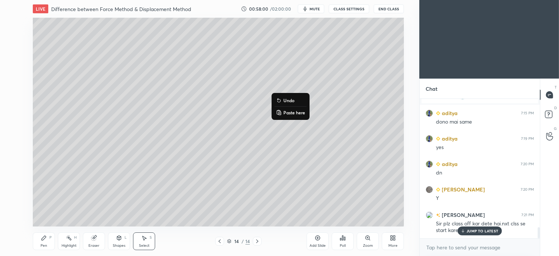
click at [252, 153] on div "0 ° Undo Copy Paste here Duplicate Duplicate to new slide Delete" at bounding box center [218, 122] width 371 height 209
click at [117, 239] on icon at bounding box center [119, 238] width 4 height 4
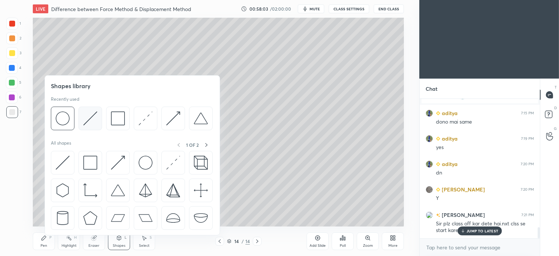
click at [89, 116] on img at bounding box center [90, 118] width 14 height 14
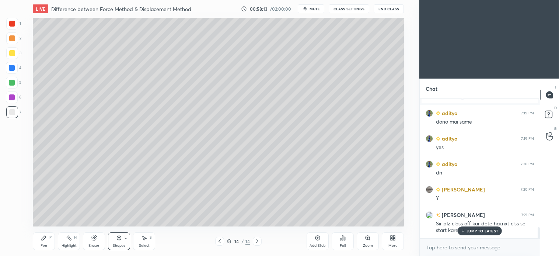
click at [42, 242] on div "Pen P" at bounding box center [44, 241] width 22 height 18
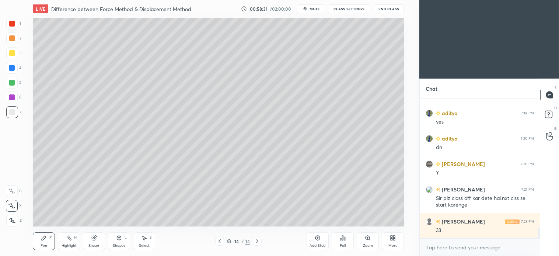
click at [320, 8] on span "mute" at bounding box center [315, 8] width 10 height 5
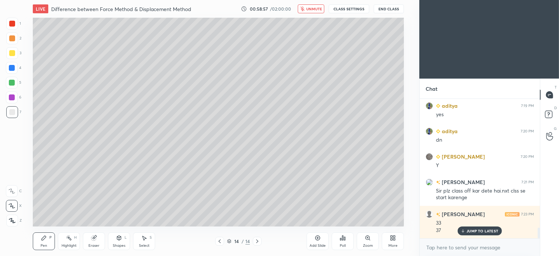
scroll to position [1685, 0]
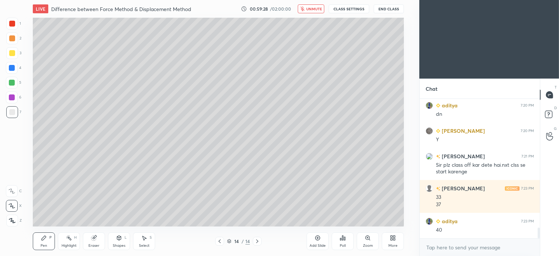
click at [312, 9] on span "unmute" at bounding box center [314, 8] width 16 height 5
click at [45, 239] on icon at bounding box center [44, 238] width 4 height 4
click at [11, 37] on div at bounding box center [12, 38] width 6 height 6
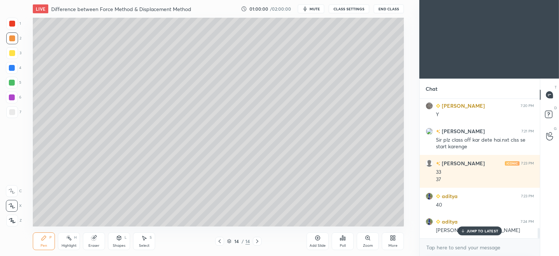
scroll to position [1736, 0]
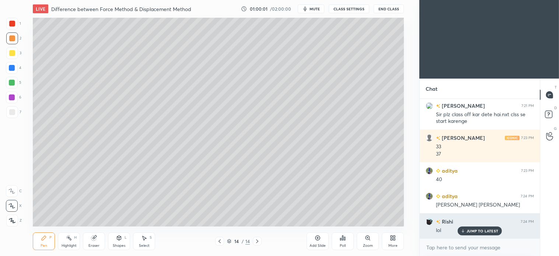
click at [484, 233] on p "JUMP TO LATEST" at bounding box center [483, 231] width 32 height 4
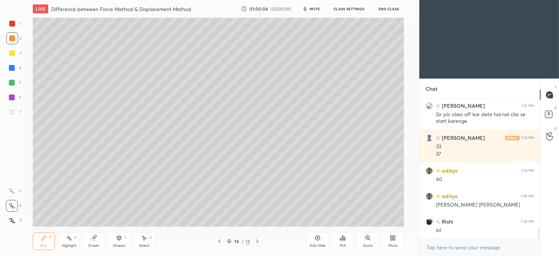
click at [313, 10] on span "mute" at bounding box center [315, 8] width 10 height 5
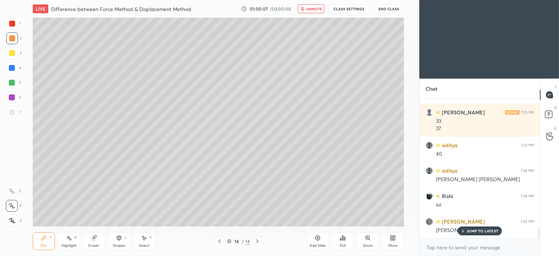
click at [314, 8] on span "unmute" at bounding box center [314, 8] width 16 height 5
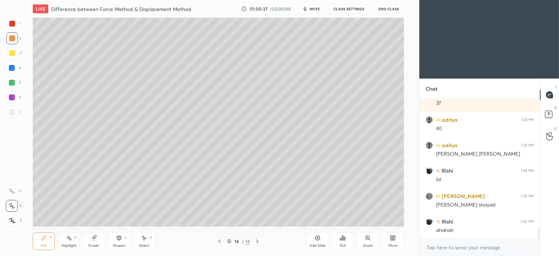
scroll to position [1812, 0]
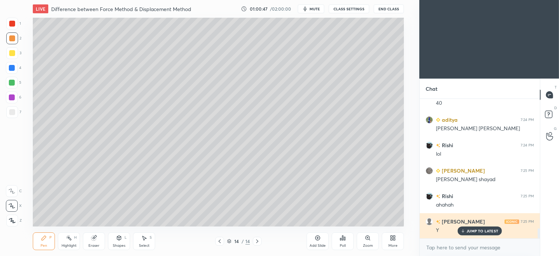
click at [484, 233] on p "JUMP TO LATEST" at bounding box center [483, 231] width 32 height 4
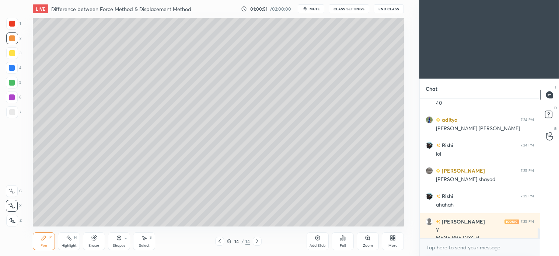
scroll to position [1820, 0]
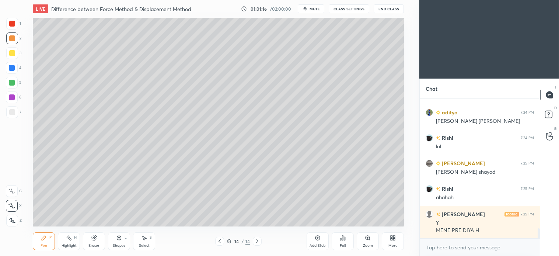
click at [142, 242] on div "Select S" at bounding box center [144, 241] width 22 height 18
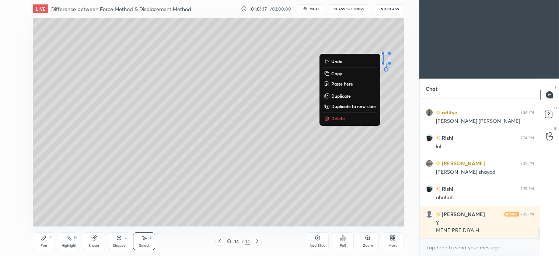
click at [334, 116] on p "Delete" at bounding box center [339, 118] width 14 height 6
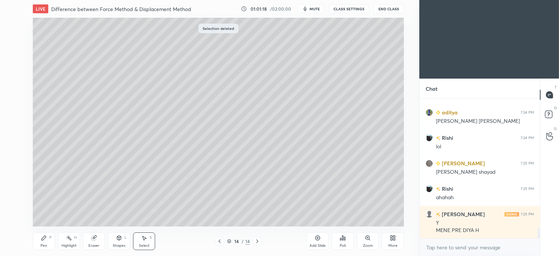
click at [42, 241] on icon at bounding box center [44, 238] width 6 height 6
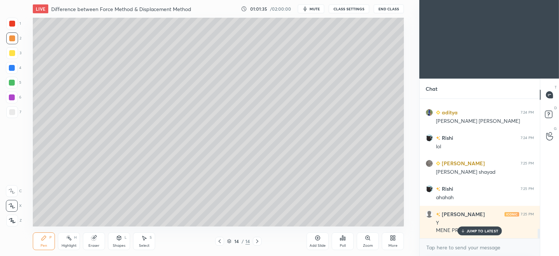
scroll to position [1852, 0]
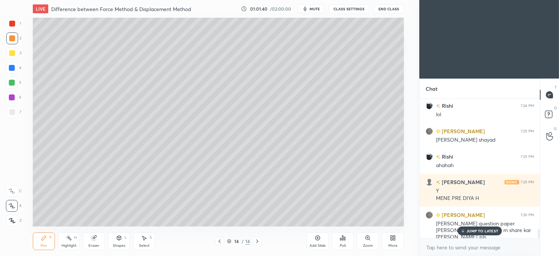
click at [10, 69] on div at bounding box center [12, 68] width 6 height 6
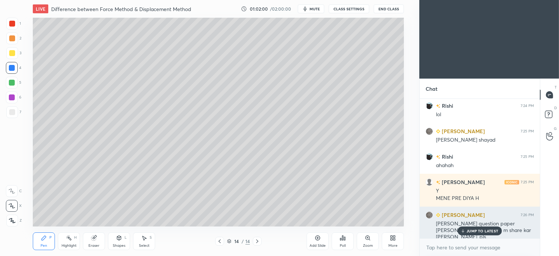
click at [486, 233] on p "JUMP TO LATEST" at bounding box center [483, 231] width 32 height 4
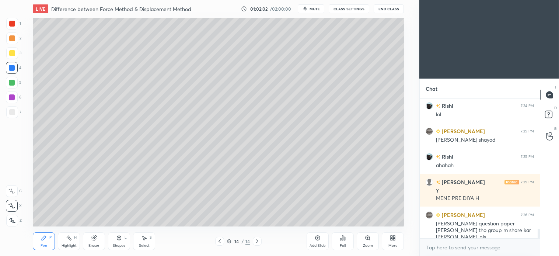
click at [12, 43] on div at bounding box center [12, 38] width 12 height 12
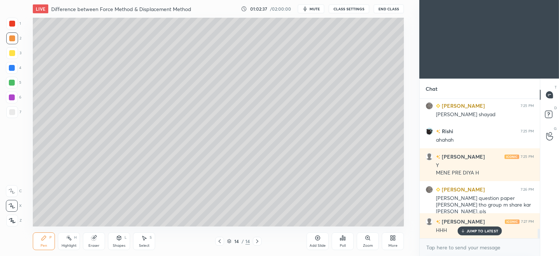
click at [257, 242] on icon at bounding box center [257, 241] width 6 height 6
click at [322, 245] on div "Add Slide" at bounding box center [318, 246] width 16 height 4
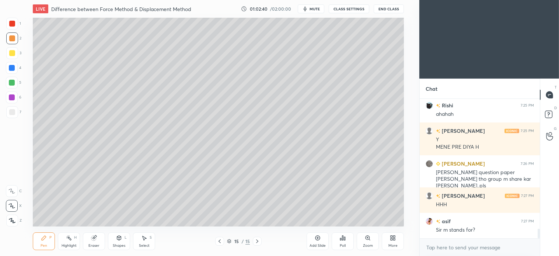
click at [223, 242] on div at bounding box center [219, 241] width 9 height 9
click at [18, 113] on div "7" at bounding box center [13, 112] width 15 height 12
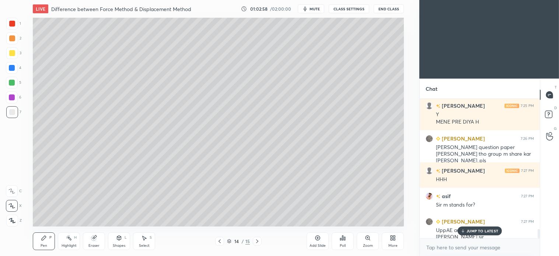
click at [481, 233] on p "JUMP TO LATEST" at bounding box center [483, 231] width 32 height 4
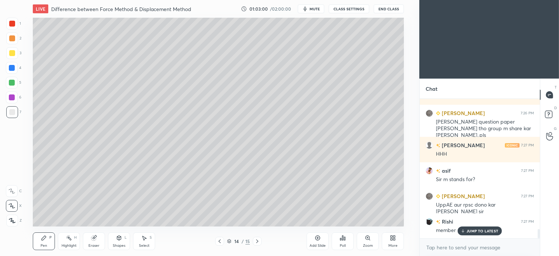
click at [487, 231] on p "JUMP TO LATEST" at bounding box center [483, 231] width 32 height 4
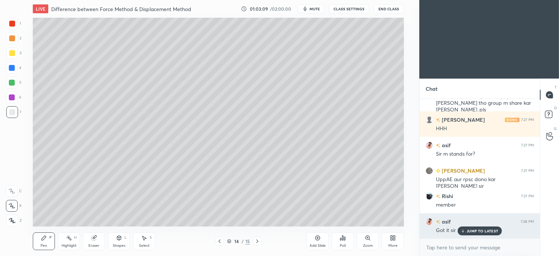
click at [491, 230] on p "JUMP TO LATEST" at bounding box center [483, 231] width 32 height 4
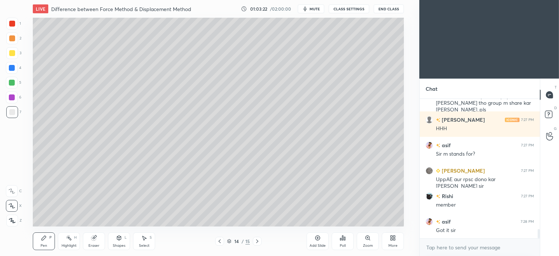
click at [257, 242] on icon at bounding box center [257, 241] width 6 height 6
click at [219, 243] on icon at bounding box center [220, 241] width 6 height 6
click at [257, 241] on icon at bounding box center [257, 241] width 6 height 6
click at [220, 243] on icon at bounding box center [220, 241] width 6 height 6
click at [258, 240] on icon at bounding box center [257, 241] width 6 height 6
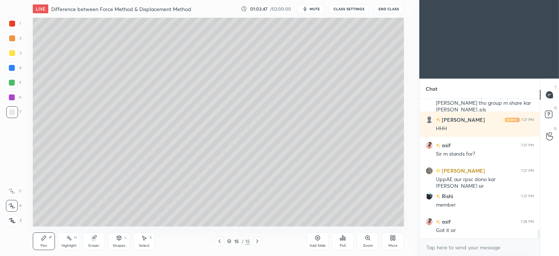
click at [217, 241] on icon at bounding box center [220, 241] width 6 height 6
click at [255, 241] on icon at bounding box center [257, 241] width 6 height 6
click at [219, 240] on icon at bounding box center [220, 241] width 2 height 4
click at [146, 248] on div "Select S" at bounding box center [144, 241] width 22 height 18
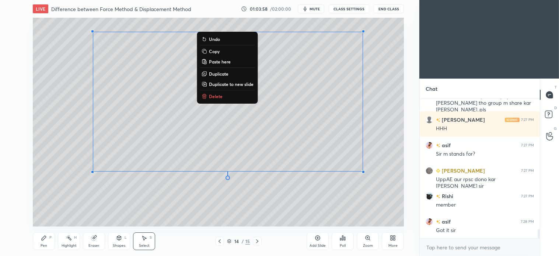
click at [222, 49] on button "Copy" at bounding box center [227, 51] width 55 height 9
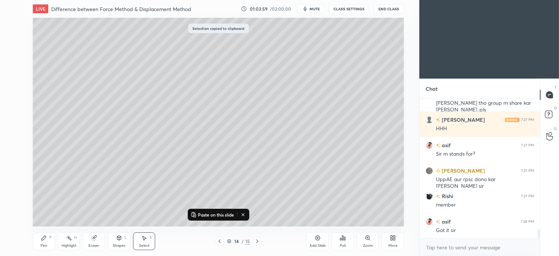
click at [255, 241] on icon at bounding box center [257, 241] width 6 height 6
click at [211, 214] on p "Paste on this slide" at bounding box center [216, 215] width 36 height 6
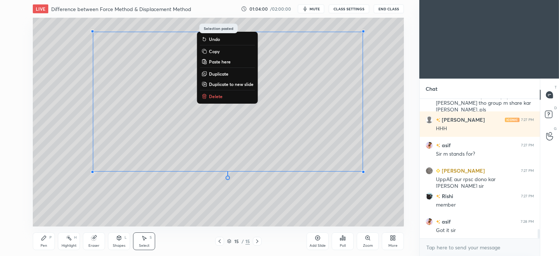
click at [196, 208] on div "0 ° Undo Copy Paste here Duplicate Duplicate to new slide Delete" at bounding box center [218, 122] width 371 height 209
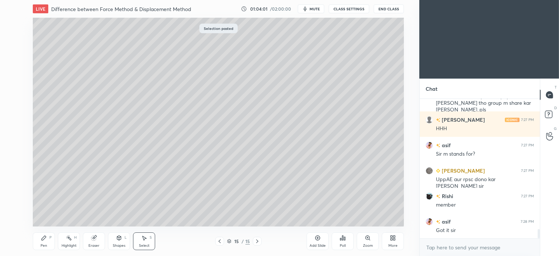
click at [145, 243] on div "Select S" at bounding box center [144, 241] width 22 height 18
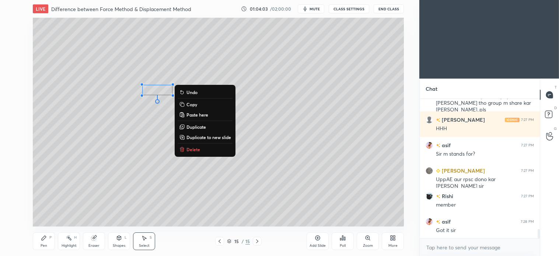
click at [193, 152] on p "Delete" at bounding box center [194, 149] width 14 height 6
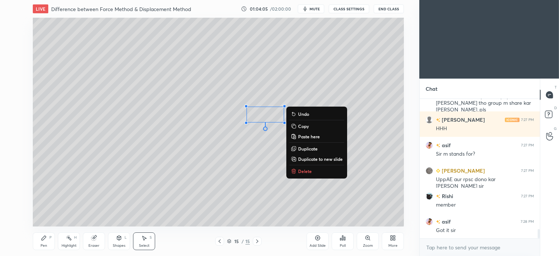
click at [258, 180] on div "0 ° Undo Copy Paste here Duplicate Duplicate to new slide Delete" at bounding box center [218, 122] width 371 height 209
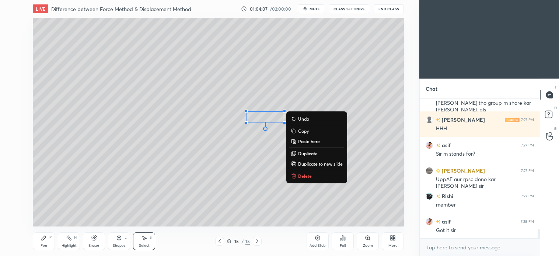
click at [305, 176] on p "Delete" at bounding box center [305, 176] width 14 height 6
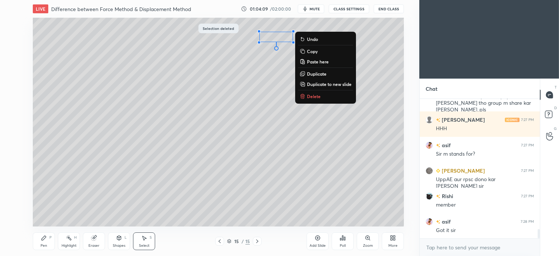
click at [312, 97] on p "Delete" at bounding box center [314, 96] width 14 height 6
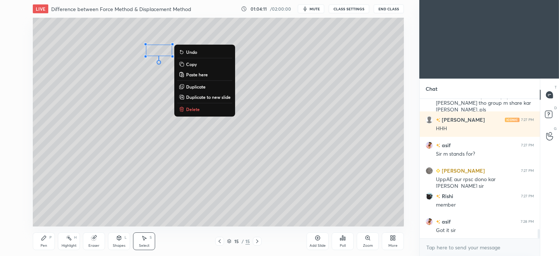
click at [195, 110] on p "Delete" at bounding box center [193, 109] width 14 height 6
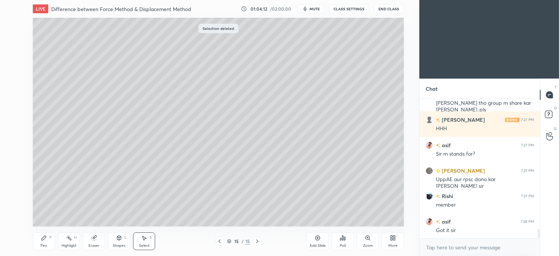
click at [219, 243] on icon at bounding box center [220, 241] width 6 height 6
click at [259, 240] on icon at bounding box center [257, 241] width 6 height 6
click at [47, 240] on div "Pen P" at bounding box center [44, 241] width 22 height 18
click at [18, 41] on div "2" at bounding box center [13, 38] width 15 height 12
click at [13, 87] on div at bounding box center [12, 83] width 12 height 12
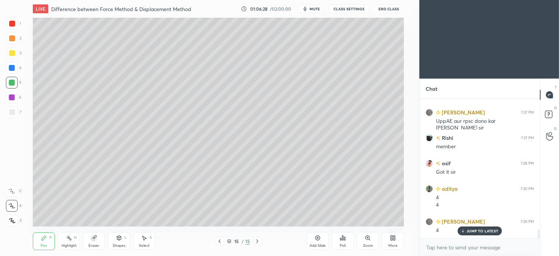
scroll to position [2063, 0]
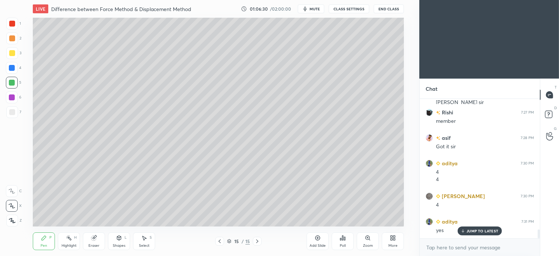
click at [14, 42] on div at bounding box center [12, 38] width 12 height 12
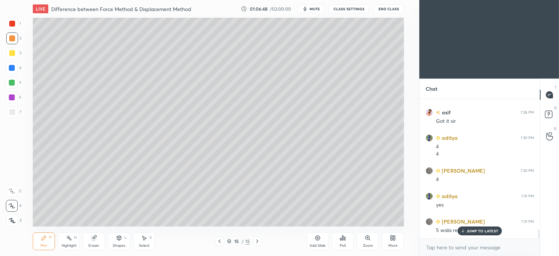
click at [150, 239] on div "S" at bounding box center [151, 238] width 2 height 4
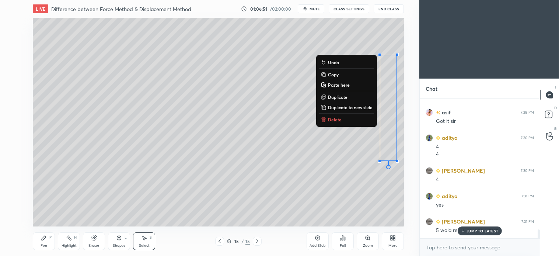
click at [339, 118] on p "Delete" at bounding box center [335, 120] width 14 height 6
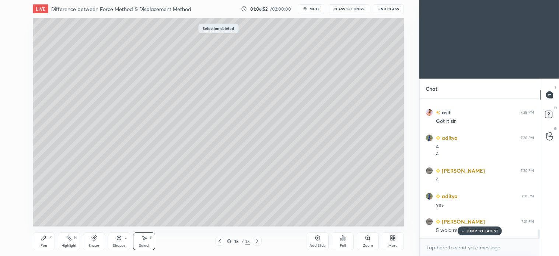
click at [221, 242] on icon at bounding box center [220, 241] width 6 height 6
click at [255, 240] on icon at bounding box center [257, 241] width 6 height 6
click at [149, 241] on div "Select S" at bounding box center [144, 241] width 22 height 18
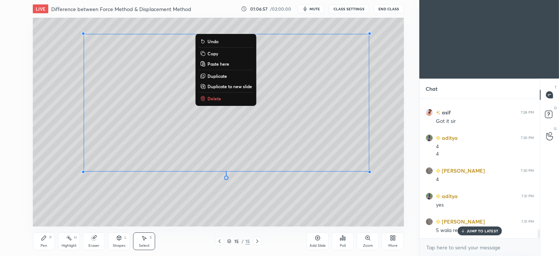
click at [214, 52] on p "Copy" at bounding box center [213, 54] width 11 height 6
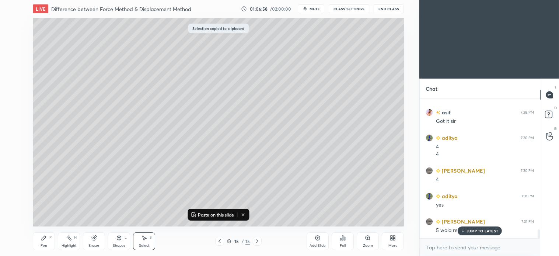
click at [258, 241] on icon at bounding box center [257, 241] width 6 height 6
click at [321, 238] on icon at bounding box center [318, 238] width 6 height 6
click at [216, 215] on p "Paste on this slide" at bounding box center [216, 215] width 36 height 6
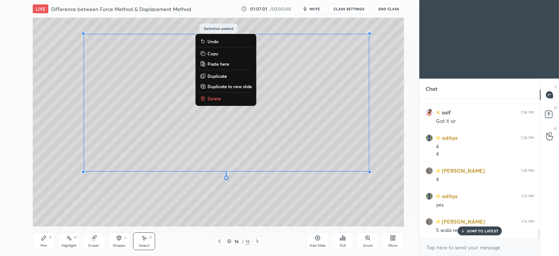
click at [326, 209] on div "0 ° Undo Copy Paste here Duplicate Duplicate to new slide Delete" at bounding box center [218, 122] width 371 height 209
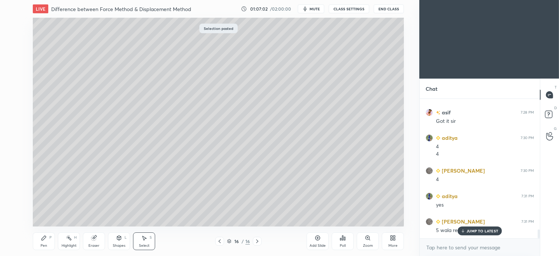
click at [145, 238] on icon at bounding box center [145, 238] width 4 height 4
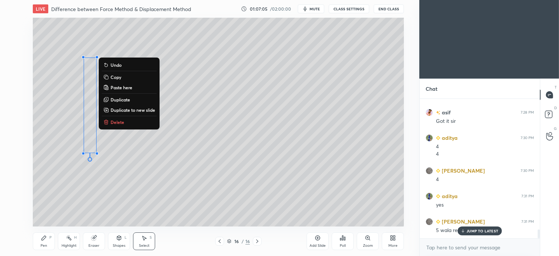
click at [121, 121] on p "Delete" at bounding box center [118, 122] width 14 height 6
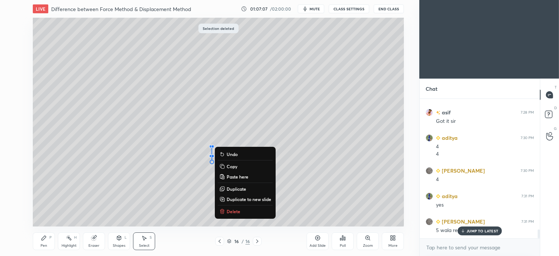
click at [234, 209] on p "Delete" at bounding box center [234, 211] width 14 height 6
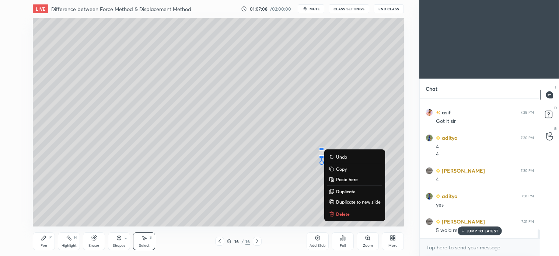
click at [341, 215] on p "Delete" at bounding box center [343, 214] width 14 height 6
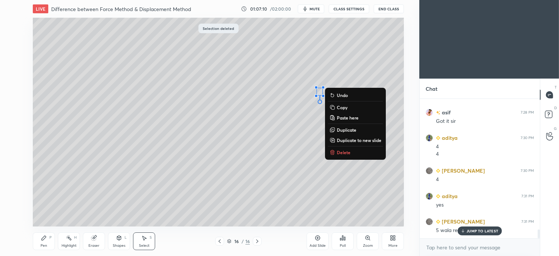
click at [343, 153] on p "Delete" at bounding box center [344, 152] width 14 height 6
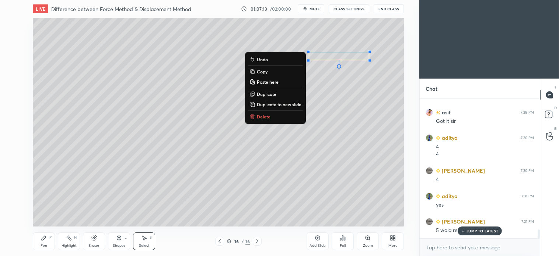
click at [264, 115] on p "Delete" at bounding box center [264, 117] width 14 height 6
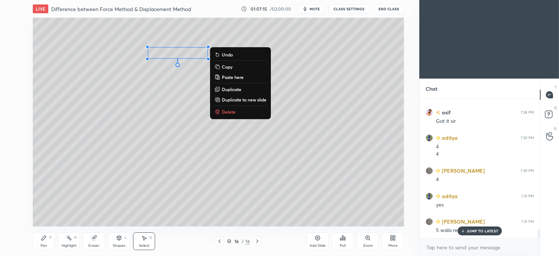
click at [231, 110] on p "Delete" at bounding box center [229, 112] width 14 height 6
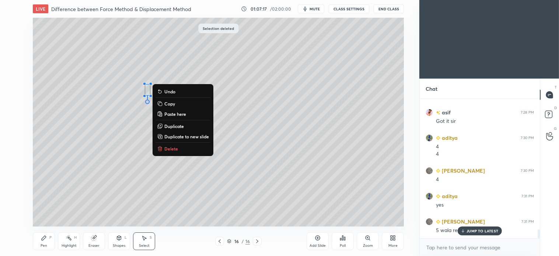
click at [169, 147] on p "Delete" at bounding box center [171, 149] width 14 height 6
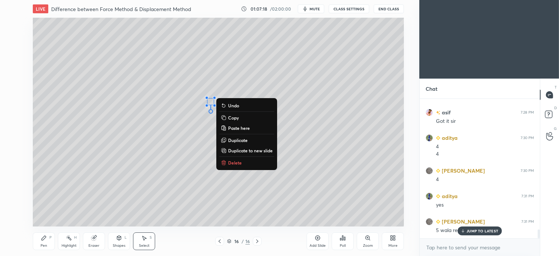
click at [237, 164] on p "Delete" at bounding box center [235, 163] width 14 height 6
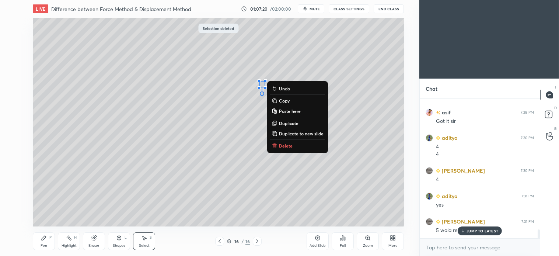
click at [282, 144] on p "Delete" at bounding box center [286, 146] width 14 height 6
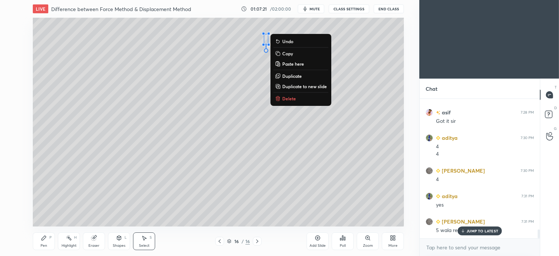
click at [290, 98] on p "Delete" at bounding box center [290, 99] width 14 height 6
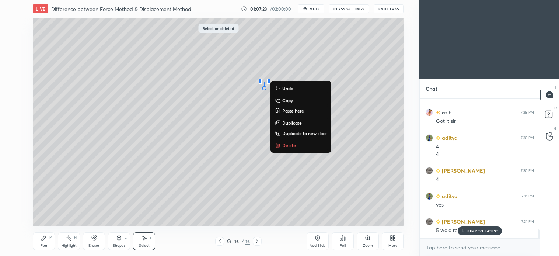
click at [284, 143] on p "Delete" at bounding box center [290, 145] width 14 height 6
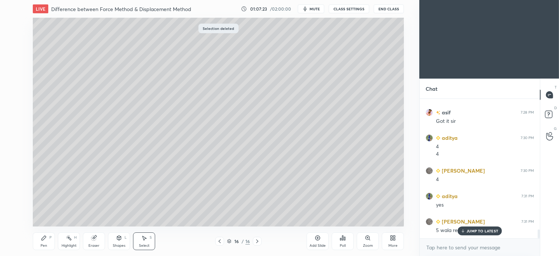
click at [42, 240] on icon at bounding box center [44, 238] width 4 height 4
click at [121, 241] on div "Shapes L" at bounding box center [119, 241] width 22 height 18
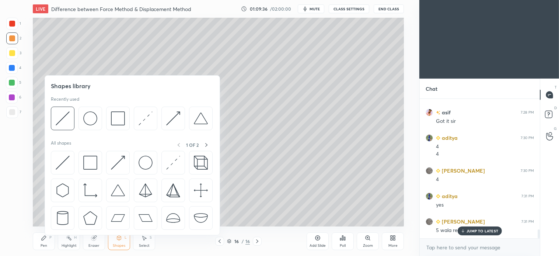
click at [116, 122] on img at bounding box center [118, 118] width 14 height 14
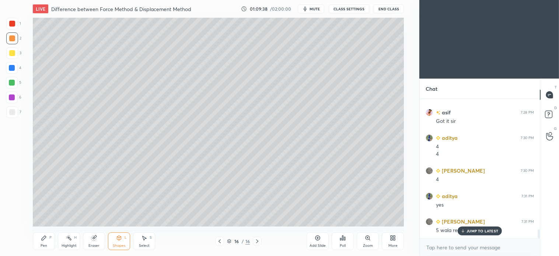
click at [45, 240] on icon at bounding box center [44, 238] width 6 height 6
click at [220, 242] on icon at bounding box center [220, 241] width 6 height 6
click at [147, 240] on icon at bounding box center [144, 238] width 6 height 6
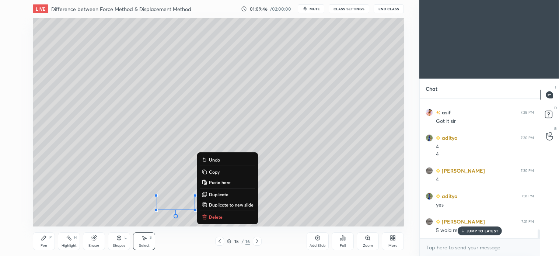
click at [219, 215] on p "Delete" at bounding box center [216, 217] width 14 height 6
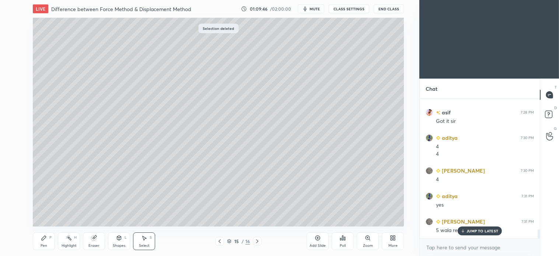
click at [41, 239] on icon at bounding box center [44, 238] width 6 height 6
click at [16, 86] on div at bounding box center [12, 83] width 12 height 12
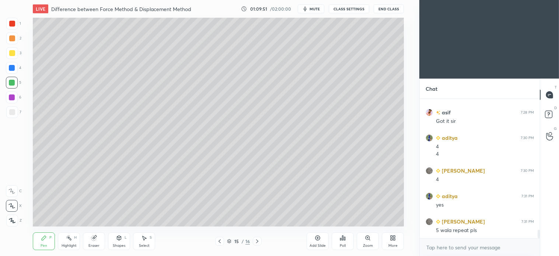
scroll to position [2114, 0]
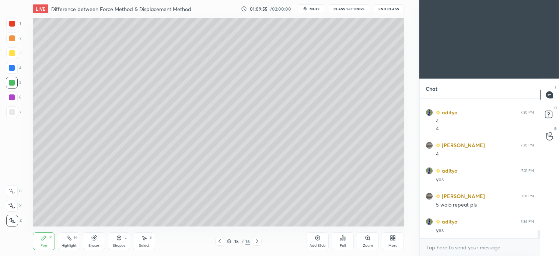
click at [122, 244] on div "Shapes" at bounding box center [119, 246] width 13 height 4
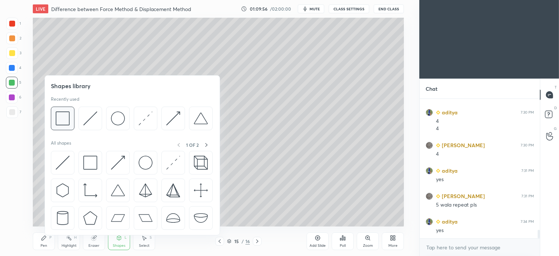
click at [69, 121] on img at bounding box center [63, 118] width 14 height 14
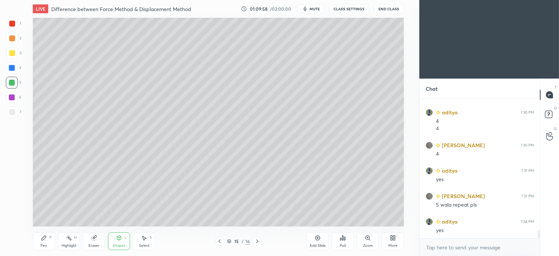
click at [44, 240] on icon at bounding box center [44, 238] width 6 height 6
click at [49, 242] on div "Pen P" at bounding box center [44, 241] width 22 height 18
click at [14, 206] on icon at bounding box center [11, 205] width 7 height 5
click at [260, 239] on div at bounding box center [257, 241] width 9 height 9
click at [258, 244] on icon at bounding box center [257, 241] width 6 height 6
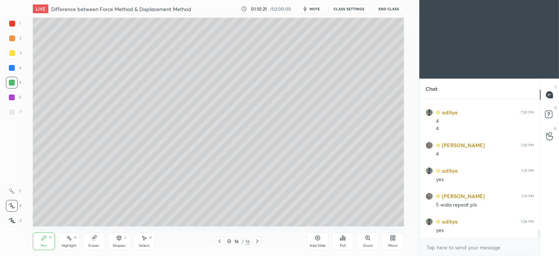
click at [259, 242] on icon at bounding box center [257, 241] width 6 height 6
click at [312, 240] on div "Add Slide" at bounding box center [318, 241] width 22 height 18
click at [10, 53] on div at bounding box center [12, 53] width 6 height 6
click at [118, 238] on icon at bounding box center [119, 238] width 4 height 4
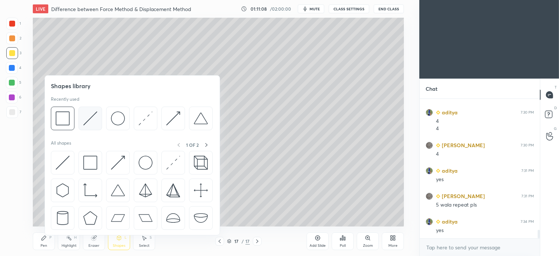
click at [94, 122] on img at bounding box center [90, 118] width 14 height 14
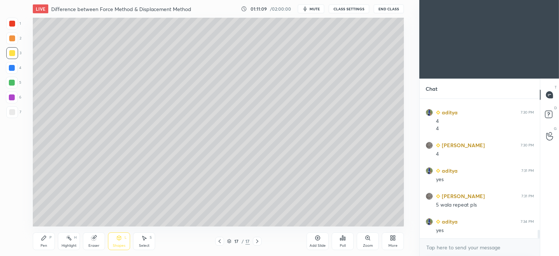
click at [12, 101] on div at bounding box center [12, 97] width 12 height 12
click at [16, 50] on div at bounding box center [12, 53] width 12 height 12
click at [42, 239] on icon at bounding box center [44, 238] width 4 height 4
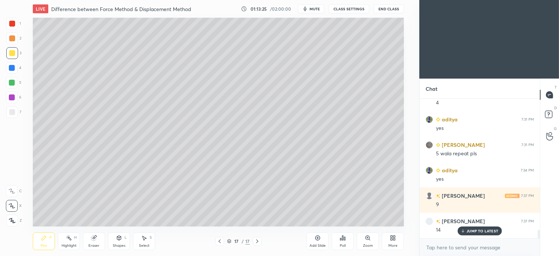
scroll to position [2190, 0]
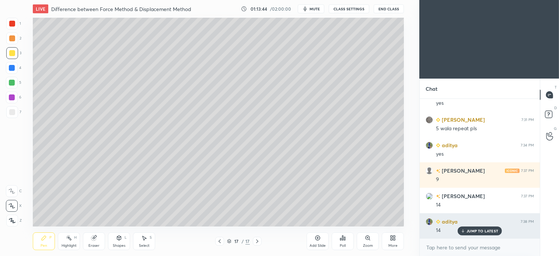
click at [484, 233] on p "JUMP TO LATEST" at bounding box center [483, 231] width 32 height 4
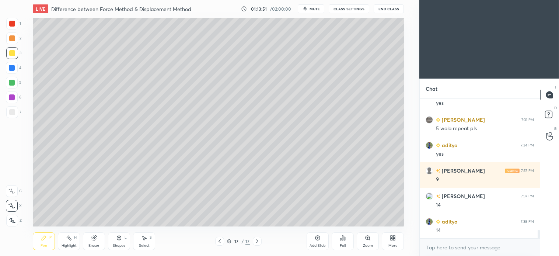
click at [48, 241] on div "Pen P" at bounding box center [44, 241] width 22 height 18
click at [13, 117] on div at bounding box center [12, 112] width 12 height 12
click at [146, 241] on icon at bounding box center [144, 238] width 6 height 6
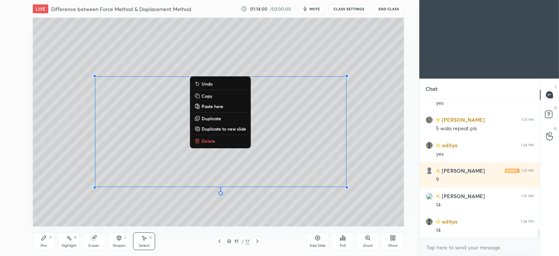
click at [45, 240] on icon at bounding box center [44, 238] width 6 height 6
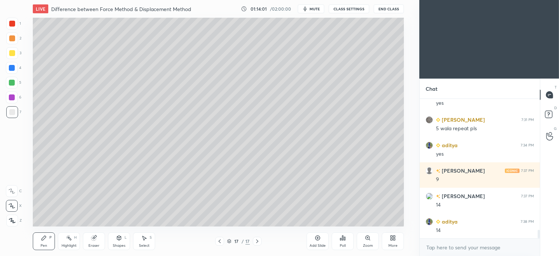
scroll to position [2215, 0]
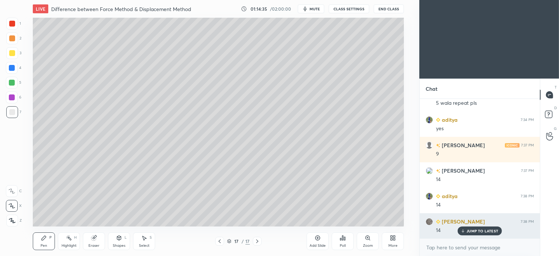
click at [491, 232] on p "JUMP TO LATEST" at bounding box center [483, 231] width 32 height 4
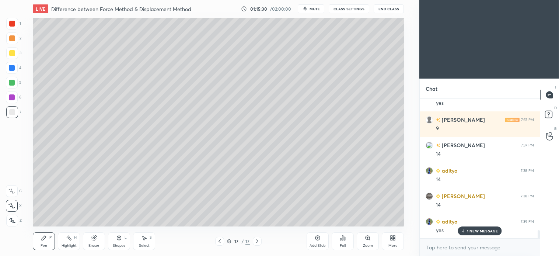
scroll to position [2266, 0]
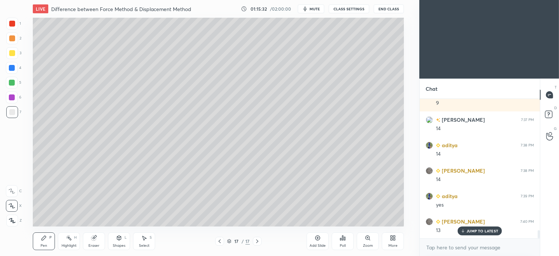
click at [119, 244] on div "Shapes" at bounding box center [119, 246] width 13 height 4
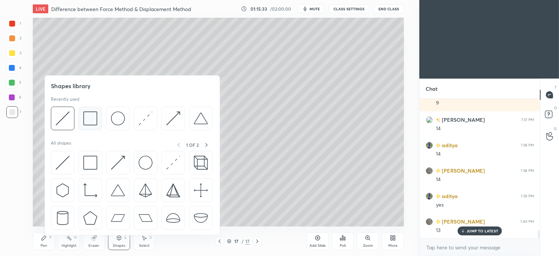
click at [93, 124] on img at bounding box center [90, 118] width 14 height 14
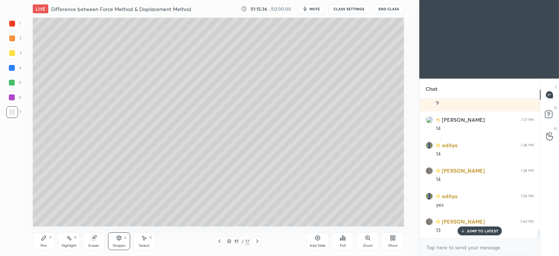
click at [42, 246] on div "Pen" at bounding box center [44, 246] width 7 height 4
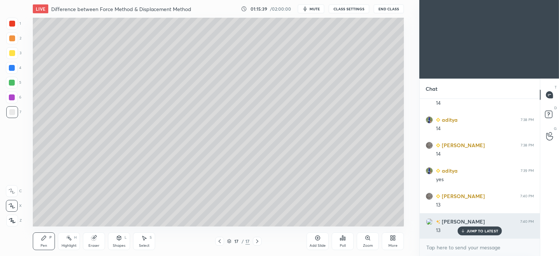
click at [483, 233] on p "JUMP TO LATEST" at bounding box center [483, 231] width 32 height 4
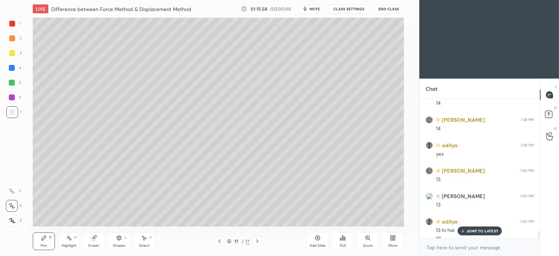
scroll to position [2325, 0]
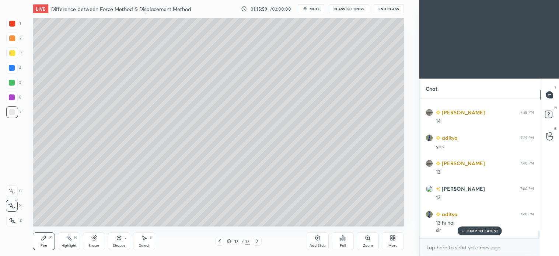
click at [480, 234] on div "JUMP TO LATEST" at bounding box center [480, 230] width 44 height 9
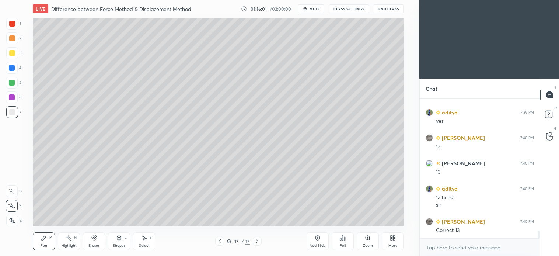
click at [257, 242] on icon at bounding box center [257, 241] width 6 height 6
click at [146, 242] on div "Select S" at bounding box center [144, 241] width 22 height 18
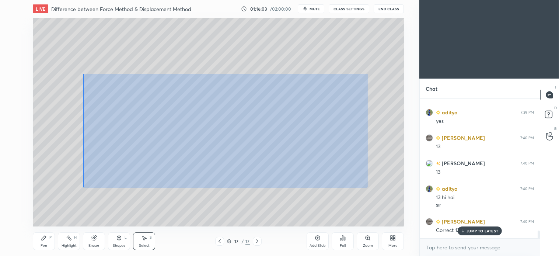
scroll to position [2376, 0]
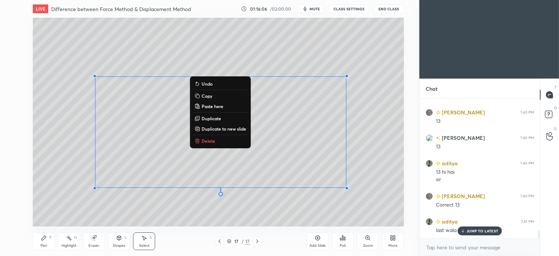
click at [233, 128] on p "Duplicate to new slide" at bounding box center [224, 129] width 45 height 6
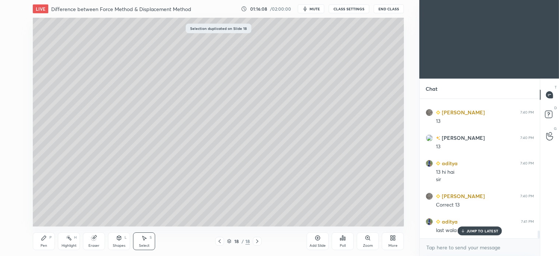
click at [148, 237] on div "Select S" at bounding box center [144, 241] width 22 height 18
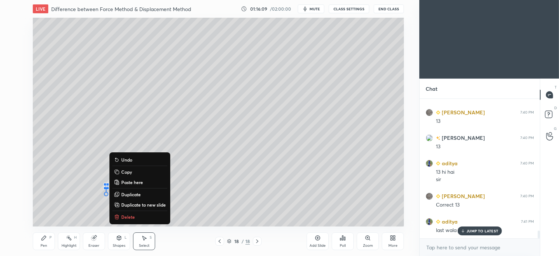
click at [124, 215] on p "Delete" at bounding box center [128, 217] width 14 height 6
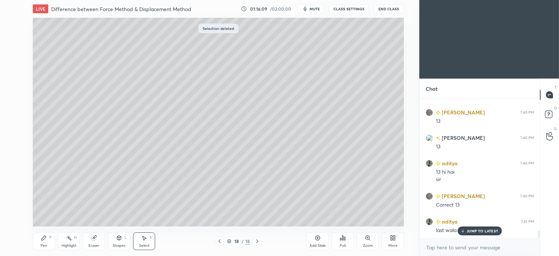
click at [45, 237] on icon at bounding box center [44, 238] width 4 height 4
click at [125, 238] on div "L" at bounding box center [126, 238] width 2 height 4
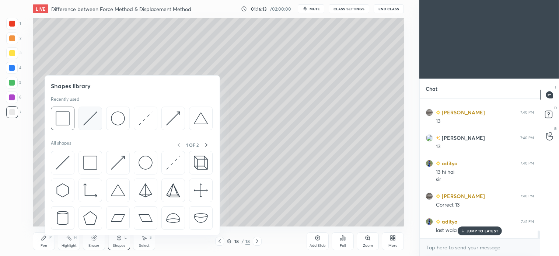
click at [89, 124] on img at bounding box center [90, 118] width 14 height 14
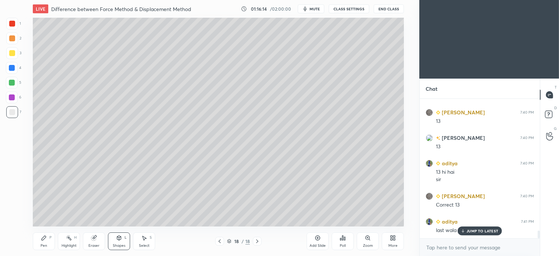
click at [23, 114] on div "1 2 3 4 5 6 7 C X Z C X Z E E Erase all H H" at bounding box center [12, 122] width 24 height 209
click at [46, 242] on div "Pen P" at bounding box center [44, 241] width 22 height 18
click at [115, 242] on div "Shapes L" at bounding box center [119, 241] width 22 height 18
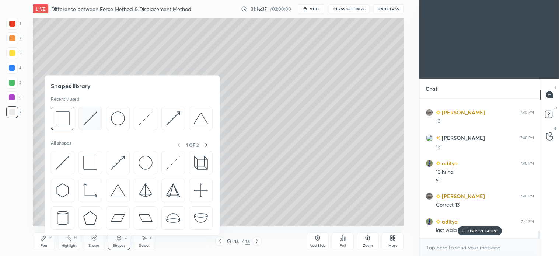
click at [91, 118] on img at bounding box center [90, 118] width 14 height 14
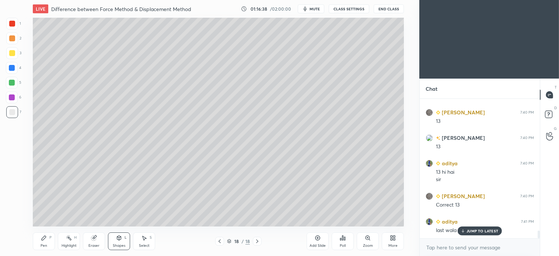
click at [16, 68] on div at bounding box center [12, 68] width 12 height 12
click at [122, 246] on div "Shapes" at bounding box center [119, 246] width 13 height 4
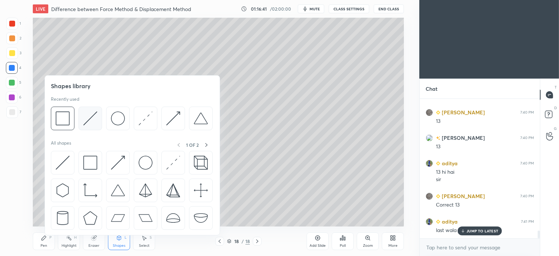
click at [96, 115] on img at bounding box center [90, 118] width 14 height 14
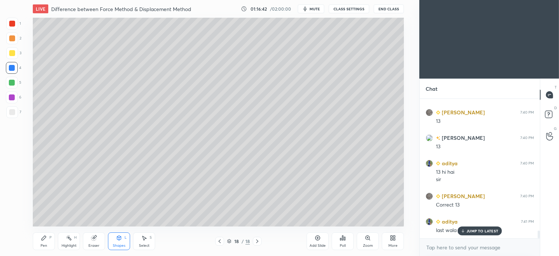
click at [14, 113] on div at bounding box center [12, 112] width 6 height 6
click at [48, 243] on div "Pen P" at bounding box center [44, 241] width 22 height 18
click at [14, 85] on div at bounding box center [12, 83] width 6 height 6
click at [150, 242] on div "Select S" at bounding box center [144, 241] width 22 height 18
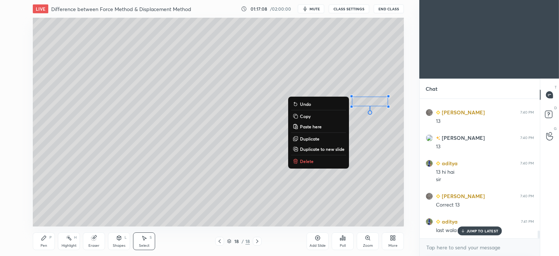
click at [48, 240] on div "Pen P" at bounding box center [44, 241] width 22 height 18
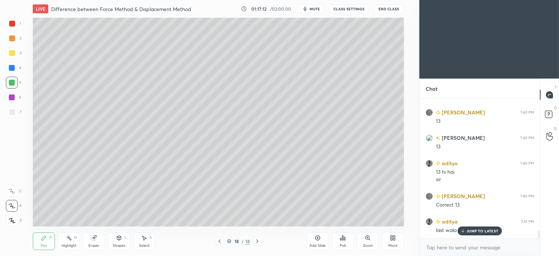
click at [152, 243] on div "Select S" at bounding box center [144, 241] width 22 height 18
click at [371, 102] on div "0 ° Undo Copy Paste here Duplicate Duplicate to new slide Delete" at bounding box center [218, 122] width 371 height 209
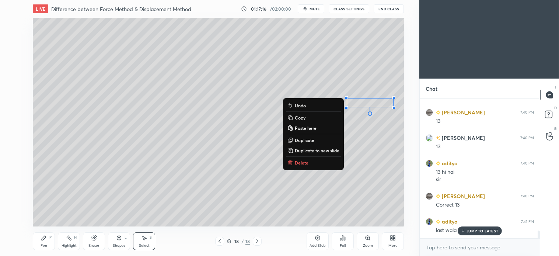
click at [41, 240] on icon at bounding box center [44, 238] width 6 height 6
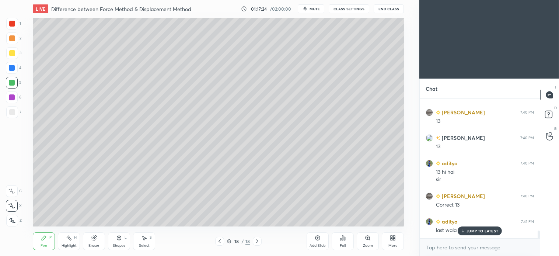
click at [39, 241] on div "Pen P" at bounding box center [44, 241] width 22 height 18
click at [11, 113] on div at bounding box center [12, 112] width 6 height 6
click at [121, 240] on icon at bounding box center [119, 238] width 6 height 6
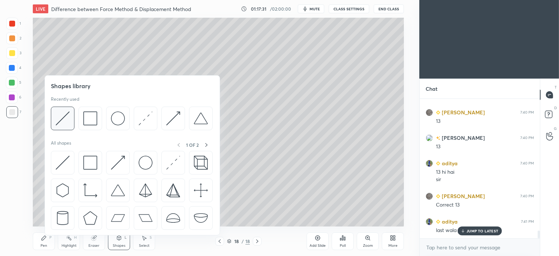
click at [65, 116] on img at bounding box center [63, 118] width 14 height 14
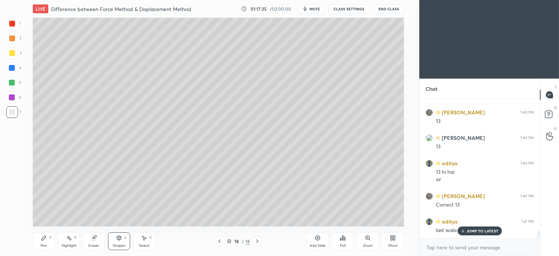
click at [43, 240] on icon at bounding box center [44, 238] width 4 height 4
click at [13, 84] on div at bounding box center [12, 83] width 6 height 6
click at [52, 236] on div "Pen P" at bounding box center [44, 241] width 22 height 18
click at [20, 108] on div "7" at bounding box center [13, 112] width 15 height 12
click at [115, 240] on div "Shapes L" at bounding box center [119, 241] width 22 height 18
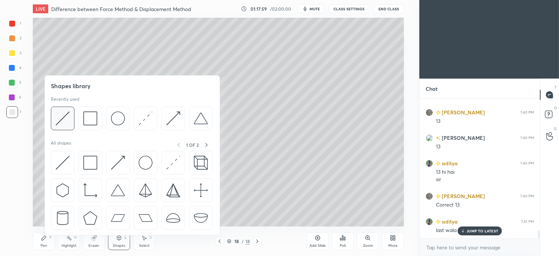
click at [68, 120] on img at bounding box center [63, 118] width 14 height 14
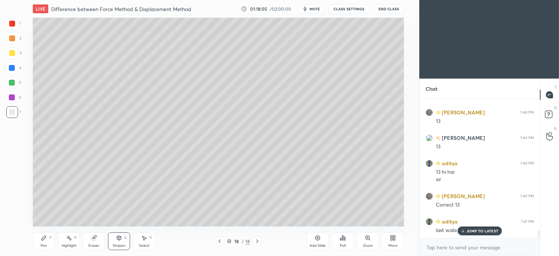
click at [53, 239] on div "Pen P" at bounding box center [44, 241] width 22 height 18
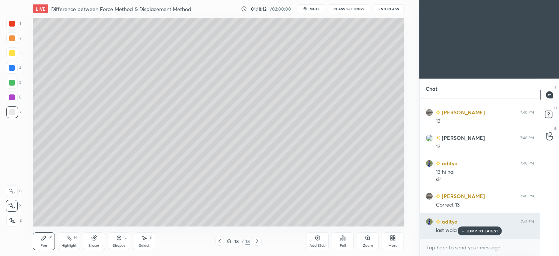
click at [488, 230] on p "JUMP TO LATEST" at bounding box center [483, 231] width 32 height 4
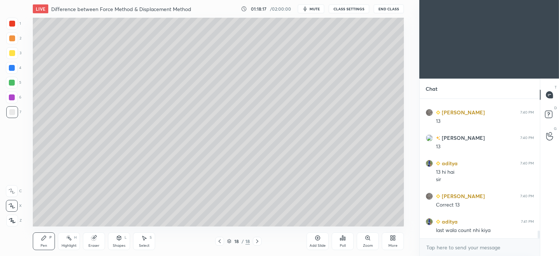
click at [9, 68] on div at bounding box center [12, 68] width 6 height 6
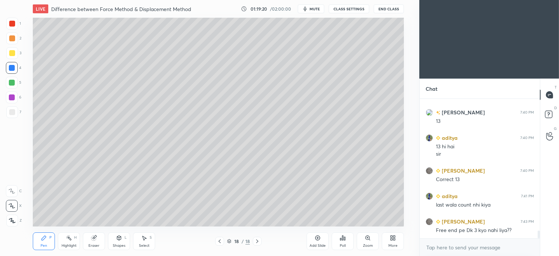
click at [218, 245] on div at bounding box center [219, 241] width 9 height 9
click at [259, 242] on icon at bounding box center [257, 241] width 6 height 6
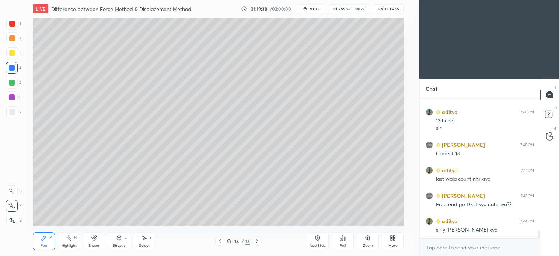
click at [137, 240] on div "Select S" at bounding box center [144, 241] width 22 height 18
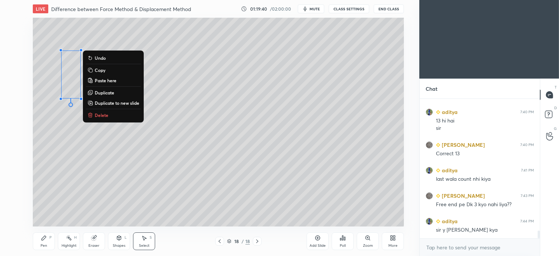
click at [102, 113] on p "Delete" at bounding box center [102, 115] width 14 height 6
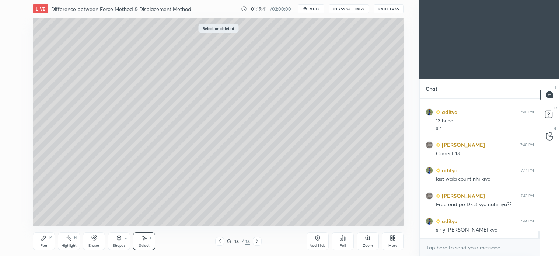
click at [48, 241] on div "Pen P" at bounding box center [44, 241] width 22 height 18
click at [127, 241] on div "Shapes L" at bounding box center [119, 241] width 22 height 18
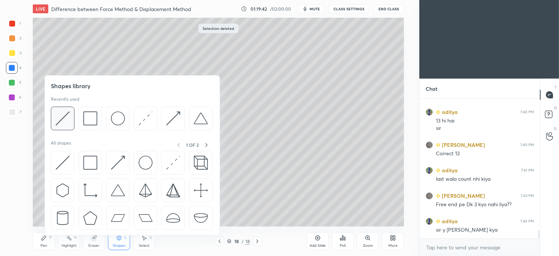
click at [61, 122] on img at bounding box center [63, 118] width 14 height 14
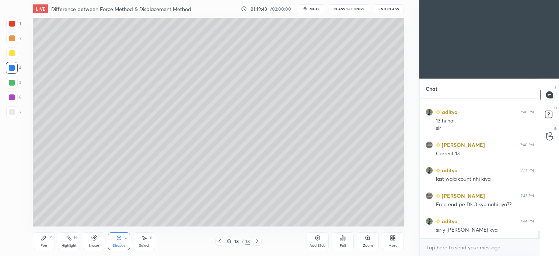
click at [15, 113] on div at bounding box center [12, 112] width 12 height 12
click at [45, 242] on div "Pen P" at bounding box center [44, 241] width 22 height 18
click at [153, 234] on div "Select S" at bounding box center [144, 241] width 22 height 18
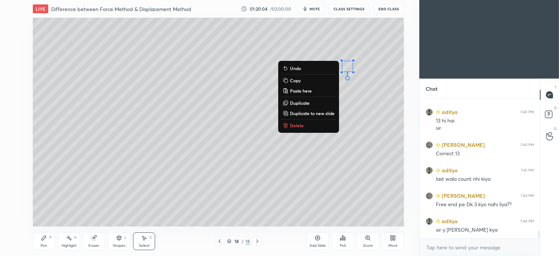
click at [347, 63] on div "0 ° Undo Copy Paste here Duplicate Duplicate to new slide Delete" at bounding box center [218, 122] width 371 height 209
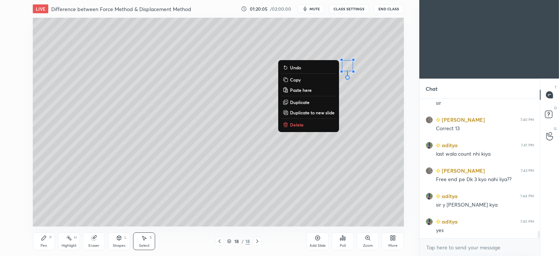
click at [299, 124] on p "Delete" at bounding box center [297, 125] width 14 height 6
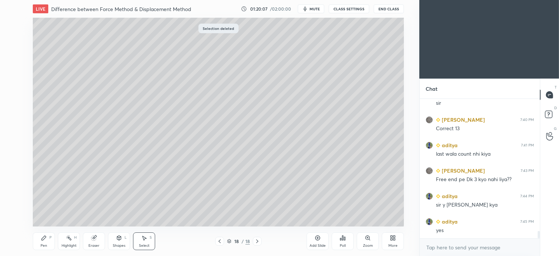
click at [42, 239] on icon at bounding box center [44, 238] width 4 height 4
click at [13, 67] on div at bounding box center [12, 68] width 6 height 6
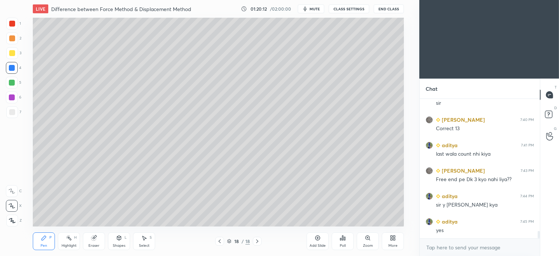
click at [119, 244] on div "Shapes" at bounding box center [119, 246] width 13 height 4
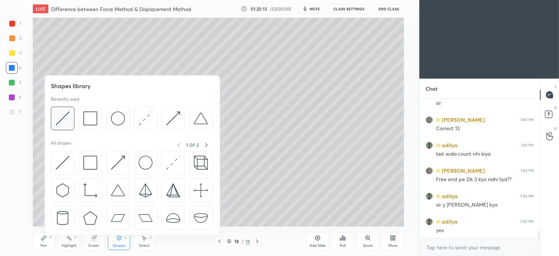
click at [62, 123] on img at bounding box center [63, 118] width 14 height 14
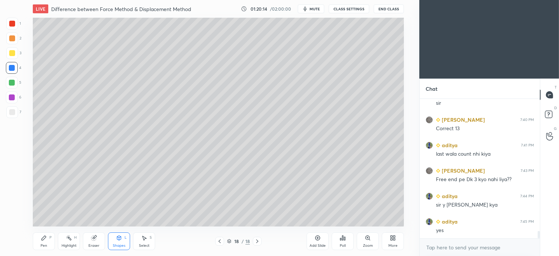
click at [14, 112] on div at bounding box center [12, 112] width 6 height 6
click at [148, 236] on div "Select S" at bounding box center [144, 241] width 22 height 18
click at [0, 0] on button "Undo" at bounding box center [0, 0] width 0 height 0
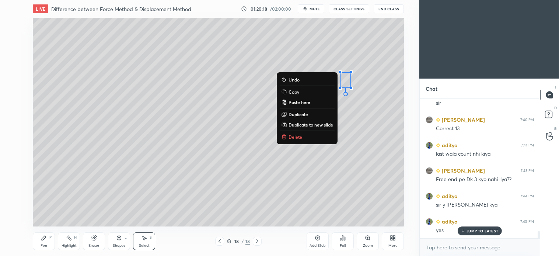
scroll to position [2477, 0]
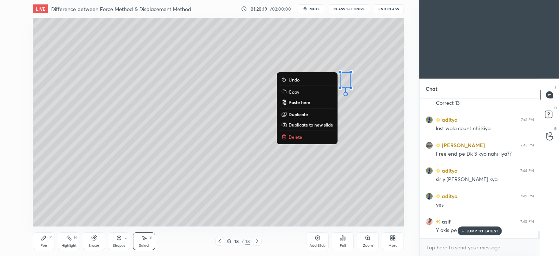
click at [297, 135] on p "Delete" at bounding box center [296, 137] width 14 height 6
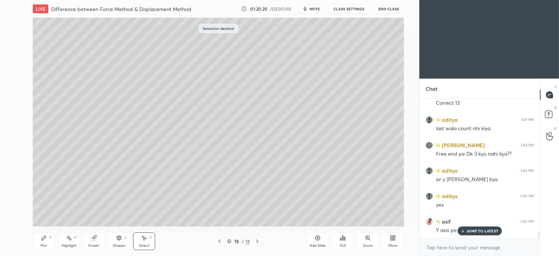
click at [47, 241] on div "Pen P" at bounding box center [44, 241] width 22 height 18
click at [17, 103] on div "6" at bounding box center [13, 98] width 15 height 15
click at [121, 239] on icon at bounding box center [119, 238] width 4 height 4
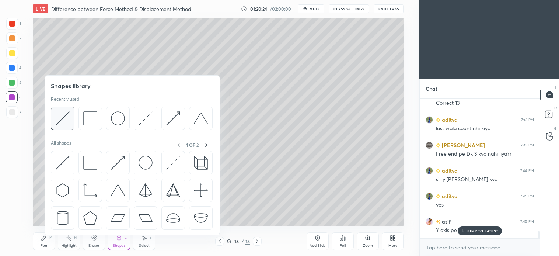
click at [66, 115] on img at bounding box center [63, 118] width 14 height 14
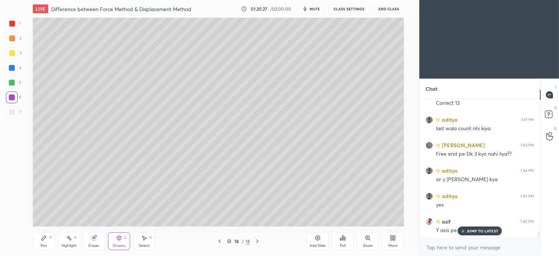
click at [14, 120] on div "7" at bounding box center [13, 113] width 15 height 15
click at [48, 241] on div "Pen P" at bounding box center [44, 241] width 22 height 18
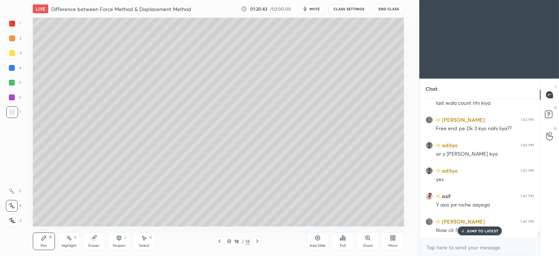
click at [14, 68] on div at bounding box center [12, 68] width 6 height 6
click at [484, 233] on p "JUMP TO LATEST" at bounding box center [483, 231] width 32 height 4
click at [13, 110] on div at bounding box center [12, 112] width 6 height 6
click at [117, 240] on icon at bounding box center [119, 238] width 6 height 6
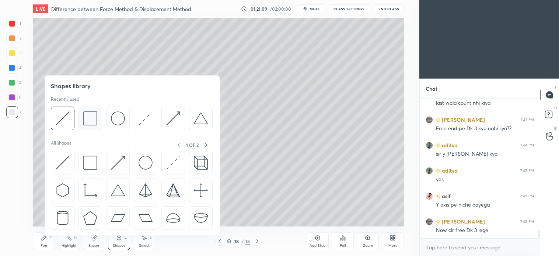
click at [93, 120] on img at bounding box center [90, 118] width 14 height 14
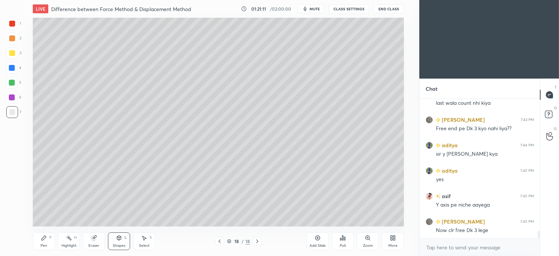
click at [45, 238] on icon at bounding box center [44, 238] width 4 height 4
click at [141, 235] on div "Select S" at bounding box center [144, 241] width 22 height 18
click at [192, 194] on div "0 ° Undo Copy Paste here Duplicate Duplicate to new slide Delete" at bounding box center [218, 122] width 371 height 209
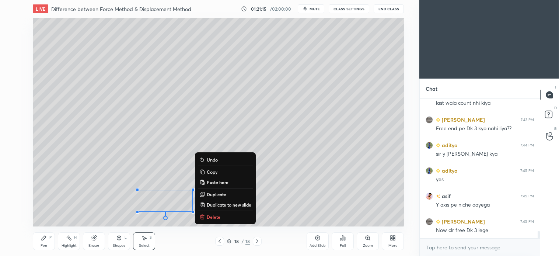
click at [39, 241] on div "Pen P" at bounding box center [44, 241] width 22 height 18
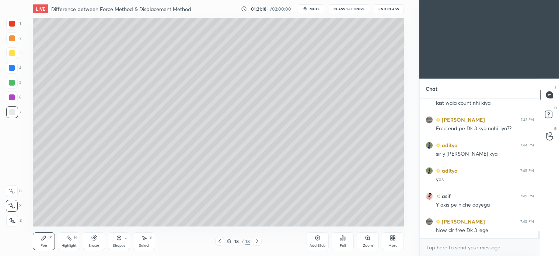
click at [255, 242] on icon at bounding box center [257, 241] width 6 height 6
click at [257, 242] on icon at bounding box center [257, 241] width 2 height 4
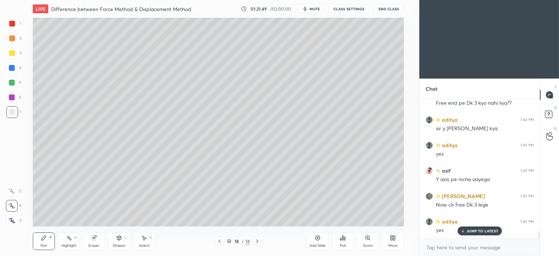
click at [257, 243] on icon at bounding box center [257, 241] width 6 height 6
click at [319, 244] on div "Add Slide" at bounding box center [318, 246] width 16 height 4
click at [17, 54] on div at bounding box center [12, 53] width 12 height 12
click at [9, 36] on div at bounding box center [12, 38] width 6 height 6
click at [120, 242] on div "Shapes L" at bounding box center [119, 241] width 22 height 18
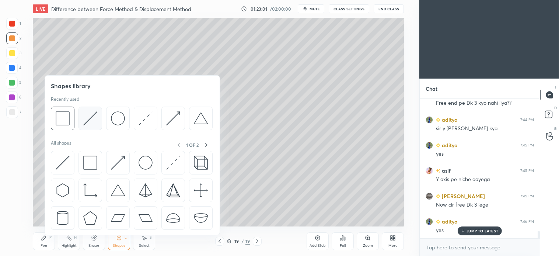
click at [85, 120] on img at bounding box center [90, 118] width 14 height 14
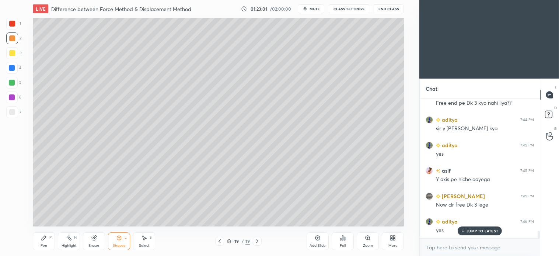
click at [14, 107] on div at bounding box center [12, 112] width 12 height 12
click at [119, 239] on icon at bounding box center [119, 238] width 4 height 4
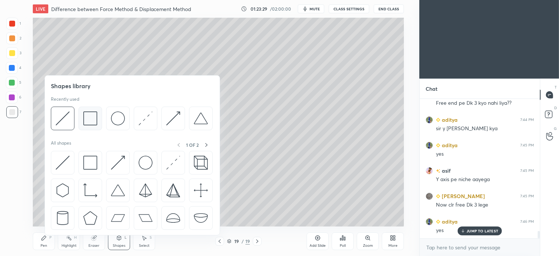
click at [90, 122] on img at bounding box center [90, 118] width 14 height 14
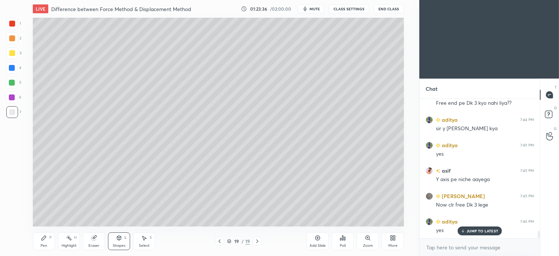
click at [124, 238] on div "Shapes L" at bounding box center [119, 241] width 22 height 18
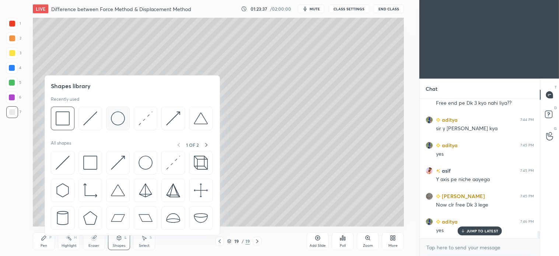
click at [118, 119] on img at bounding box center [118, 118] width 14 height 14
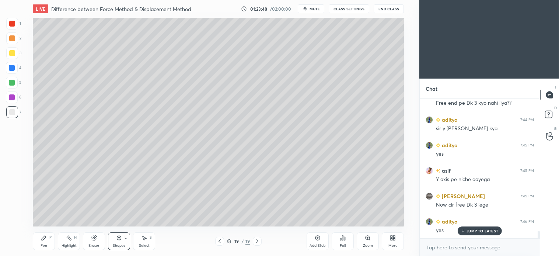
click at [50, 241] on div "Pen P" at bounding box center [44, 241] width 22 height 18
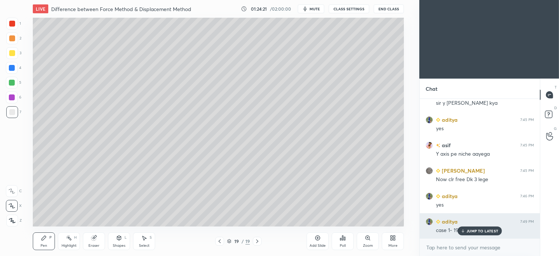
click at [482, 233] on p "JUMP TO LATEST" at bounding box center [483, 231] width 32 height 4
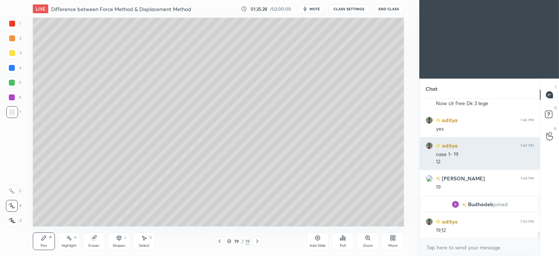
scroll to position [2655, 0]
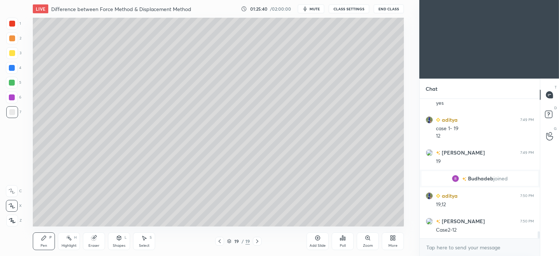
click at [257, 242] on icon at bounding box center [257, 241] width 6 height 6
click at [312, 240] on div "Add Slide" at bounding box center [318, 241] width 22 height 18
click at [15, 44] on div at bounding box center [12, 38] width 12 height 12
click at [217, 243] on icon at bounding box center [219, 241] width 6 height 6
click at [147, 245] on div "Select" at bounding box center [144, 246] width 11 height 4
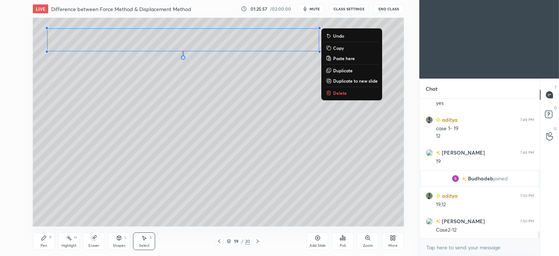
click at [362, 78] on p "Duplicate to new slide" at bounding box center [355, 81] width 45 height 6
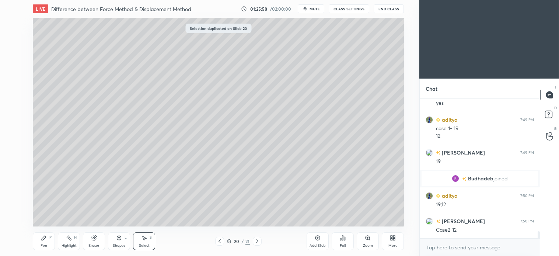
click at [236, 121] on div "0 ° Undo Copy Paste here Duplicate Duplicate to new slide Delete" at bounding box center [218, 122] width 371 height 209
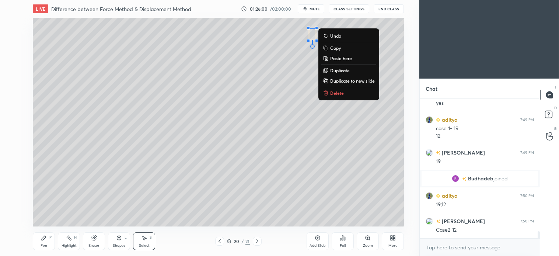
click at [343, 96] on p "Delete" at bounding box center [337, 93] width 14 height 6
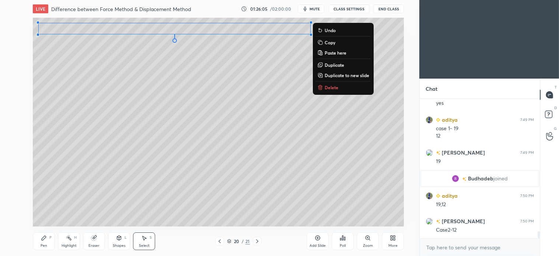
click at [128, 100] on div "0 ° Undo Copy Paste here Duplicate Duplicate to new slide Delete" at bounding box center [218, 122] width 371 height 209
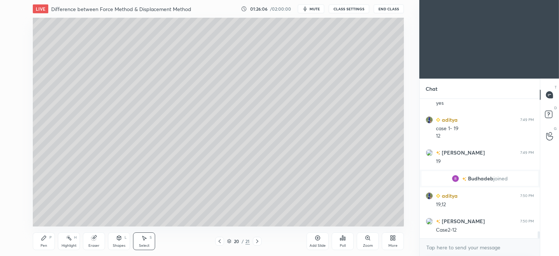
click at [217, 239] on icon at bounding box center [220, 241] width 6 height 6
click at [142, 246] on div "Select" at bounding box center [144, 246] width 11 height 4
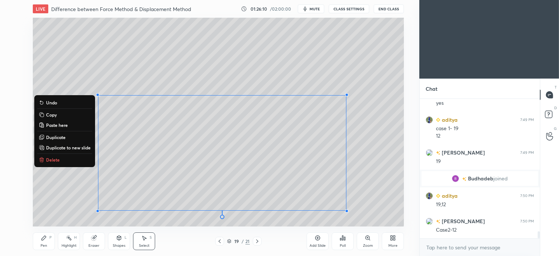
click at [73, 147] on p "Duplicate to new slide" at bounding box center [68, 148] width 45 height 6
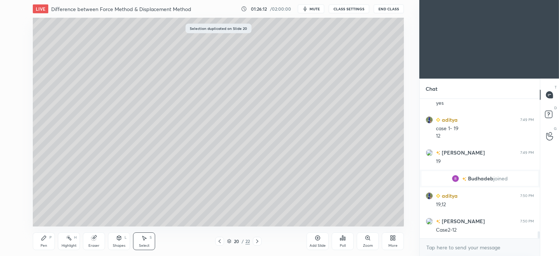
click at [62, 154] on div "0 ° Undo Copy Paste here Duplicate Duplicate to new slide Delete" at bounding box center [218, 122] width 371 height 209
click at [219, 243] on icon at bounding box center [220, 241] width 6 height 6
click at [53, 140] on div "0 ° Undo Copy Paste here Duplicate Duplicate to new slide Delete" at bounding box center [218, 122] width 371 height 209
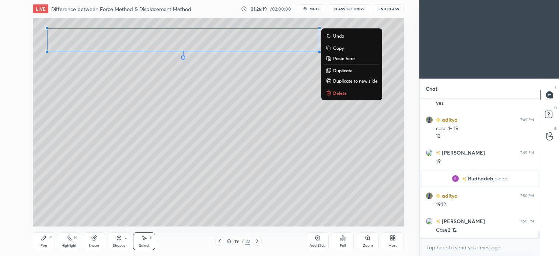
click at [341, 48] on p "Copy" at bounding box center [338, 48] width 11 height 6
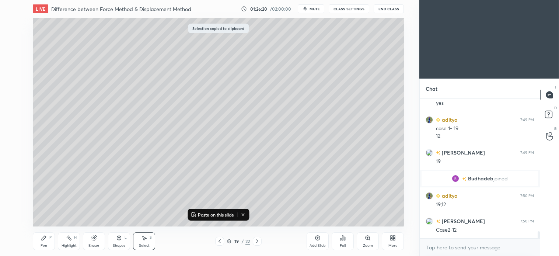
click at [259, 241] on icon at bounding box center [257, 241] width 6 height 6
click at [218, 213] on p "Paste on this slide" at bounding box center [216, 215] width 36 height 6
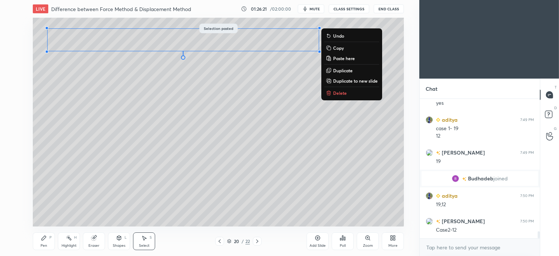
click at [65, 160] on div "0 ° Undo Copy Paste here Duplicate Duplicate to new slide Delete" at bounding box center [218, 122] width 371 height 209
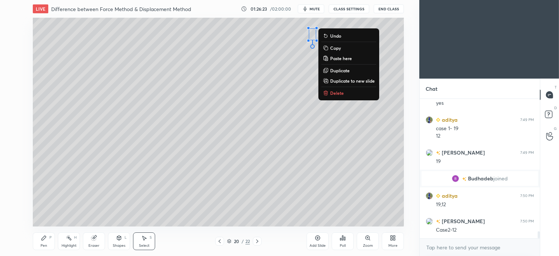
click at [340, 95] on p "Delete" at bounding box center [337, 93] width 14 height 6
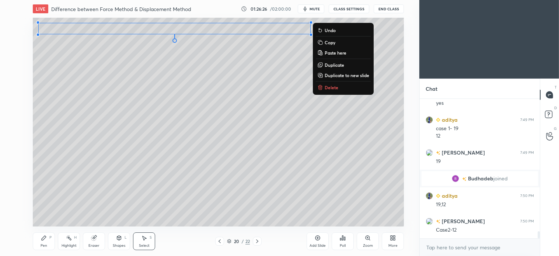
click at [63, 116] on div "0 ° Undo Copy Paste here Duplicate Duplicate to new slide Delete" at bounding box center [218, 122] width 371 height 209
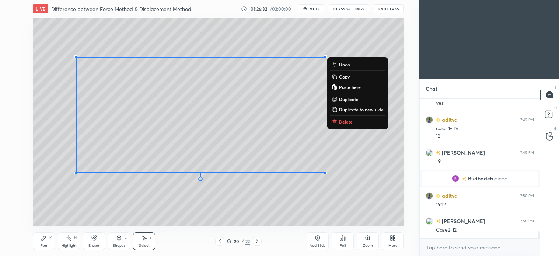
click at [167, 213] on div "0 ° Undo Copy Paste here Duplicate Duplicate to new slide Delete" at bounding box center [218, 122] width 371 height 209
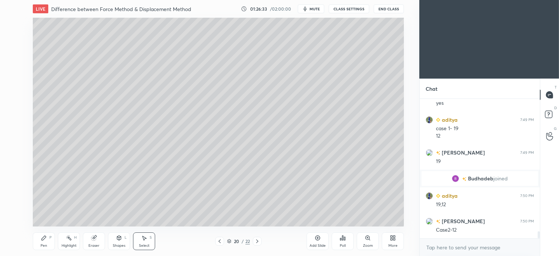
click at [33, 242] on div "Pen P" at bounding box center [44, 241] width 22 height 18
click at [10, 86] on div at bounding box center [12, 83] width 12 height 12
click at [13, 74] on div "4" at bounding box center [13, 69] width 15 height 15
click at [17, 83] on div at bounding box center [12, 83] width 12 height 12
click at [145, 240] on icon at bounding box center [144, 238] width 6 height 6
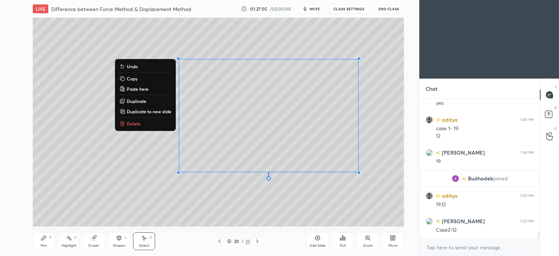
click at [263, 201] on div "0 ° Undo Copy Paste here Duplicate Duplicate to new slide Delete" at bounding box center [218, 122] width 371 height 209
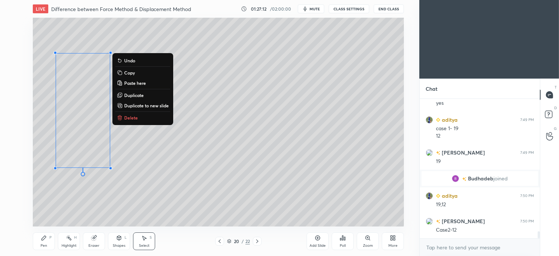
click at [134, 196] on div "0 ° Undo Copy Paste here Duplicate Duplicate to new slide Delete" at bounding box center [218, 122] width 371 height 209
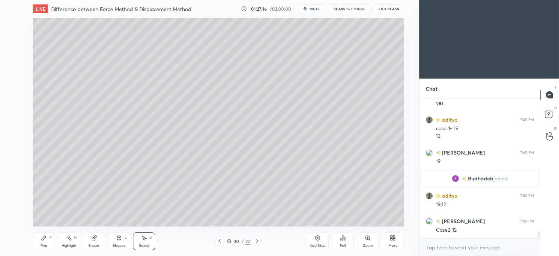
click at [47, 240] on div "Pen P" at bounding box center [44, 241] width 22 height 18
click at [11, 84] on div at bounding box center [12, 83] width 6 height 6
click at [122, 241] on div "Shapes L" at bounding box center [119, 241] width 22 height 18
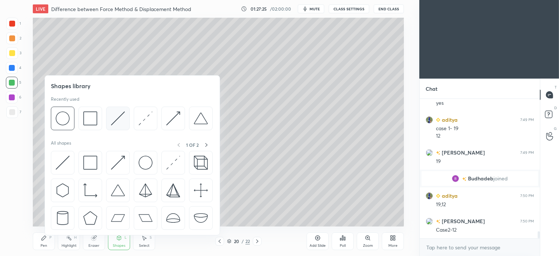
click at [118, 120] on img at bounding box center [118, 118] width 14 height 14
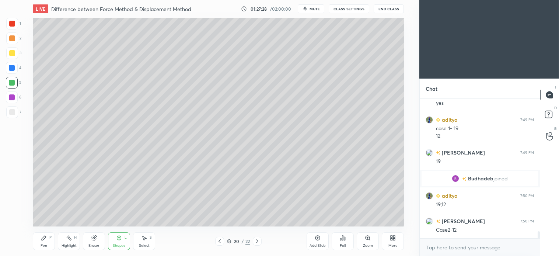
click at [42, 242] on div "Pen P" at bounding box center [44, 241] width 22 height 18
click at [10, 109] on div at bounding box center [12, 112] width 6 height 6
click at [13, 80] on div at bounding box center [12, 83] width 6 height 6
click at [49, 238] on div "P" at bounding box center [50, 238] width 2 height 4
click at [17, 68] on div at bounding box center [12, 68] width 12 height 12
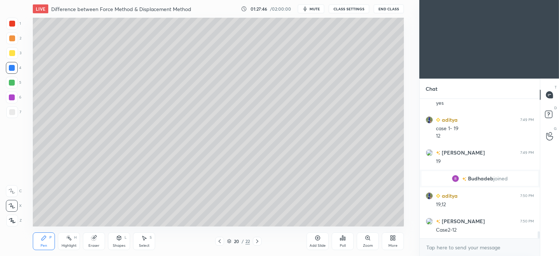
click at [13, 81] on div at bounding box center [12, 83] width 6 height 6
click at [13, 70] on div at bounding box center [12, 68] width 6 height 6
click at [10, 80] on div at bounding box center [12, 83] width 6 height 6
click at [7, 72] on div at bounding box center [12, 68] width 12 height 12
click at [13, 89] on div "5" at bounding box center [13, 84] width 15 height 15
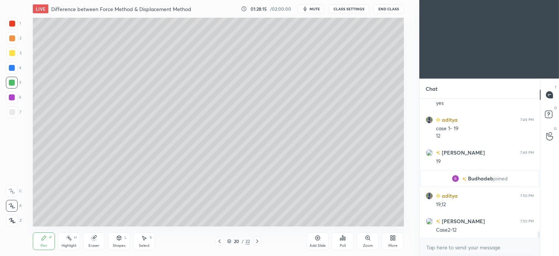
click at [13, 71] on div at bounding box center [12, 68] width 12 height 12
click at [13, 80] on div at bounding box center [12, 83] width 6 height 6
click at [12, 73] on div at bounding box center [12, 68] width 12 height 12
click at [15, 55] on div at bounding box center [12, 53] width 12 height 12
click at [15, 63] on div at bounding box center [12, 68] width 12 height 12
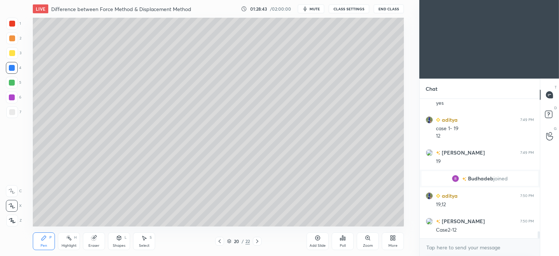
click at [122, 238] on icon at bounding box center [119, 238] width 6 height 6
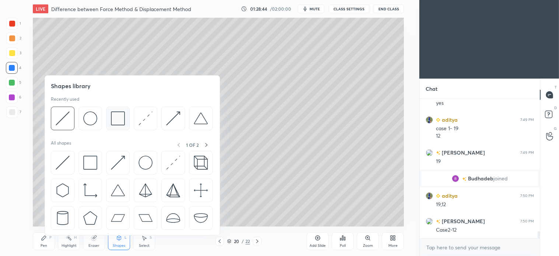
click at [115, 124] on img at bounding box center [118, 118] width 14 height 14
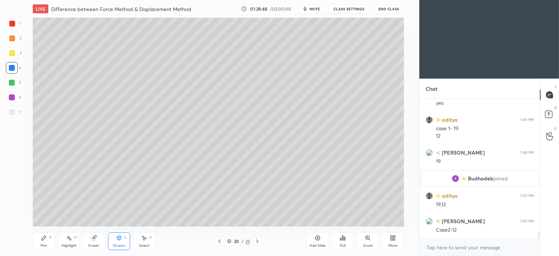
click at [50, 240] on div "Pen P" at bounding box center [44, 241] width 22 height 18
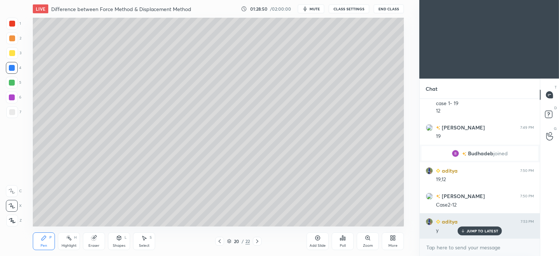
click at [485, 231] on p "JUMP TO LATEST" at bounding box center [483, 231] width 32 height 4
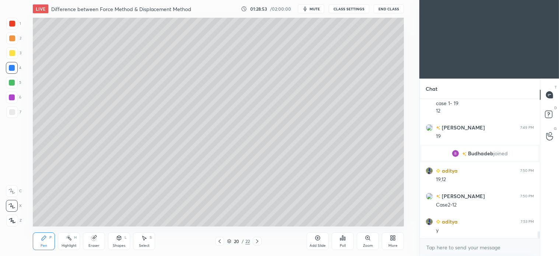
click at [13, 56] on div at bounding box center [12, 53] width 12 height 12
click at [313, 8] on span "mute" at bounding box center [315, 8] width 10 height 5
click at [315, 8] on span "unmute" at bounding box center [314, 8] width 16 height 5
click at [121, 241] on div "Shapes L" at bounding box center [119, 241] width 22 height 18
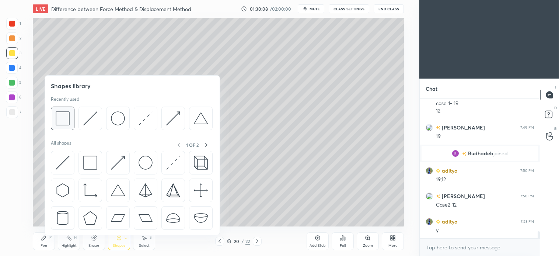
click at [67, 119] on img at bounding box center [63, 118] width 14 height 14
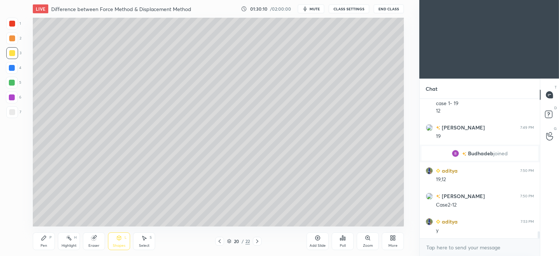
click at [46, 245] on div "Pen" at bounding box center [44, 246] width 7 height 4
click at [219, 242] on icon at bounding box center [220, 241] width 6 height 6
click at [142, 244] on div "Select" at bounding box center [144, 246] width 11 height 4
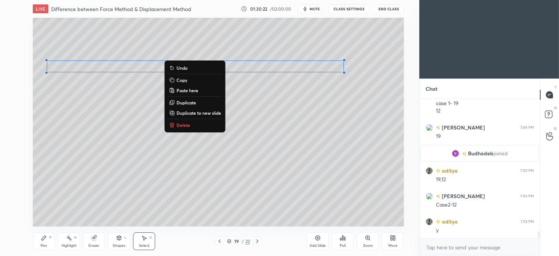
click at [184, 78] on p "Copy" at bounding box center [182, 80] width 11 height 6
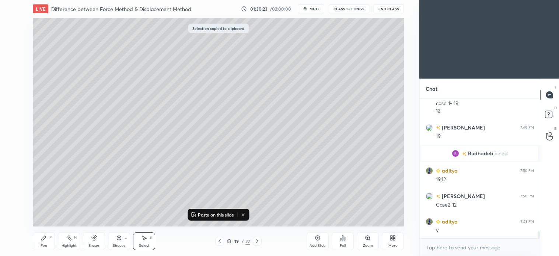
click at [259, 241] on icon at bounding box center [257, 241] width 6 height 6
click at [258, 239] on icon at bounding box center [257, 241] width 6 height 6
click at [257, 242] on icon at bounding box center [257, 241] width 2 height 4
click at [219, 242] on icon at bounding box center [220, 241] width 6 height 6
click at [260, 241] on icon at bounding box center [257, 241] width 6 height 6
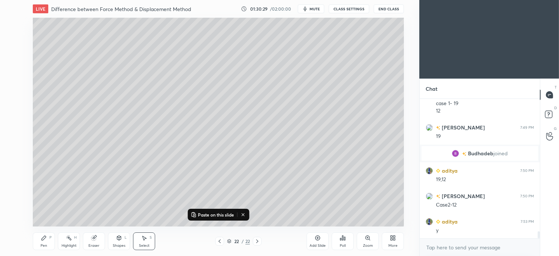
click at [259, 242] on icon at bounding box center [257, 241] width 6 height 6
click at [221, 242] on icon at bounding box center [220, 241] width 6 height 6
click at [145, 244] on div "Select" at bounding box center [144, 246] width 11 height 4
click at [76, 57] on div "0 ° Undo Copy Paste here Duplicate Duplicate to new slide Delete" at bounding box center [218, 122] width 371 height 209
click at [83, 125] on div "0 ° Undo Copy Paste here Duplicate Duplicate to new slide Delete" at bounding box center [218, 122] width 371 height 209
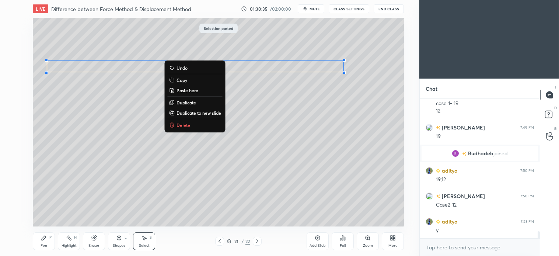
click at [94, 139] on div "0 ° Undo Copy Paste here Duplicate Duplicate to new slide Delete" at bounding box center [218, 122] width 371 height 209
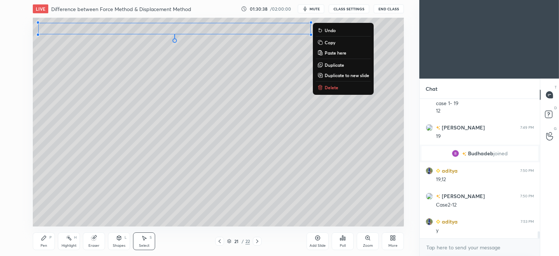
click at [330, 89] on p "Delete" at bounding box center [332, 87] width 14 height 6
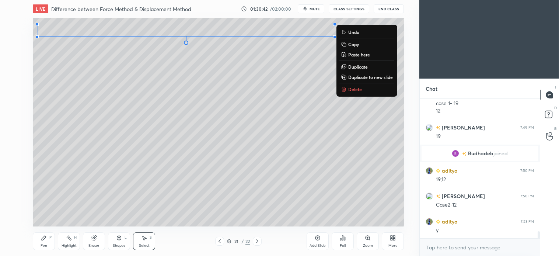
click at [131, 101] on div "0 ° Undo Copy Paste here Duplicate Duplicate to new slide Delete" at bounding box center [218, 122] width 371 height 209
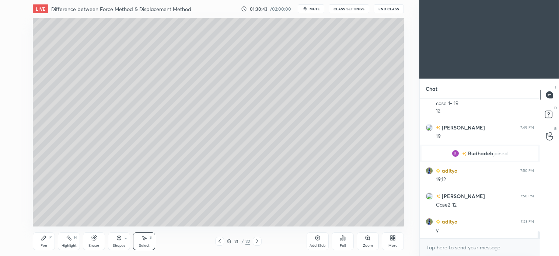
click at [219, 243] on icon at bounding box center [220, 241] width 6 height 6
click at [220, 241] on icon at bounding box center [220, 241] width 6 height 6
click at [146, 240] on icon at bounding box center [144, 238] width 6 height 6
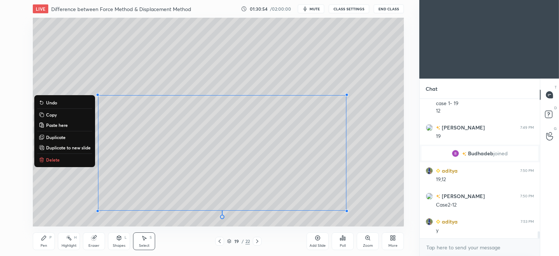
click at [51, 112] on p "Copy" at bounding box center [51, 115] width 11 height 6
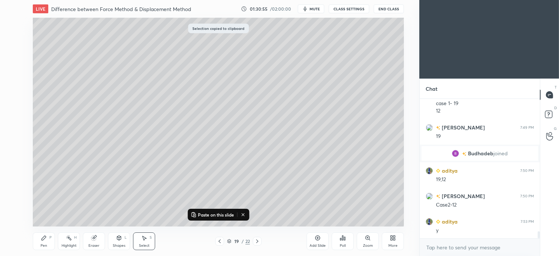
click at [257, 240] on icon at bounding box center [257, 241] width 6 height 6
click at [260, 242] on icon at bounding box center [257, 241] width 6 height 6
click at [211, 215] on p "Paste on this slide" at bounding box center [216, 215] width 36 height 6
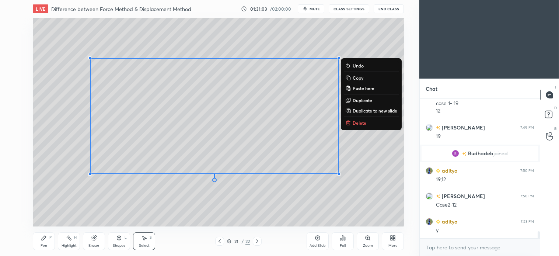
click at [103, 211] on div "0 ° Undo Copy Paste here Duplicate Duplicate to new slide Delete" at bounding box center [218, 122] width 371 height 209
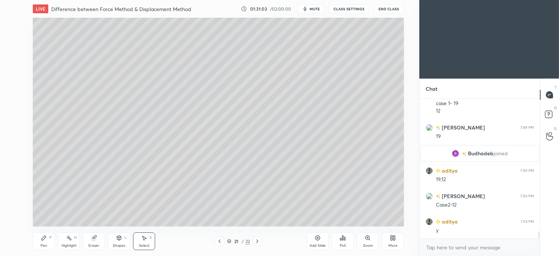
click at [43, 237] on icon at bounding box center [44, 238] width 6 height 6
click at [13, 85] on div at bounding box center [12, 83] width 6 height 6
click at [17, 53] on div at bounding box center [12, 53] width 12 height 12
click at [121, 244] on div "Shapes" at bounding box center [119, 246] width 13 height 4
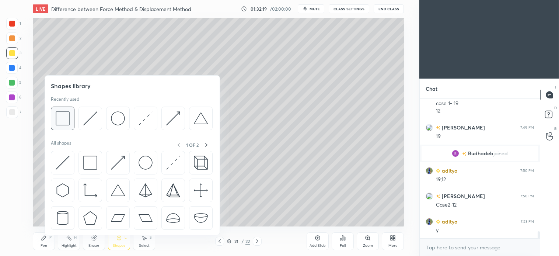
click at [69, 122] on img at bounding box center [63, 118] width 14 height 14
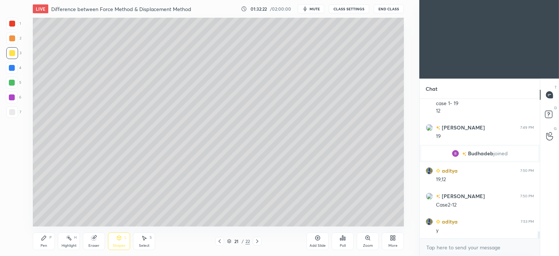
click at [42, 238] on icon at bounding box center [44, 238] width 4 height 4
click at [146, 242] on div "Select S" at bounding box center [144, 241] width 22 height 18
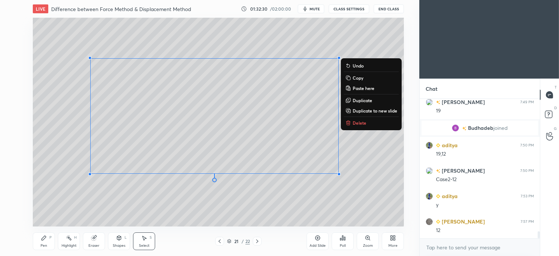
click at [377, 111] on p "Duplicate to new slide" at bounding box center [375, 111] width 45 height 6
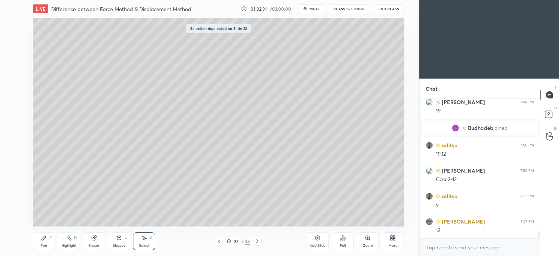
click at [205, 201] on div "0 ° Undo Copy Paste here Duplicate Duplicate to new slide Delete" at bounding box center [218, 122] width 371 height 209
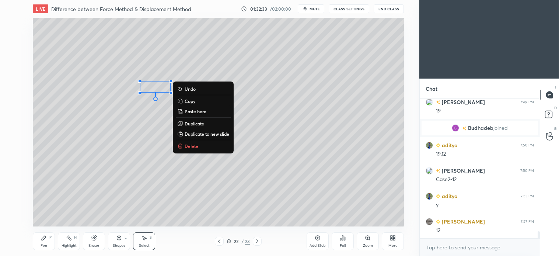
click at [190, 147] on p "Delete" at bounding box center [192, 146] width 14 height 6
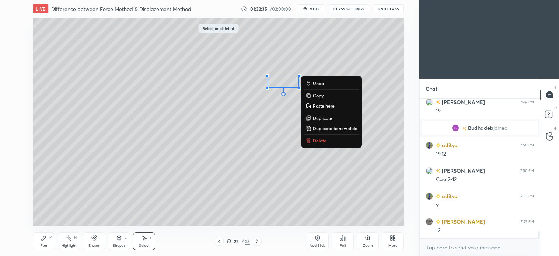
click at [313, 138] on p "Delete" at bounding box center [320, 141] width 14 height 6
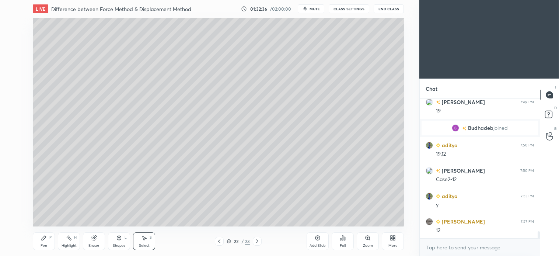
click at [45, 239] on icon at bounding box center [44, 238] width 6 height 6
click at [17, 87] on div "5" at bounding box center [13, 83] width 15 height 12
click at [48, 245] on div "Pen P" at bounding box center [44, 241] width 22 height 18
click at [148, 242] on div "Select S" at bounding box center [144, 241] width 22 height 18
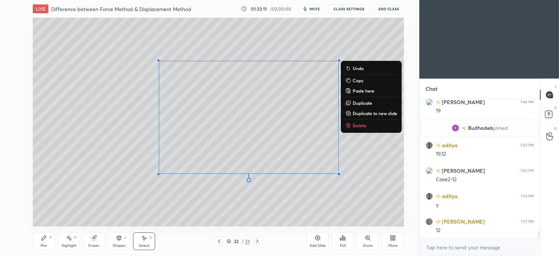
click at [50, 244] on div "Pen P" at bounding box center [44, 241] width 22 height 18
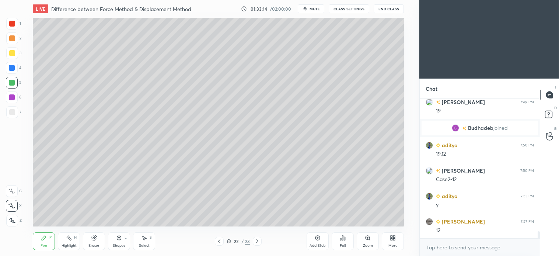
click at [145, 240] on icon at bounding box center [144, 238] width 6 height 6
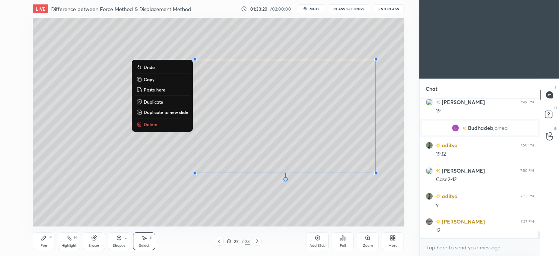
click at [171, 187] on div "0 ° Undo Copy Paste here Duplicate Duplicate to new slide Delete" at bounding box center [218, 122] width 371 height 209
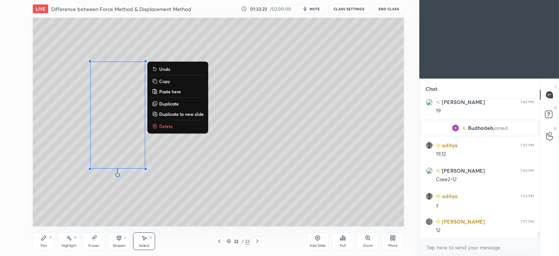
scroll to position [2731, 0]
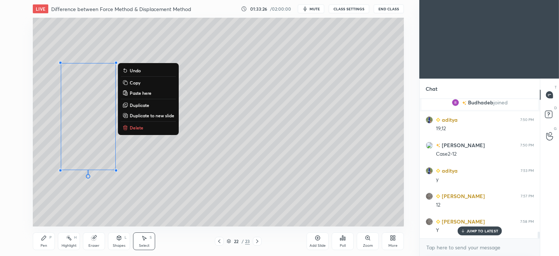
click at [45, 246] on div "Pen" at bounding box center [44, 246] width 7 height 4
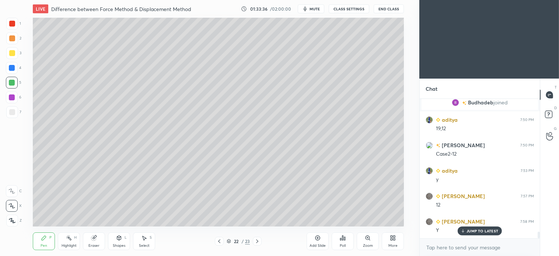
click at [46, 249] on div "Pen P" at bounding box center [44, 241] width 22 height 18
click at [119, 242] on div "Shapes L" at bounding box center [119, 241] width 22 height 18
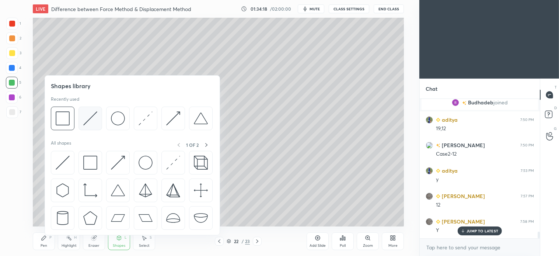
click at [94, 119] on img at bounding box center [90, 118] width 14 height 14
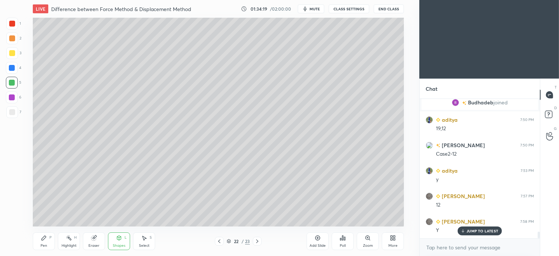
click at [17, 70] on div at bounding box center [12, 68] width 12 height 12
click at [47, 238] on div "Pen P" at bounding box center [44, 241] width 22 height 18
click at [116, 241] on div "Shapes L" at bounding box center [119, 241] width 22 height 18
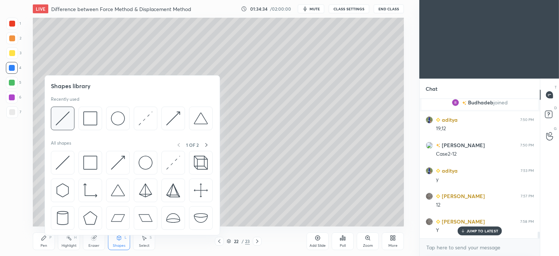
click at [67, 122] on img at bounding box center [63, 118] width 14 height 14
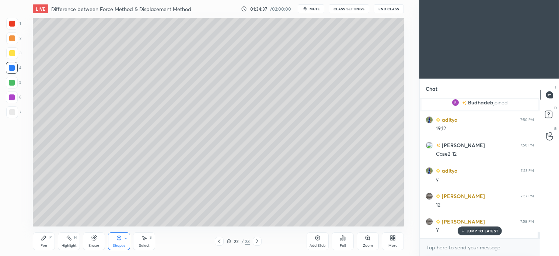
click at [49, 237] on div "Pen P" at bounding box center [44, 241] width 22 height 18
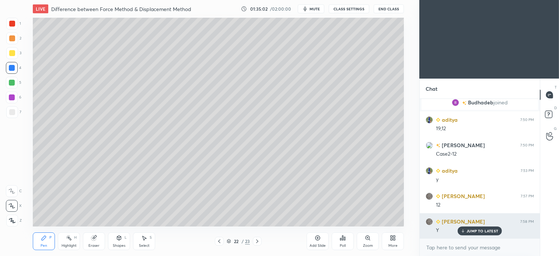
click at [492, 230] on p "JUMP TO LATEST" at bounding box center [483, 231] width 32 height 4
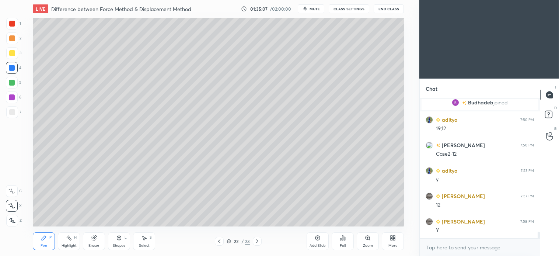
click at [11, 86] on div at bounding box center [12, 83] width 12 height 12
click at [10, 56] on div at bounding box center [12, 53] width 12 height 12
click at [13, 86] on div at bounding box center [12, 83] width 12 height 12
click at [15, 68] on div at bounding box center [12, 68] width 12 height 12
click at [8, 56] on div at bounding box center [12, 53] width 12 height 12
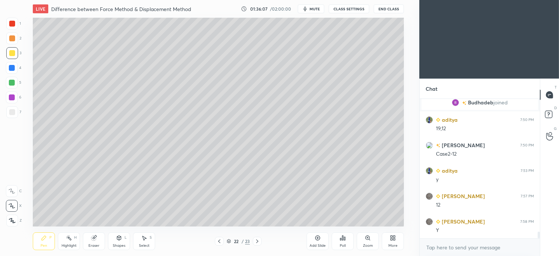
click at [119, 244] on div "Shapes" at bounding box center [119, 246] width 13 height 4
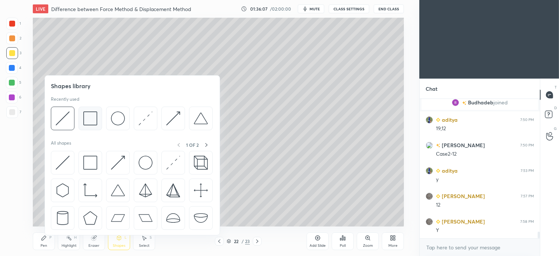
click at [94, 118] on img at bounding box center [90, 118] width 14 height 14
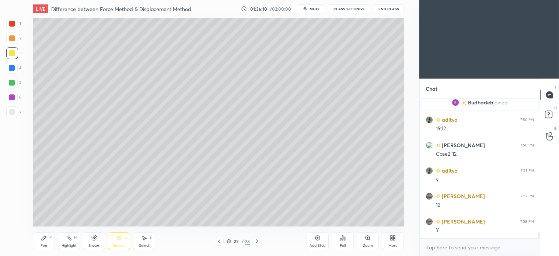
click at [52, 242] on div "Pen P" at bounding box center [44, 241] width 22 height 18
click at [219, 240] on icon at bounding box center [219, 241] width 6 height 6
click at [217, 241] on icon at bounding box center [219, 241] width 6 height 6
click at [146, 244] on div "Select" at bounding box center [144, 246] width 11 height 4
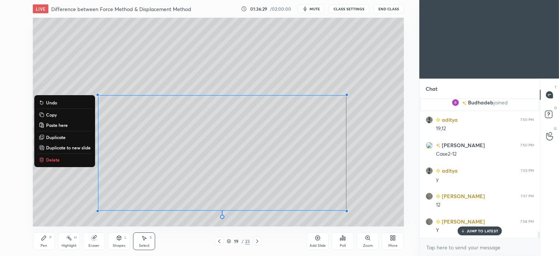
scroll to position [2764, 0]
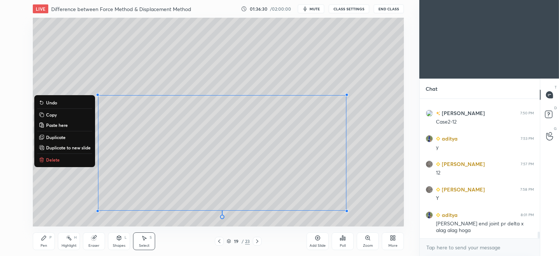
click at [53, 113] on p "Copy" at bounding box center [51, 115] width 11 height 6
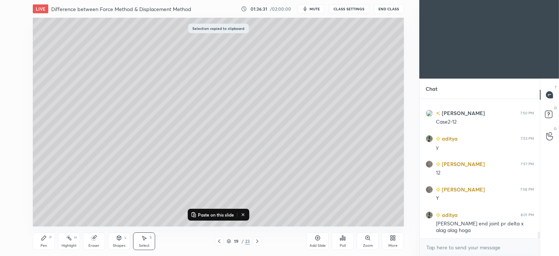
click at [259, 241] on icon at bounding box center [257, 241] width 6 height 6
click at [259, 242] on icon at bounding box center [257, 241] width 6 height 6
click at [257, 242] on icon at bounding box center [257, 241] width 6 height 6
click at [258, 242] on icon at bounding box center [257, 241] width 6 height 6
click at [215, 215] on p "Paste on this slide" at bounding box center [216, 215] width 36 height 6
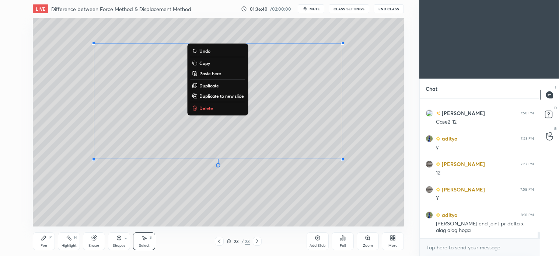
click at [105, 205] on div "0 ° Undo Copy Paste here Duplicate Duplicate to new slide Delete" at bounding box center [218, 122] width 371 height 209
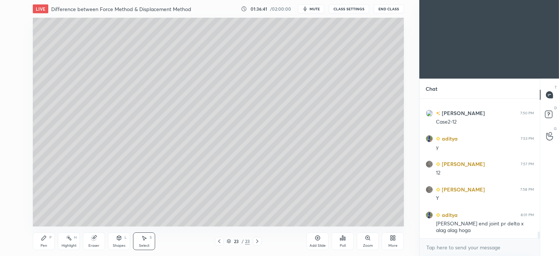
click at [41, 241] on div "Pen P" at bounding box center [44, 241] width 22 height 18
click at [146, 241] on icon at bounding box center [144, 238] width 6 height 6
click at [42, 244] on div "Pen" at bounding box center [44, 246] width 7 height 4
click at [16, 117] on div at bounding box center [12, 112] width 12 height 12
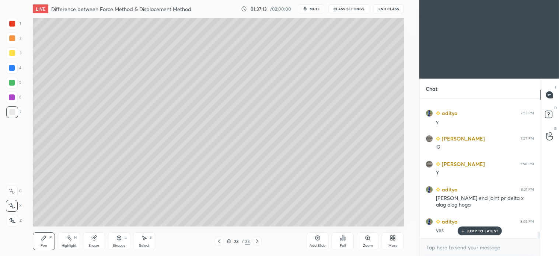
click at [146, 242] on div "Select S" at bounding box center [144, 241] width 22 height 18
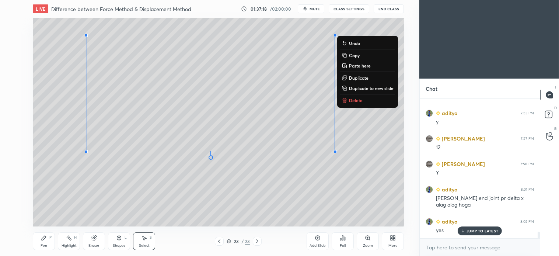
click at [184, 188] on div "0 ° Undo Copy Paste here Duplicate Duplicate to new slide Delete" at bounding box center [218, 122] width 371 height 209
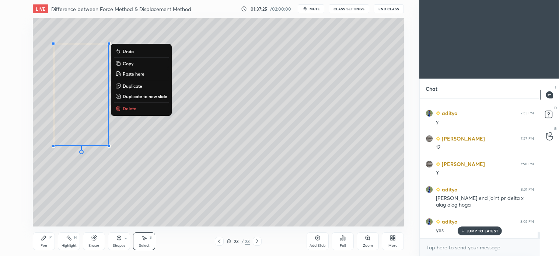
click at [86, 186] on div "0 ° Undo Copy Paste here Duplicate Duplicate to new slide Delete" at bounding box center [218, 122] width 371 height 209
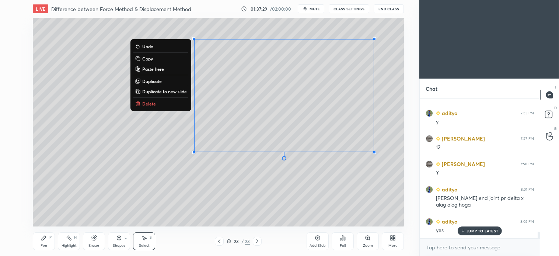
click at [190, 220] on div "0 ° Undo Copy Paste here Duplicate Duplicate to new slide Delete" at bounding box center [218, 122] width 371 height 209
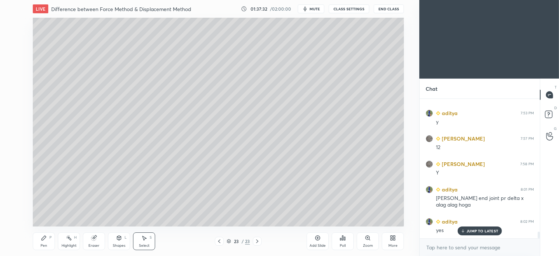
click at [114, 237] on div "Shapes L" at bounding box center [119, 241] width 22 height 18
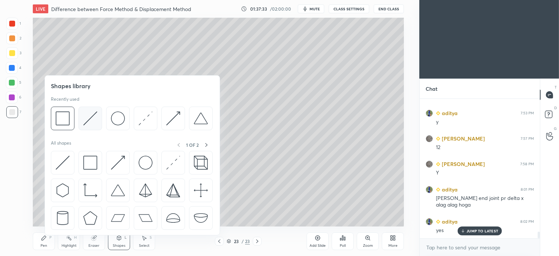
click at [90, 114] on img at bounding box center [90, 118] width 14 height 14
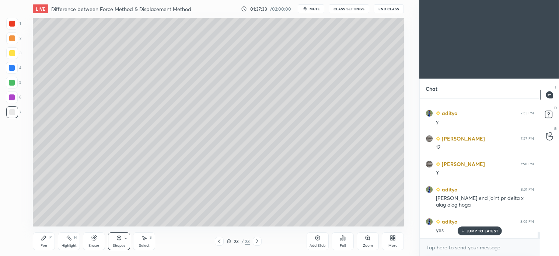
click at [15, 68] on div at bounding box center [12, 68] width 12 height 12
click at [45, 238] on icon at bounding box center [44, 238] width 4 height 4
click at [13, 55] on div at bounding box center [12, 53] width 6 height 6
click at [316, 13] on button "mute" at bounding box center [311, 8] width 27 height 9
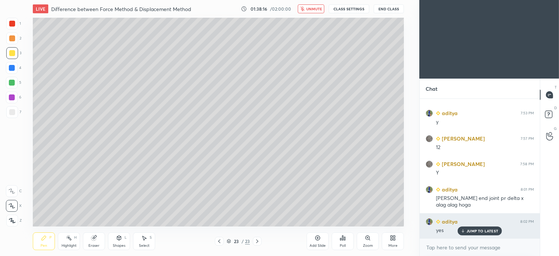
click at [487, 232] on p "JUMP TO LATEST" at bounding box center [483, 231] width 32 height 4
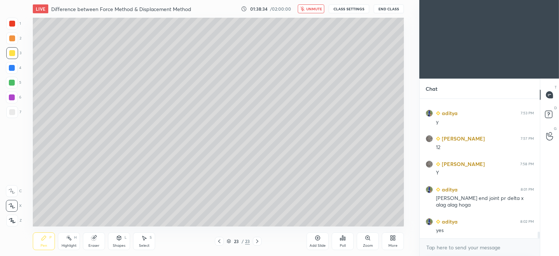
click at [315, 9] on span "unmute" at bounding box center [314, 8] width 16 height 5
click at [316, 8] on span "mute" at bounding box center [315, 8] width 10 height 5
click at [312, 11] on span "unmute" at bounding box center [314, 8] width 16 height 5
click at [257, 244] on icon at bounding box center [257, 241] width 6 height 6
click at [315, 244] on div "Add Slide" at bounding box center [318, 246] width 16 height 4
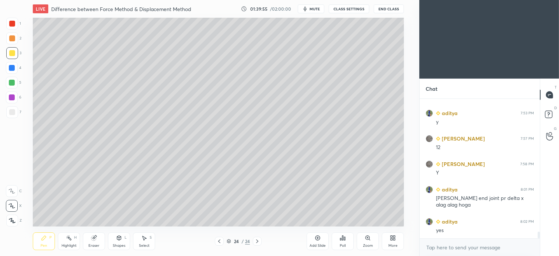
scroll to position [2814, 0]
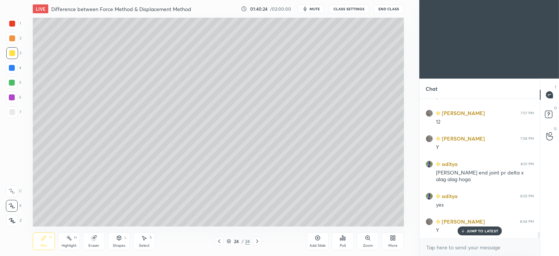
click at [146, 238] on icon at bounding box center [144, 238] width 6 height 6
click at [208, 30] on div "0 ° Undo Copy Paste here Duplicate Duplicate to new slide Delete" at bounding box center [218, 122] width 371 height 209
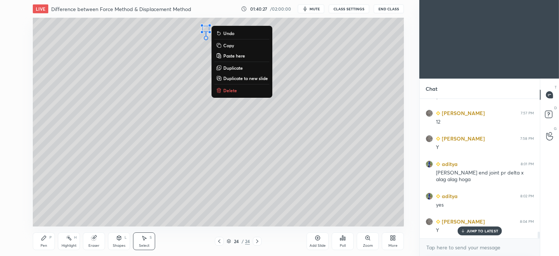
click at [49, 237] on div "P" at bounding box center [50, 238] width 2 height 4
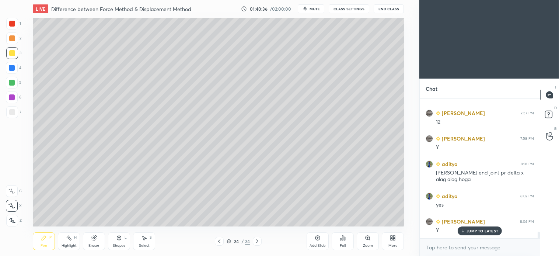
click at [128, 238] on div "Shapes L" at bounding box center [119, 241] width 22 height 18
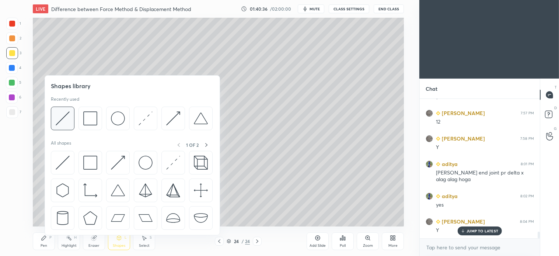
click at [68, 115] on img at bounding box center [63, 118] width 14 height 14
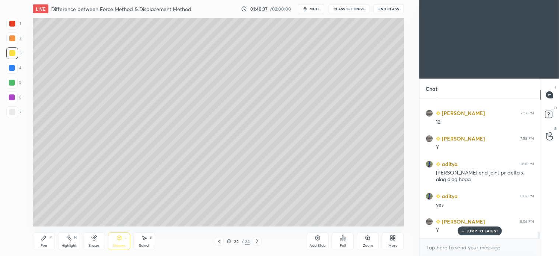
click at [16, 115] on div at bounding box center [12, 112] width 12 height 12
click at [42, 241] on icon at bounding box center [44, 238] width 6 height 6
click at [118, 235] on icon at bounding box center [119, 238] width 6 height 6
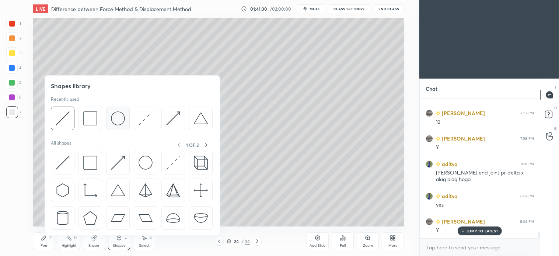
click at [117, 122] on img at bounding box center [118, 118] width 14 height 14
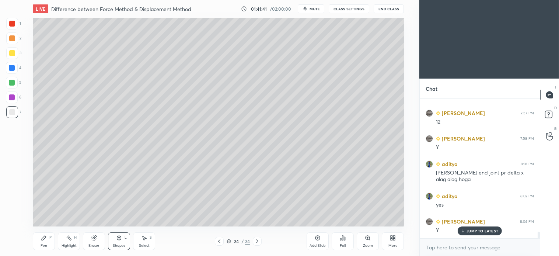
click at [54, 236] on div "Pen P" at bounding box center [44, 241] width 22 height 18
click at [146, 241] on div "Select S" at bounding box center [144, 241] width 22 height 18
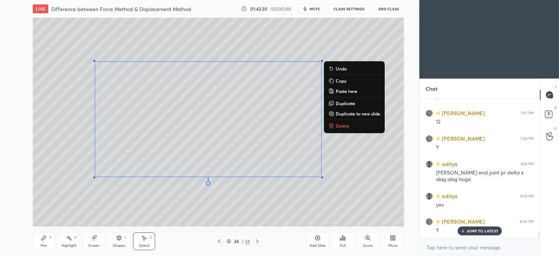
scroll to position [2840, 0]
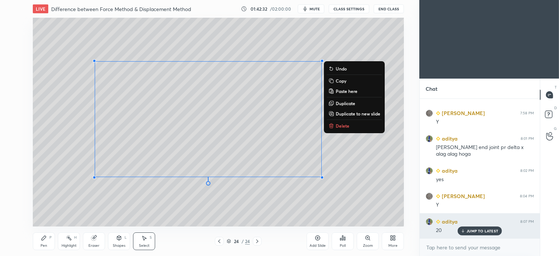
click at [484, 231] on p "JUMP TO LATEST" at bounding box center [483, 231] width 32 height 4
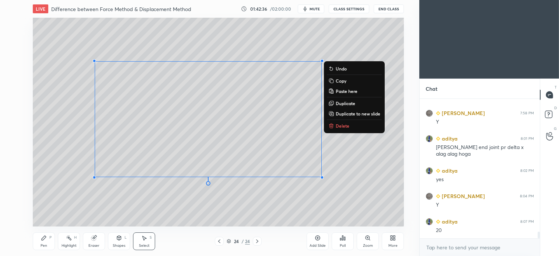
click at [349, 82] on button "Copy" at bounding box center [354, 80] width 55 height 9
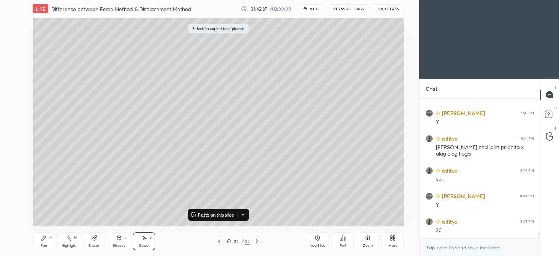
click at [259, 243] on icon at bounding box center [257, 241] width 6 height 6
click at [319, 238] on icon at bounding box center [318, 238] width 6 height 6
click at [215, 214] on p "Paste on this slide" at bounding box center [216, 215] width 36 height 6
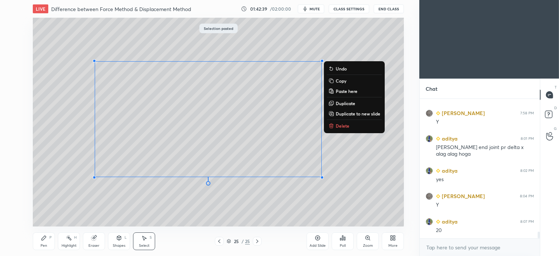
click at [89, 205] on div "0 ° Undo Copy Paste here Duplicate Duplicate to new slide Delete" at bounding box center [218, 122] width 371 height 209
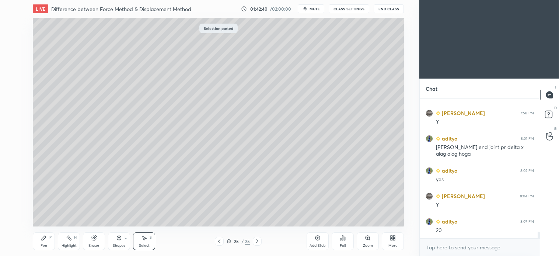
click at [41, 240] on icon at bounding box center [44, 238] width 6 height 6
click at [14, 42] on div at bounding box center [12, 38] width 12 height 12
click at [220, 244] on icon at bounding box center [219, 241] width 6 height 6
click at [260, 241] on div at bounding box center [257, 241] width 9 height 9
click at [122, 240] on icon at bounding box center [119, 238] width 6 height 6
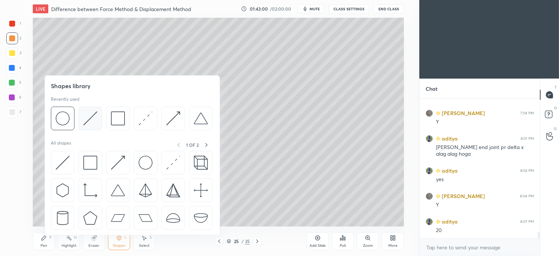
click at [96, 118] on img at bounding box center [90, 118] width 14 height 14
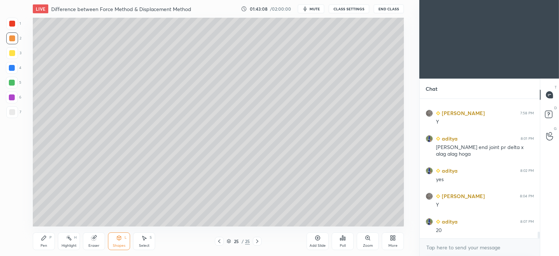
click at [48, 238] on div "Pen P" at bounding box center [44, 241] width 22 height 18
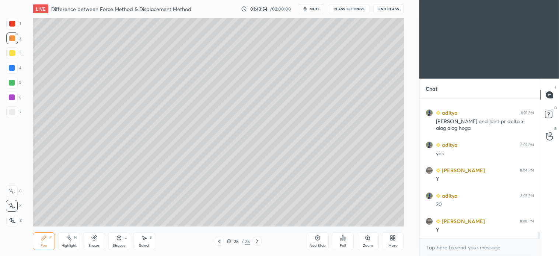
click at [151, 240] on div "Select S" at bounding box center [144, 241] width 22 height 18
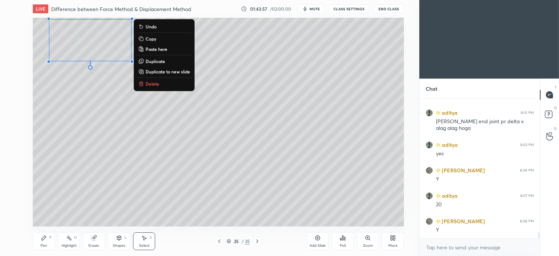
click at [154, 81] on p "Delete" at bounding box center [153, 84] width 14 height 6
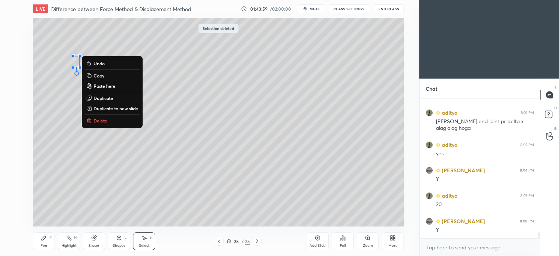
click at [94, 121] on p "Delete" at bounding box center [101, 121] width 14 height 6
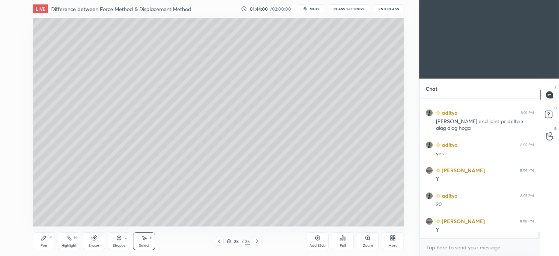
click at [44, 238] on icon at bounding box center [44, 238] width 4 height 4
click at [16, 114] on div at bounding box center [12, 112] width 12 height 12
click at [15, 86] on div at bounding box center [12, 83] width 12 height 12
click at [120, 244] on div "Shapes" at bounding box center [119, 246] width 13 height 4
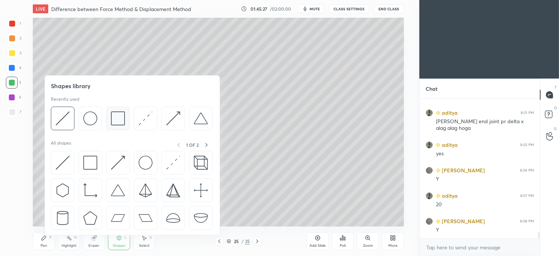
click at [116, 119] on img at bounding box center [118, 118] width 14 height 14
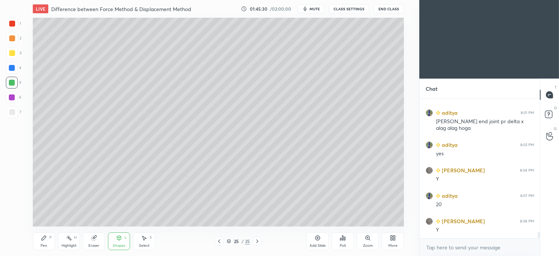
click at [44, 240] on icon at bounding box center [44, 238] width 6 height 6
click at [256, 241] on icon at bounding box center [257, 241] width 6 height 6
click at [258, 242] on icon at bounding box center [257, 241] width 6 height 6
click at [318, 238] on icon at bounding box center [318, 238] width 6 height 6
click at [13, 39] on div at bounding box center [12, 38] width 6 height 6
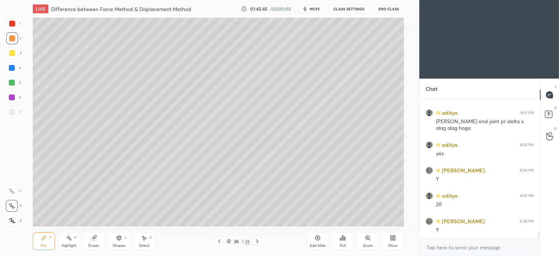
click at [220, 240] on icon at bounding box center [219, 241] width 6 height 6
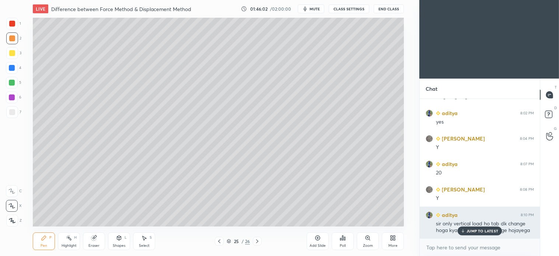
click at [489, 233] on p "JUMP TO LATEST" at bounding box center [483, 231] width 32 height 4
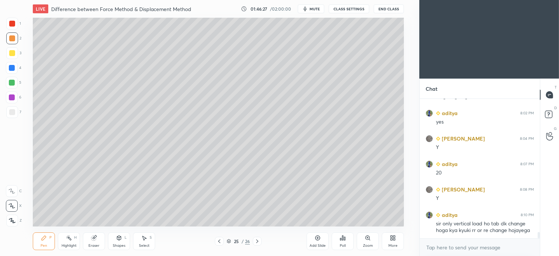
click at [259, 243] on icon at bounding box center [257, 241] width 6 height 6
click at [13, 110] on div at bounding box center [12, 112] width 6 height 6
click at [39, 227] on div "Pen P Highlight H Eraser Shapes L Select S 26 / 26 Add Slide Poll Zoom More" at bounding box center [218, 241] width 371 height 30
click at [13, 84] on div at bounding box center [12, 83] width 6 height 6
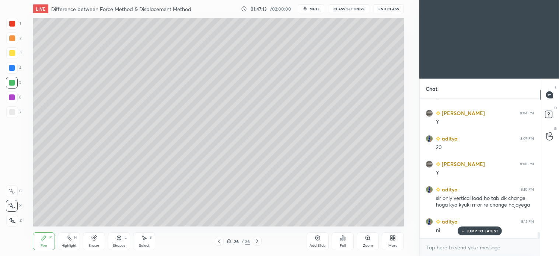
scroll to position [2948, 0]
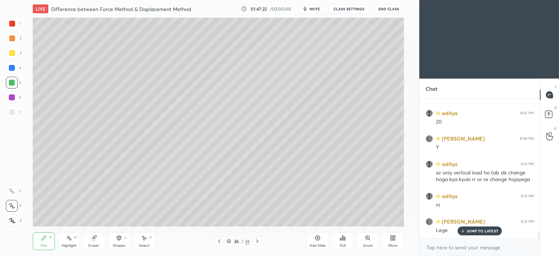
click at [12, 109] on div at bounding box center [12, 112] width 6 height 6
click at [148, 240] on div "Select S" at bounding box center [144, 241] width 22 height 18
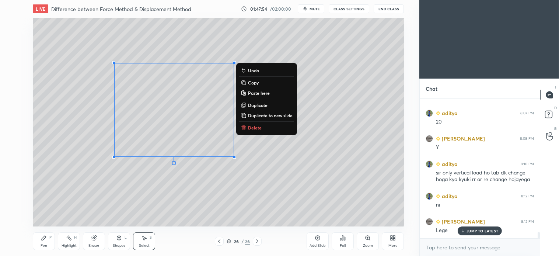
click at [257, 126] on p "Delete" at bounding box center [255, 128] width 14 height 6
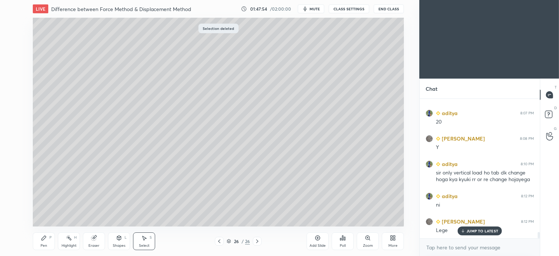
click at [43, 242] on div "Pen P" at bounding box center [44, 241] width 22 height 18
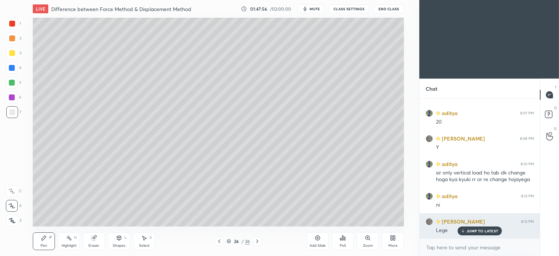
click at [479, 231] on p "JUMP TO LATEST" at bounding box center [483, 231] width 32 height 4
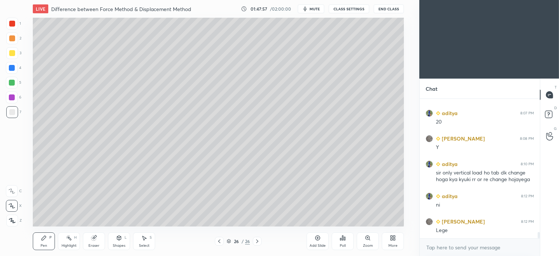
click at [117, 240] on icon at bounding box center [119, 238] width 6 height 6
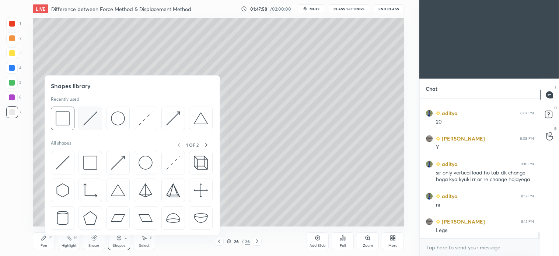
click at [91, 118] on img at bounding box center [90, 118] width 14 height 14
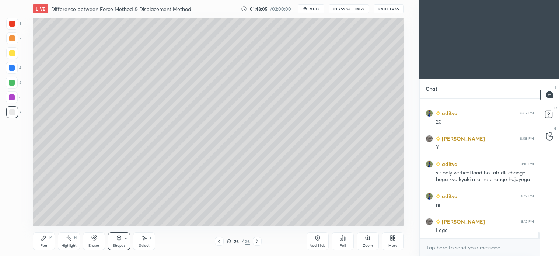
click at [50, 239] on div "P" at bounding box center [50, 238] width 2 height 4
click at [153, 238] on div "Select S" at bounding box center [144, 241] width 22 height 18
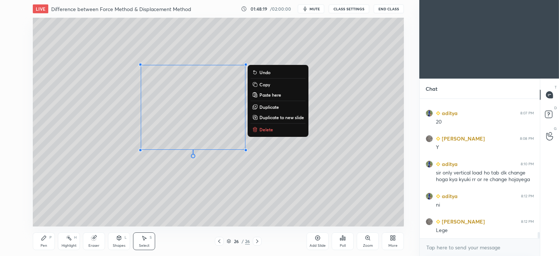
click at [262, 128] on p "Delete" at bounding box center [267, 130] width 14 height 6
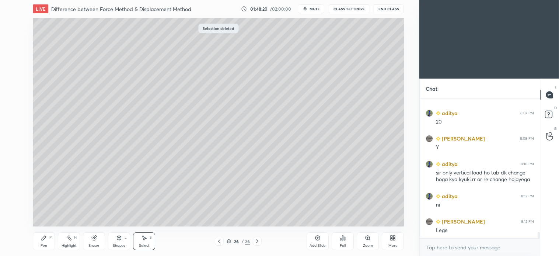
click at [220, 239] on icon at bounding box center [219, 241] width 6 height 6
click at [48, 243] on div "Pen P" at bounding box center [44, 241] width 22 height 18
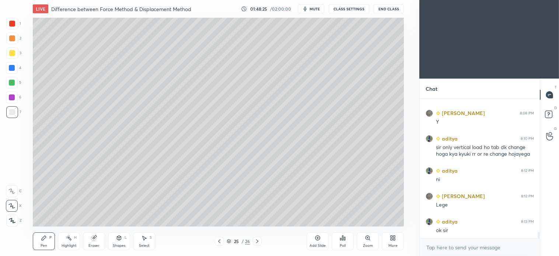
click at [15, 84] on div at bounding box center [12, 83] width 12 height 12
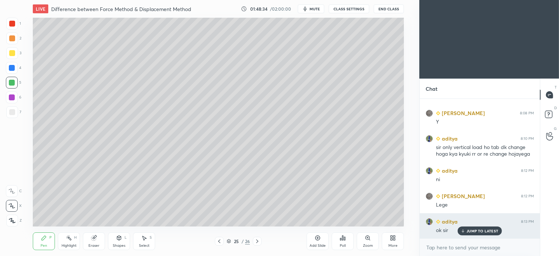
click at [485, 232] on p "JUMP TO LATEST" at bounding box center [483, 231] width 32 height 4
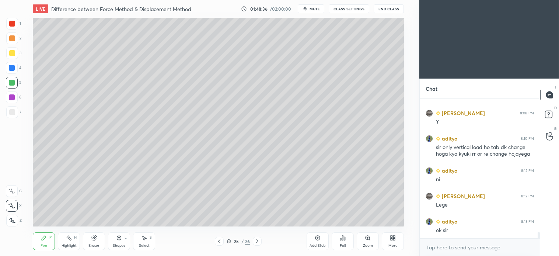
click at [257, 242] on icon at bounding box center [257, 241] width 2 height 4
click at [13, 41] on div at bounding box center [12, 38] width 6 height 6
click at [318, 10] on span "mute" at bounding box center [315, 8] width 10 height 5
click at [146, 241] on icon at bounding box center [144, 238] width 6 height 6
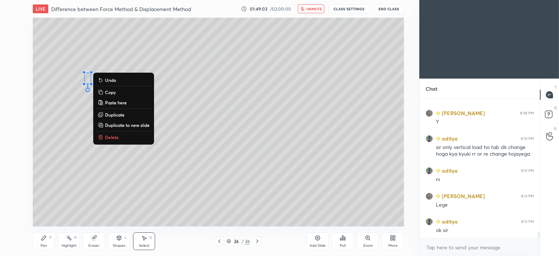
click at [111, 135] on p "Delete" at bounding box center [112, 137] width 14 height 6
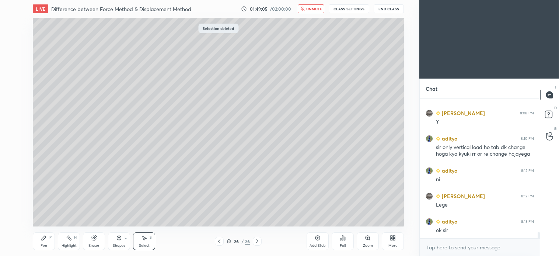
click at [149, 238] on div "Select S" at bounding box center [144, 241] width 22 height 18
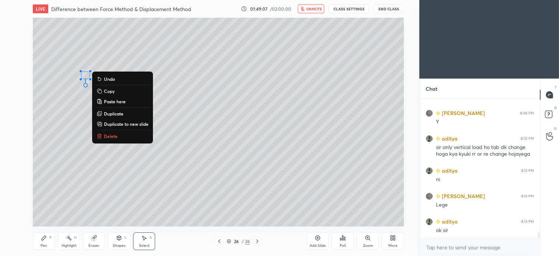
click at [109, 138] on p "Delete" at bounding box center [111, 136] width 14 height 6
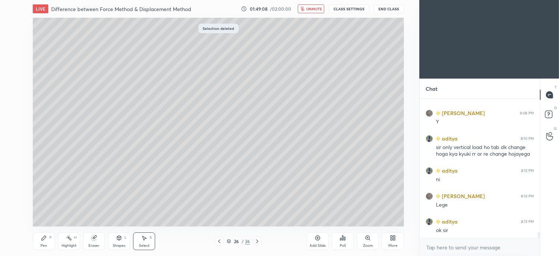
click at [42, 244] on div "Pen" at bounding box center [44, 246] width 7 height 4
click at [311, 12] on button "unmute" at bounding box center [311, 8] width 27 height 9
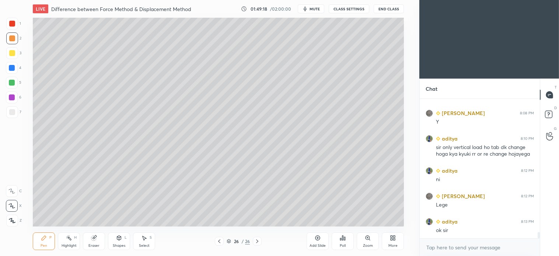
click at [223, 238] on div at bounding box center [219, 241] width 9 height 9
click at [257, 242] on icon at bounding box center [257, 241] width 2 height 4
click at [221, 241] on icon at bounding box center [219, 241] width 6 height 6
click at [260, 241] on icon at bounding box center [257, 241] width 6 height 6
click at [218, 244] on icon at bounding box center [219, 241] width 6 height 6
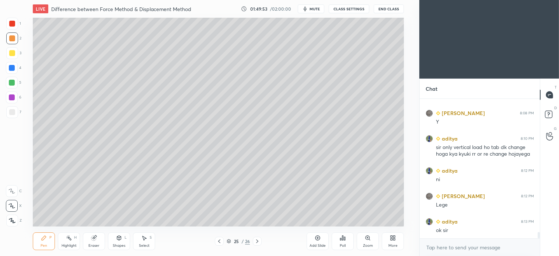
click at [260, 239] on div at bounding box center [257, 241] width 9 height 9
click at [216, 242] on div at bounding box center [219, 241] width 9 height 9
click at [259, 242] on icon at bounding box center [257, 241] width 6 height 6
click at [223, 243] on div at bounding box center [219, 241] width 9 height 9
click at [259, 242] on icon at bounding box center [257, 241] width 6 height 6
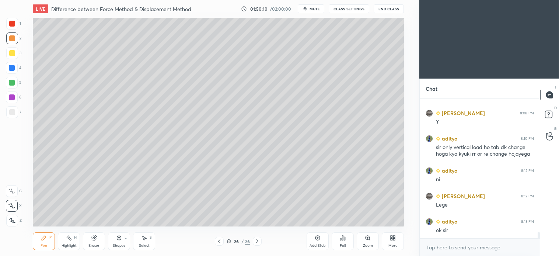
click at [219, 241] on icon at bounding box center [219, 241] width 2 height 4
click at [223, 238] on div at bounding box center [219, 241] width 9 height 9
click at [260, 245] on div at bounding box center [257, 241] width 9 height 9
click at [259, 238] on icon at bounding box center [257, 241] width 6 height 6
click at [117, 244] on div "Shapes" at bounding box center [119, 246] width 13 height 4
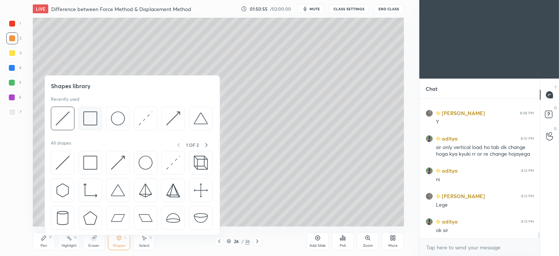
click at [89, 119] on img at bounding box center [90, 118] width 14 height 14
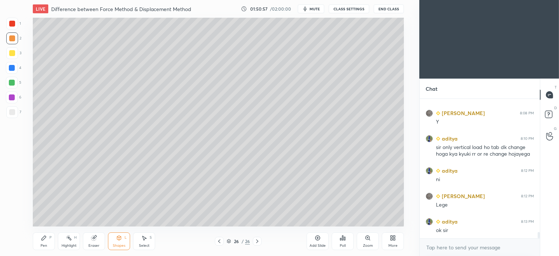
click at [45, 240] on icon at bounding box center [44, 238] width 6 height 6
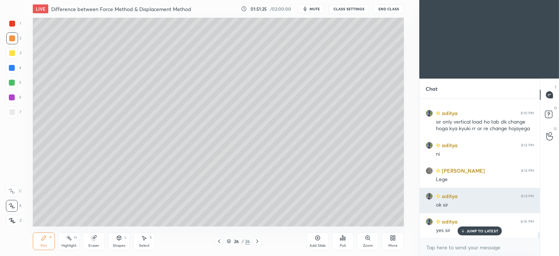
scroll to position [3000, 0]
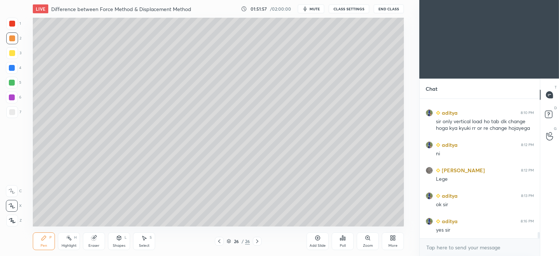
click at [257, 241] on icon at bounding box center [257, 241] width 6 height 6
click at [315, 241] on div "Add Slide" at bounding box center [318, 241] width 22 height 18
click at [18, 51] on div "3" at bounding box center [13, 53] width 15 height 12
click at [14, 111] on div at bounding box center [12, 112] width 6 height 6
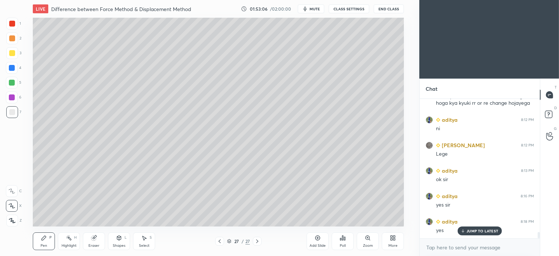
scroll to position [3050, 0]
click at [10, 67] on div at bounding box center [12, 68] width 6 height 6
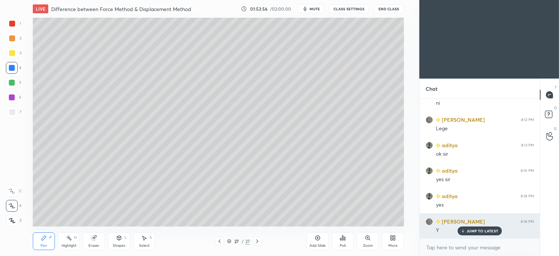
click at [487, 226] on div "JUMP TO LATEST" at bounding box center [480, 230] width 44 height 9
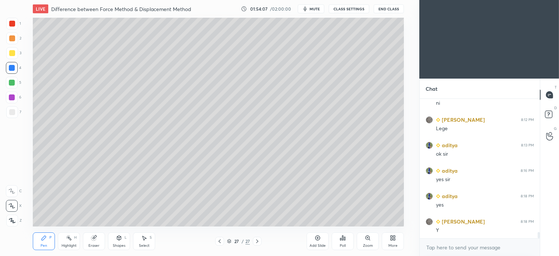
click at [146, 240] on icon at bounding box center [144, 238] width 6 height 6
click at [43, 237] on icon at bounding box center [44, 238] width 6 height 6
click at [8, 107] on div at bounding box center [12, 112] width 12 height 12
click at [146, 237] on icon at bounding box center [144, 238] width 6 height 6
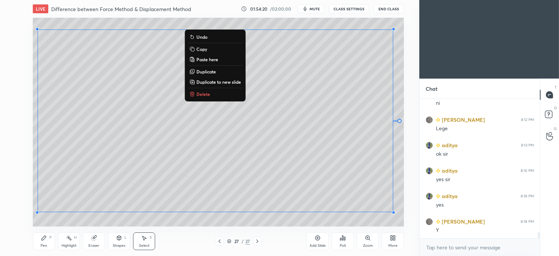
click at [205, 93] on p "Delete" at bounding box center [204, 94] width 14 height 6
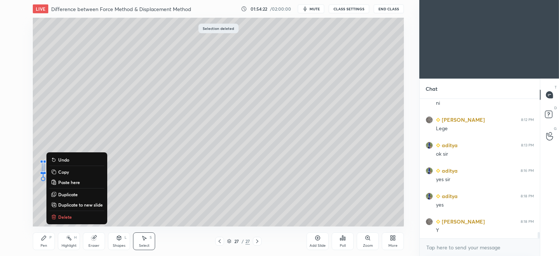
click at [65, 216] on p "Delete" at bounding box center [65, 217] width 14 height 6
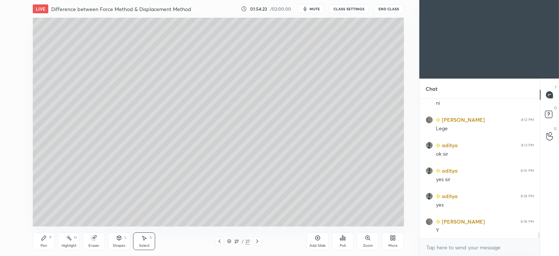
click at [44, 235] on icon at bounding box center [44, 238] width 6 height 6
click at [45, 236] on icon at bounding box center [44, 238] width 4 height 4
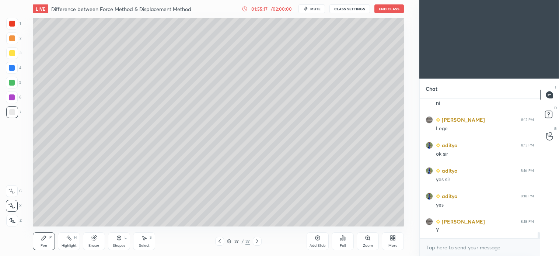
click at [146, 241] on div "Select S" at bounding box center [144, 241] width 22 height 18
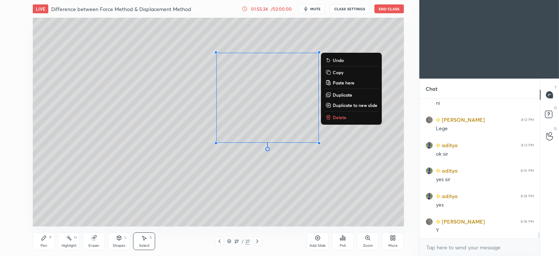
click at [345, 118] on p "Delete" at bounding box center [340, 117] width 14 height 6
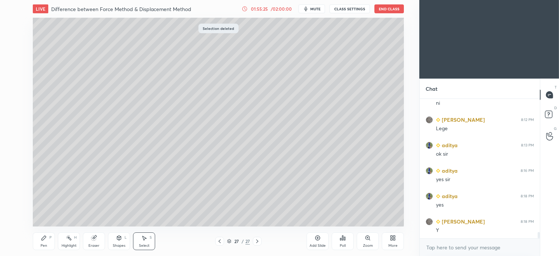
click at [46, 234] on div "Pen P" at bounding box center [44, 241] width 22 height 18
click at [12, 53] on div at bounding box center [12, 53] width 6 height 6
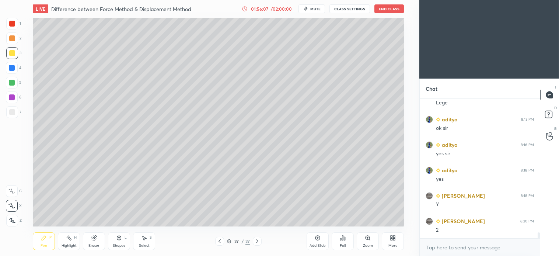
click at [11, 116] on div at bounding box center [12, 112] width 12 height 12
click at [145, 241] on icon at bounding box center [144, 238] width 6 height 6
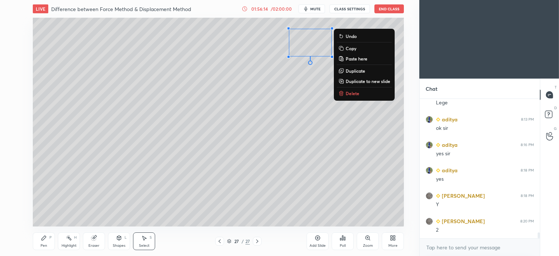
click at [270, 138] on div "0 ° Undo Copy Paste here Duplicate Duplicate to new slide Delete" at bounding box center [218, 122] width 371 height 209
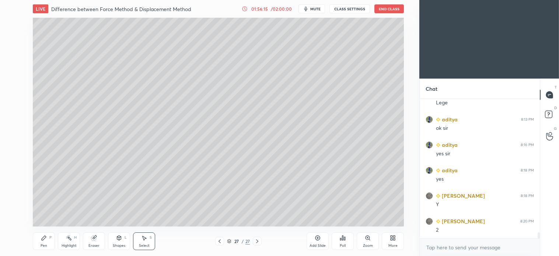
click at [42, 250] on div "Pen P Highlight H Eraser Shapes L Select S 27 / 27 Add Slide Poll Zoom More" at bounding box center [218, 241] width 371 height 30
click at [46, 241] on div "Pen P" at bounding box center [44, 241] width 22 height 18
click at [16, 119] on div "7" at bounding box center [13, 113] width 15 height 15
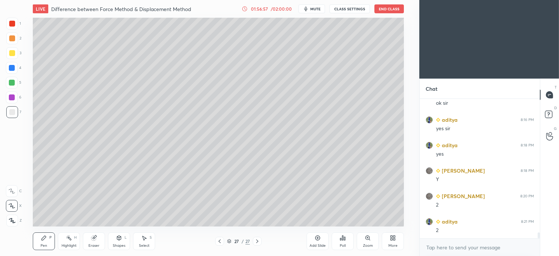
click at [151, 241] on div "Select S" at bounding box center [144, 241] width 22 height 18
click at [234, 103] on div "0 ° Undo Copy Paste here Duplicate Duplicate to new slide Delete" at bounding box center [218, 122] width 371 height 209
click at [236, 105] on div "0 ° Undo Copy Paste here Duplicate Duplicate to new slide Delete" at bounding box center [218, 122] width 371 height 209
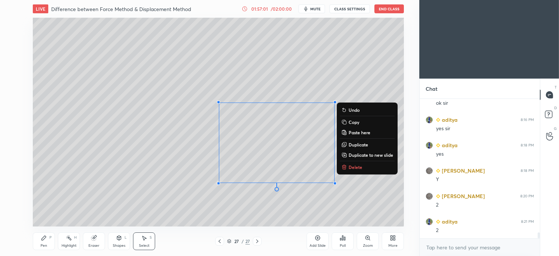
click at [202, 138] on div "0 ° Undo Copy Paste here Duplicate Duplicate to new slide Delete" at bounding box center [218, 122] width 371 height 209
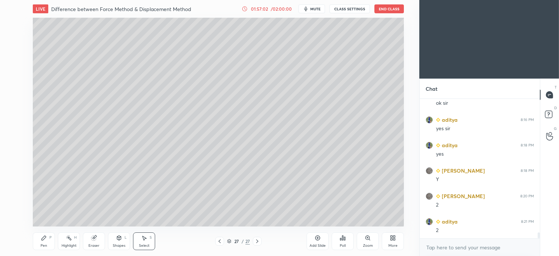
click at [243, 124] on div "0 ° Undo Copy Paste here Duplicate Duplicate to new slide Delete" at bounding box center [218, 122] width 371 height 209
click at [255, 131] on div "0 ° Undo Copy Paste here Duplicate Duplicate to new slide Delete" at bounding box center [218, 122] width 371 height 209
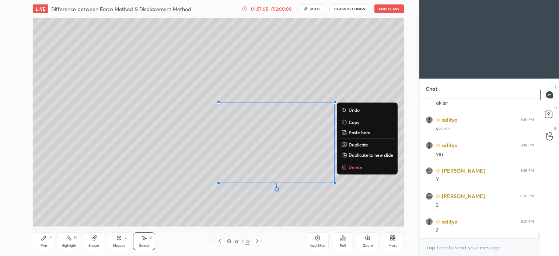
click at [292, 159] on div "0 ° Undo Copy Paste here Duplicate Duplicate to new slide Delete" at bounding box center [218, 122] width 371 height 209
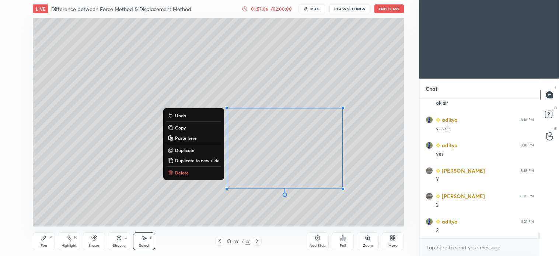
click at [277, 210] on div "0 ° Undo Copy Paste here Duplicate Duplicate to new slide Delete" at bounding box center [218, 122] width 371 height 209
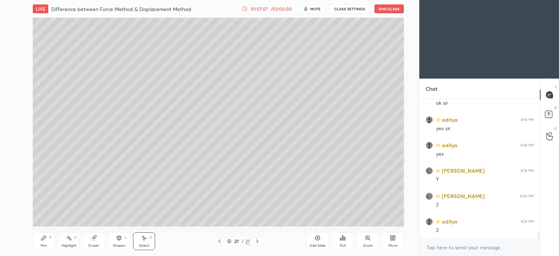
click at [288, 168] on div "0 ° Undo Copy Paste here Duplicate Duplicate to new slide Delete" at bounding box center [218, 122] width 371 height 209
click at [295, 170] on div "0 ° Undo Copy Paste here Duplicate Duplicate to new slide Delete" at bounding box center [218, 122] width 371 height 209
click at [297, 172] on div "0 ° Undo Copy Paste here Duplicate Duplicate to new slide Delete" at bounding box center [218, 122] width 371 height 209
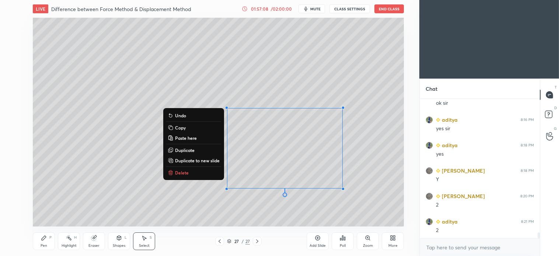
click at [178, 170] on p "Delete" at bounding box center [182, 173] width 14 height 6
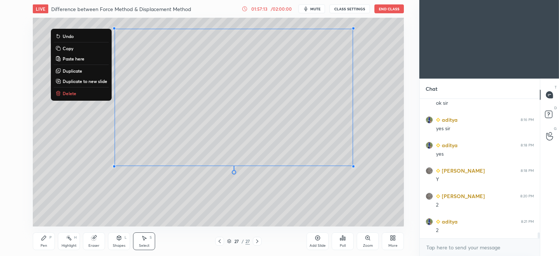
click at [69, 94] on p "Delete" at bounding box center [70, 93] width 14 height 6
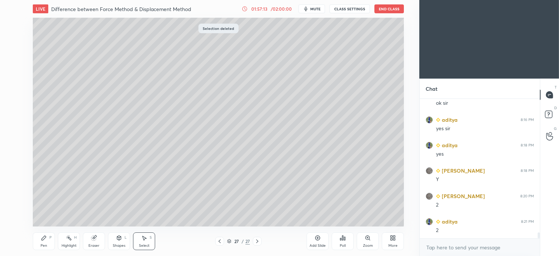
click at [46, 242] on div "Pen P" at bounding box center [44, 241] width 22 height 18
click at [14, 55] on div at bounding box center [12, 53] width 6 height 6
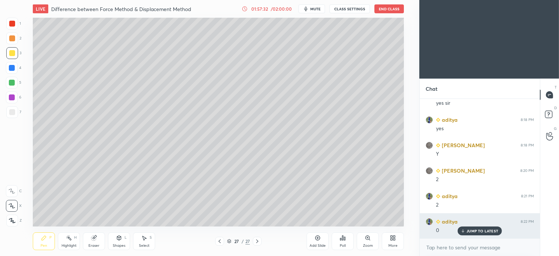
click at [485, 232] on p "JUMP TO LATEST" at bounding box center [483, 231] width 32 height 4
click at [479, 231] on p "JUMP TO LATEST" at bounding box center [483, 231] width 32 height 4
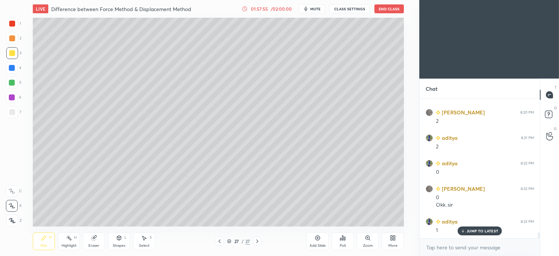
scroll to position [3210, 0]
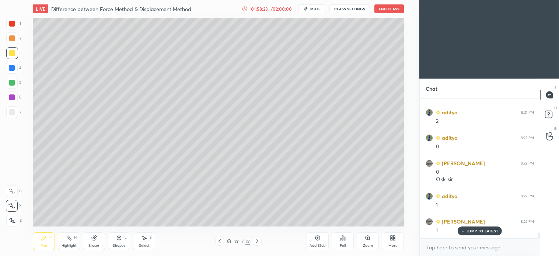
click at [144, 241] on icon at bounding box center [144, 238] width 6 height 6
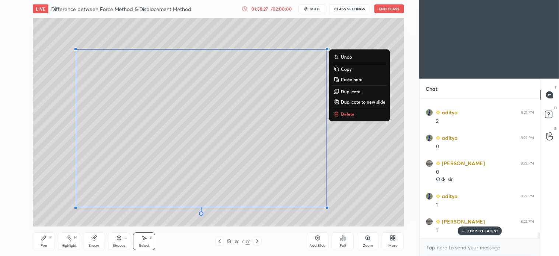
click at [350, 113] on p "Delete" at bounding box center [348, 114] width 14 height 6
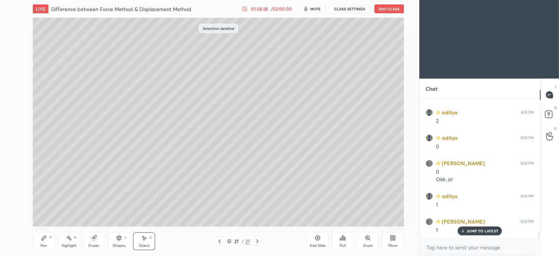
click at [51, 234] on div "Pen P" at bounding box center [44, 241] width 22 height 18
click at [482, 231] on p "JUMP TO LATEST" at bounding box center [483, 231] width 32 height 4
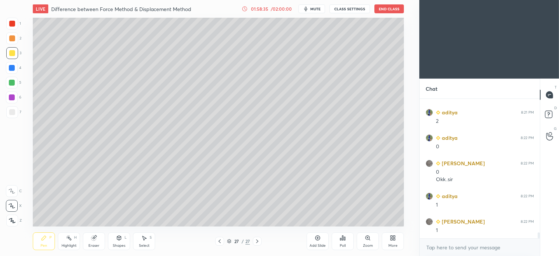
click at [15, 84] on div at bounding box center [12, 83] width 12 height 12
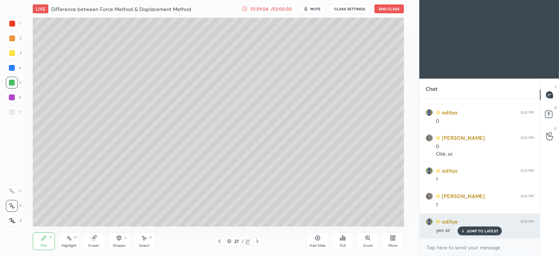
click at [485, 231] on p "JUMP TO LATEST" at bounding box center [483, 231] width 32 height 4
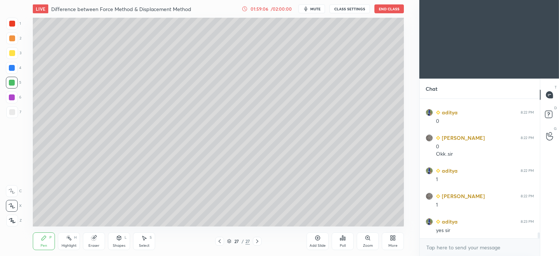
click at [11, 52] on div at bounding box center [12, 53] width 6 height 6
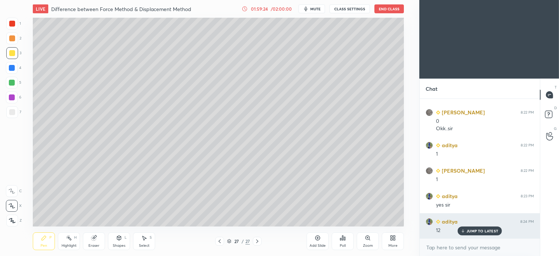
click at [471, 231] on p "JUMP TO LATEST" at bounding box center [483, 231] width 32 height 4
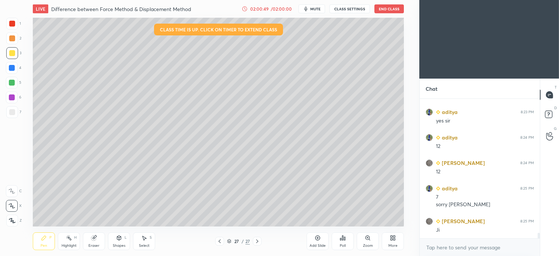
scroll to position [3370, 0]
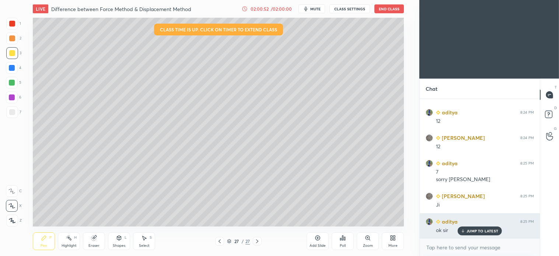
click at [479, 231] on p "JUMP TO LATEST" at bounding box center [483, 231] width 32 height 4
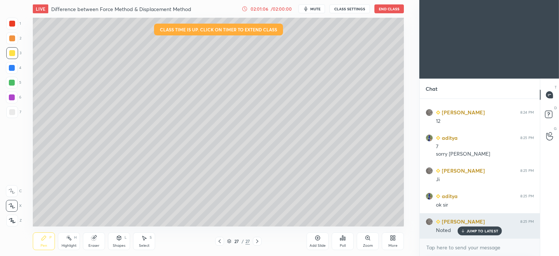
click at [484, 233] on p "JUMP TO LATEST" at bounding box center [483, 231] width 32 height 4
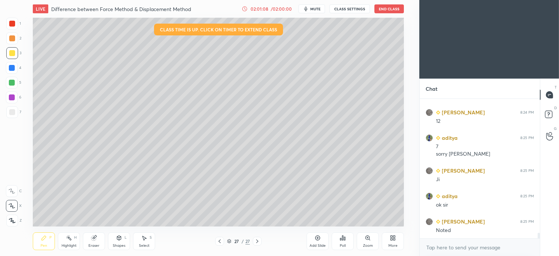
click at [145, 241] on icon at bounding box center [144, 238] width 6 height 6
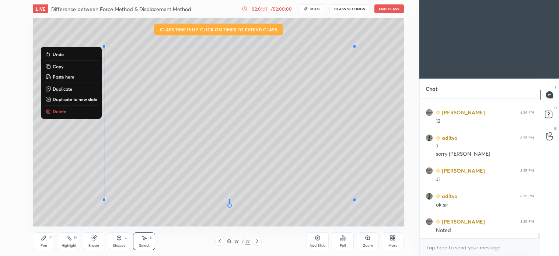
click at [55, 114] on button "Delete" at bounding box center [71, 111] width 55 height 9
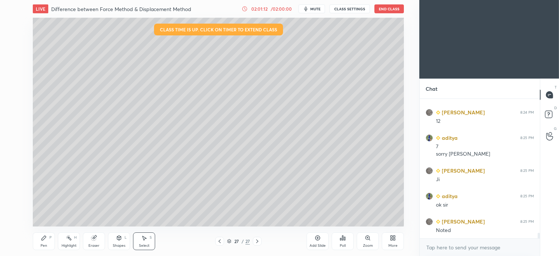
click at [48, 236] on div "Pen P" at bounding box center [44, 241] width 22 height 18
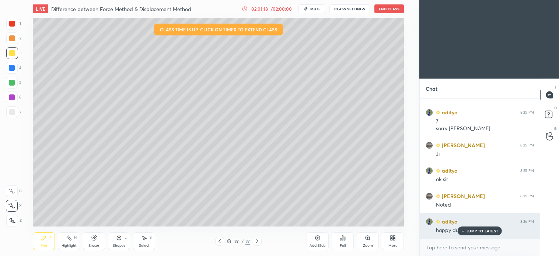
click at [484, 232] on p "JUMP TO LATEST" at bounding box center [483, 231] width 32 height 4
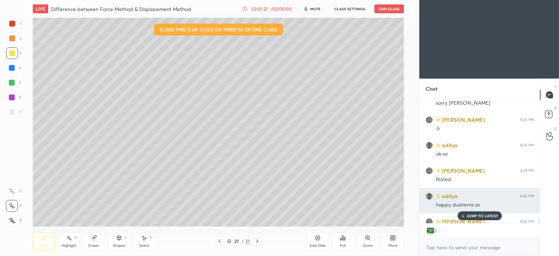
scroll to position [122, 118]
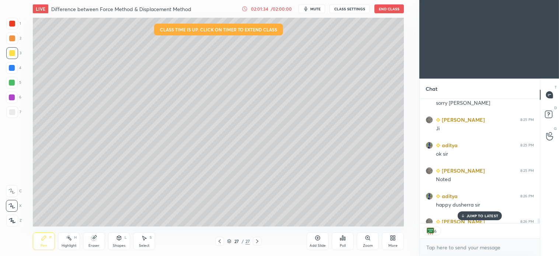
click at [484, 216] on p "JUMP TO LATEST" at bounding box center [483, 216] width 32 height 4
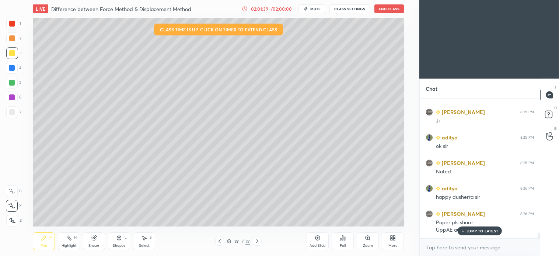
scroll to position [3454, 0]
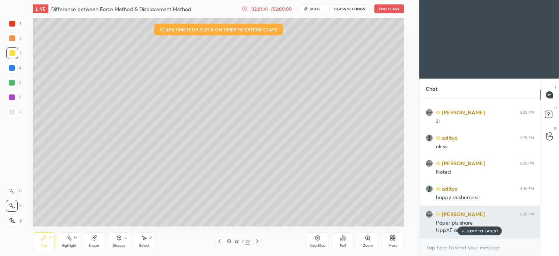
click at [482, 229] on p "JUMP TO LATEST" at bounding box center [483, 231] width 32 height 4
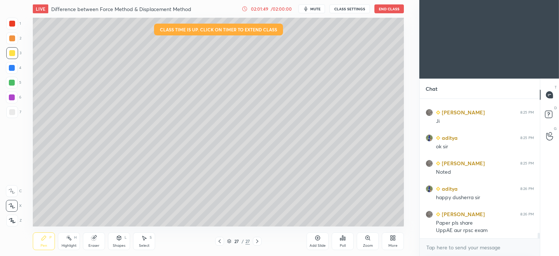
click at [391, 8] on button "End Class" at bounding box center [390, 8] width 30 height 9
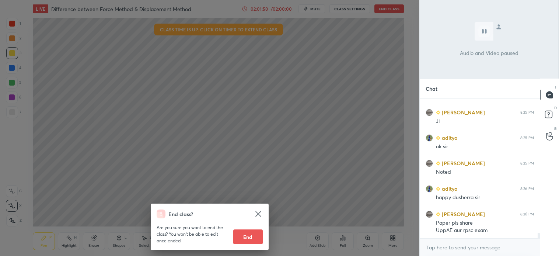
click at [249, 237] on button "End" at bounding box center [248, 236] width 30 height 15
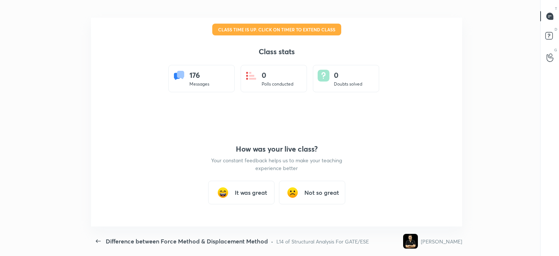
scroll to position [0, 0]
click at [246, 198] on div "It was great" at bounding box center [241, 193] width 66 height 24
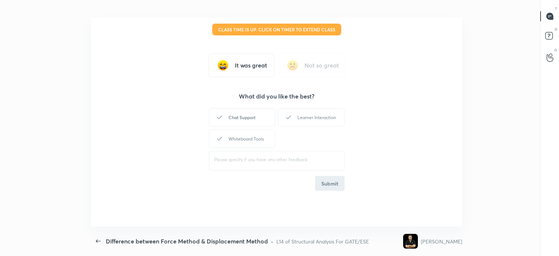
click at [253, 112] on div "Chat Support" at bounding box center [242, 117] width 66 height 18
click at [297, 121] on div "Learner Interaction" at bounding box center [311, 117] width 66 height 18
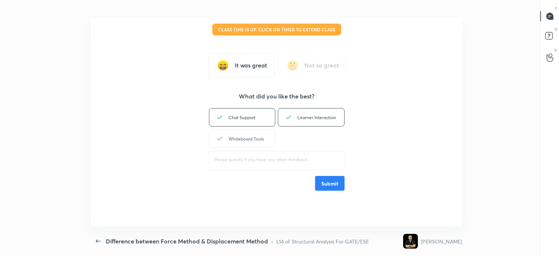
click at [253, 135] on div "Whiteboard Tools" at bounding box center [242, 138] width 66 height 18
click at [323, 185] on button "Submit" at bounding box center [330, 183] width 30 height 15
